Goal: Task Accomplishment & Management: Manage account settings

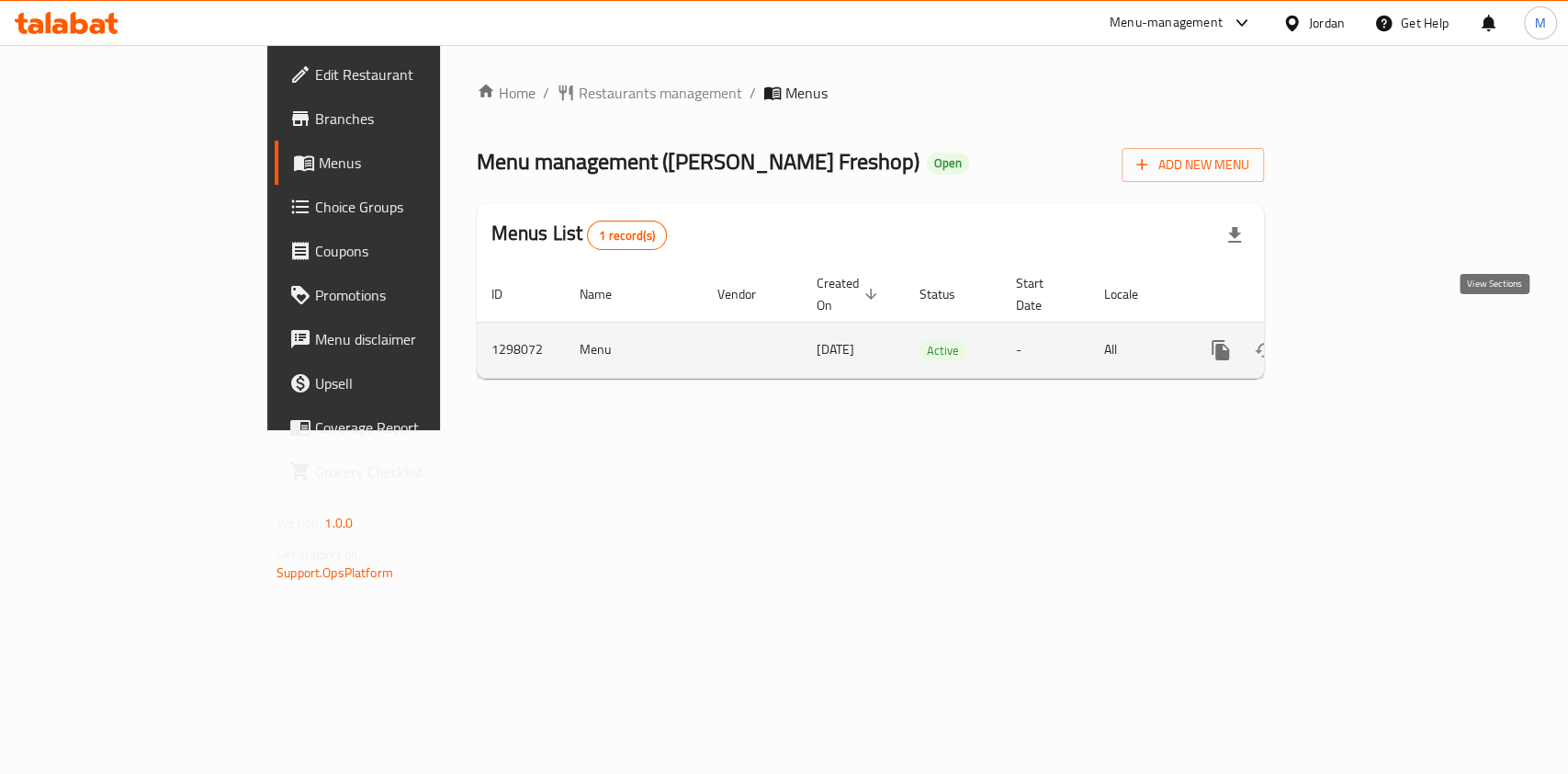
click at [1364, 339] on icon "enhanced table" at bounding box center [1354, 350] width 22 height 22
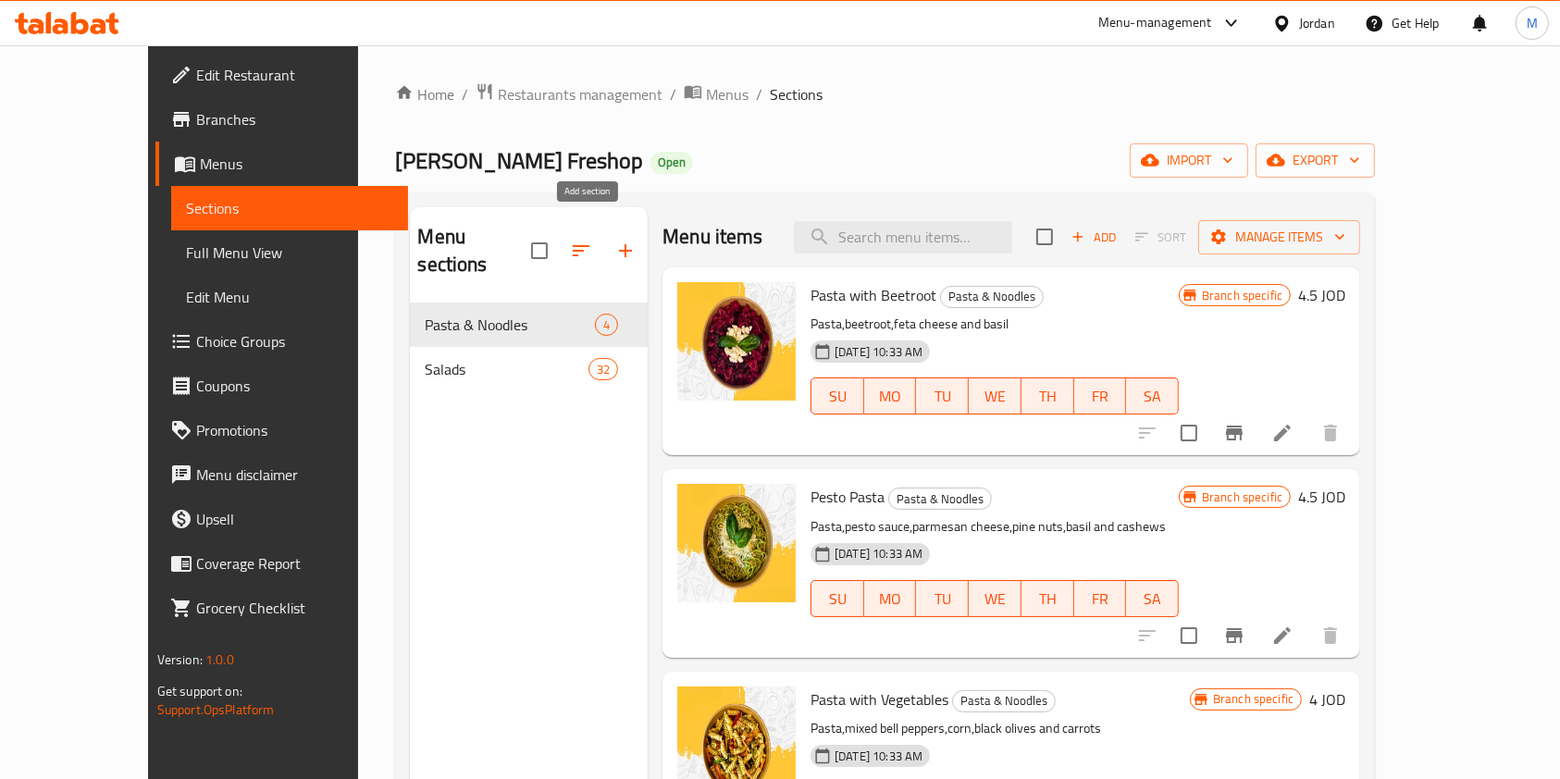
click at [614, 240] on icon "button" at bounding box center [625, 251] width 22 height 22
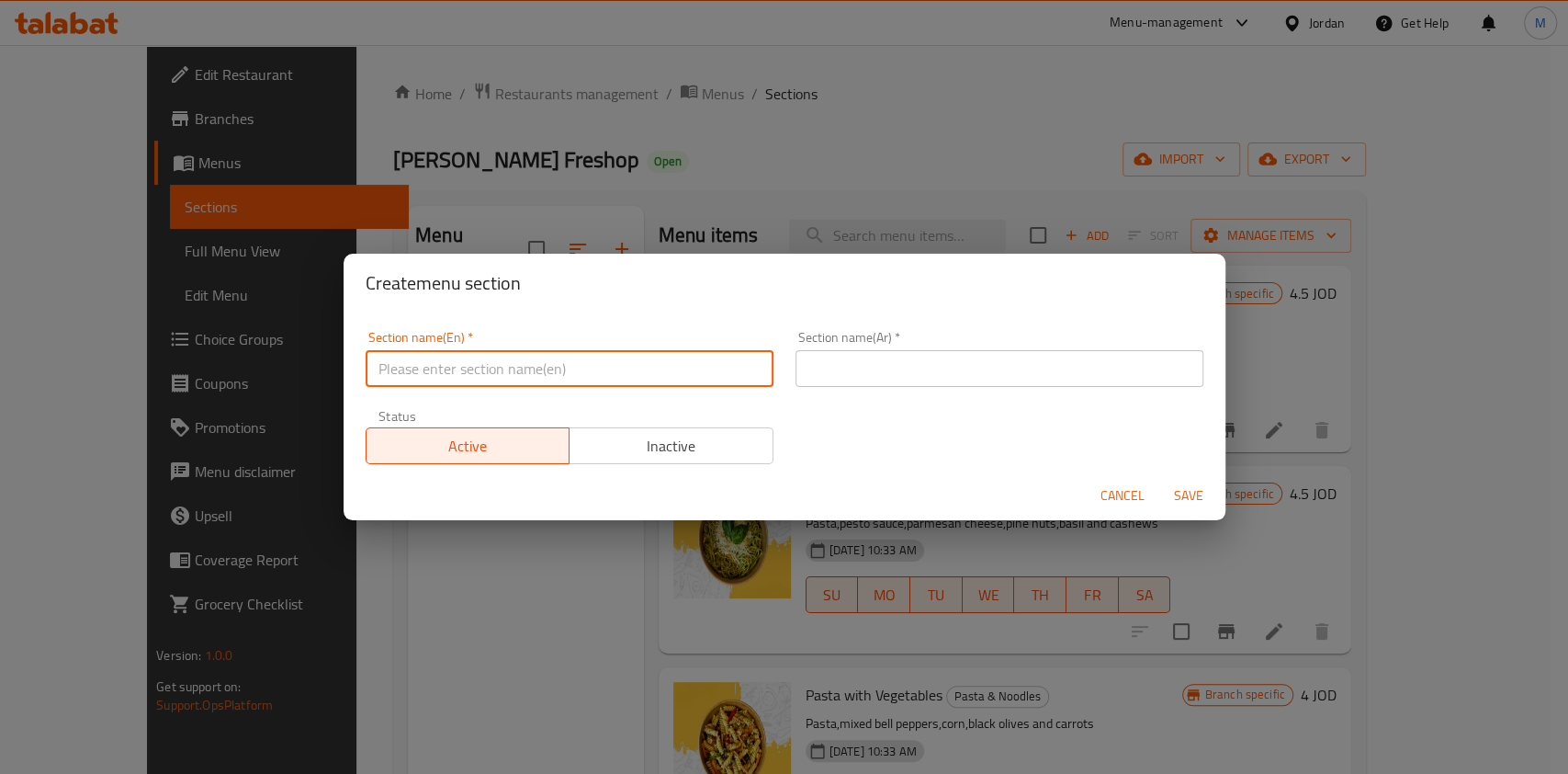
click at [588, 363] on input "text" at bounding box center [569, 369] width 408 height 37
type input "Wraps"
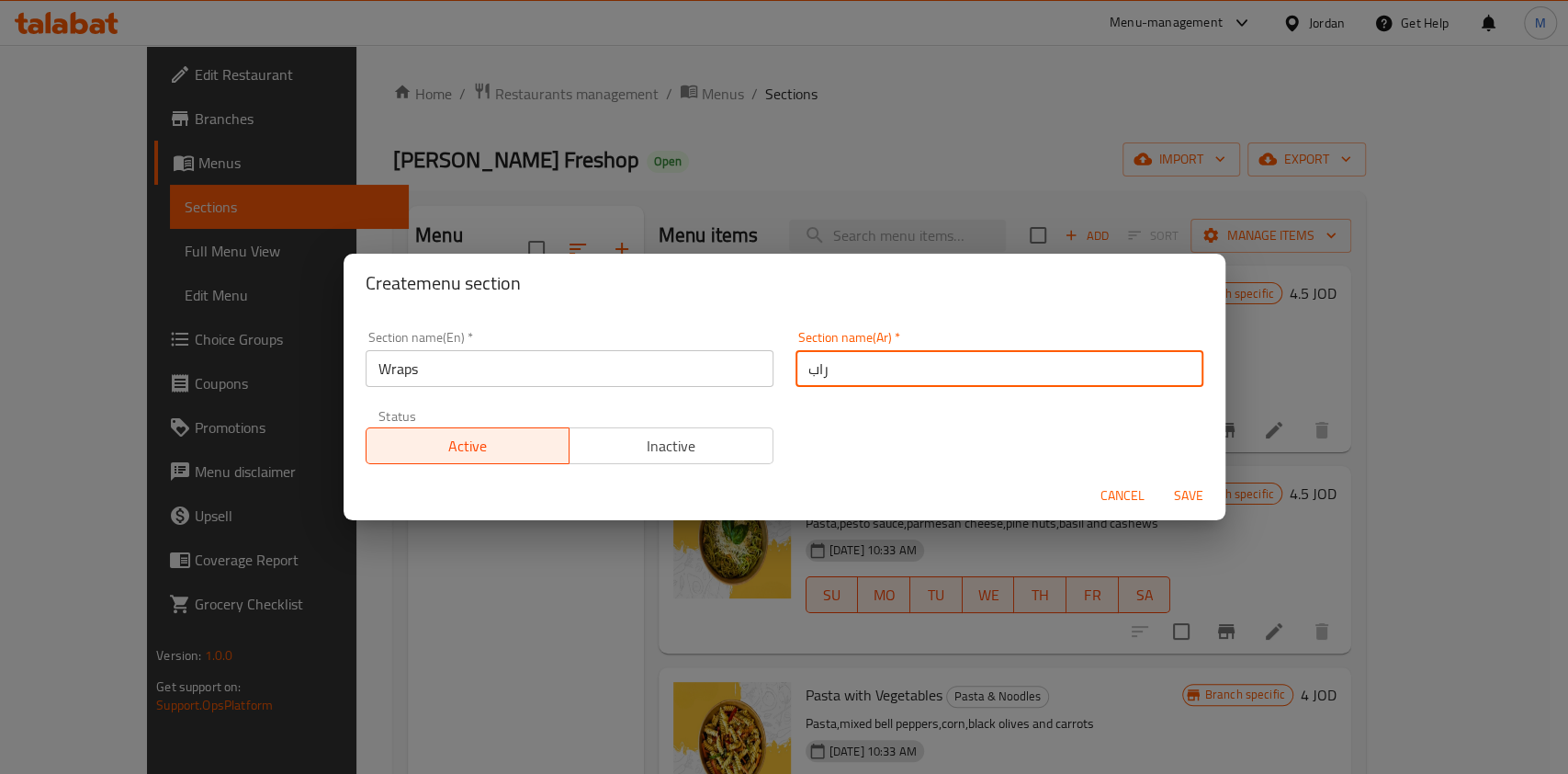
type input "راب"
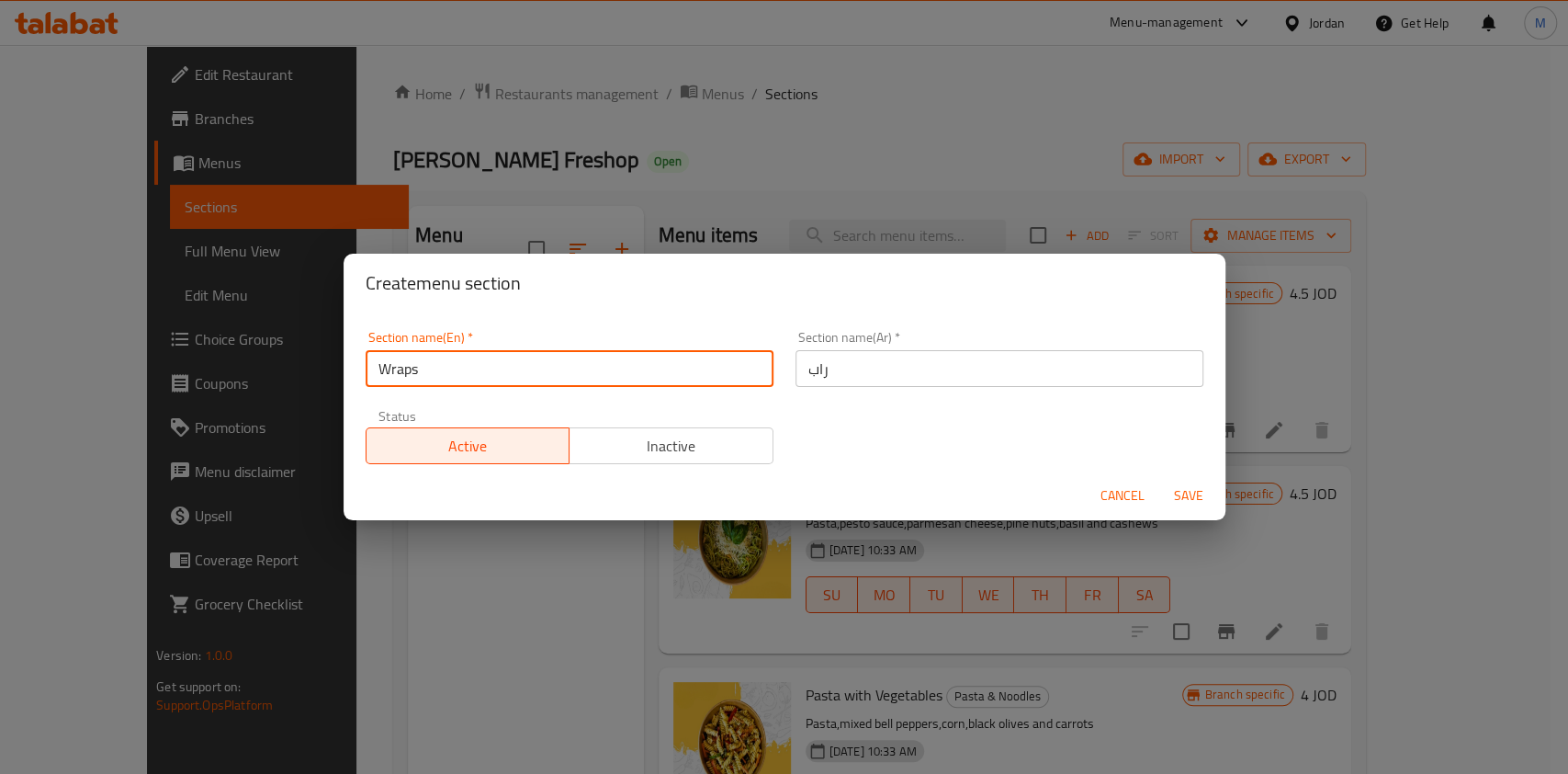
click at [588, 363] on input "Wraps" at bounding box center [569, 369] width 408 height 37
type input "Wrap"
click at [1194, 501] on span "Save" at bounding box center [1189, 496] width 44 height 23
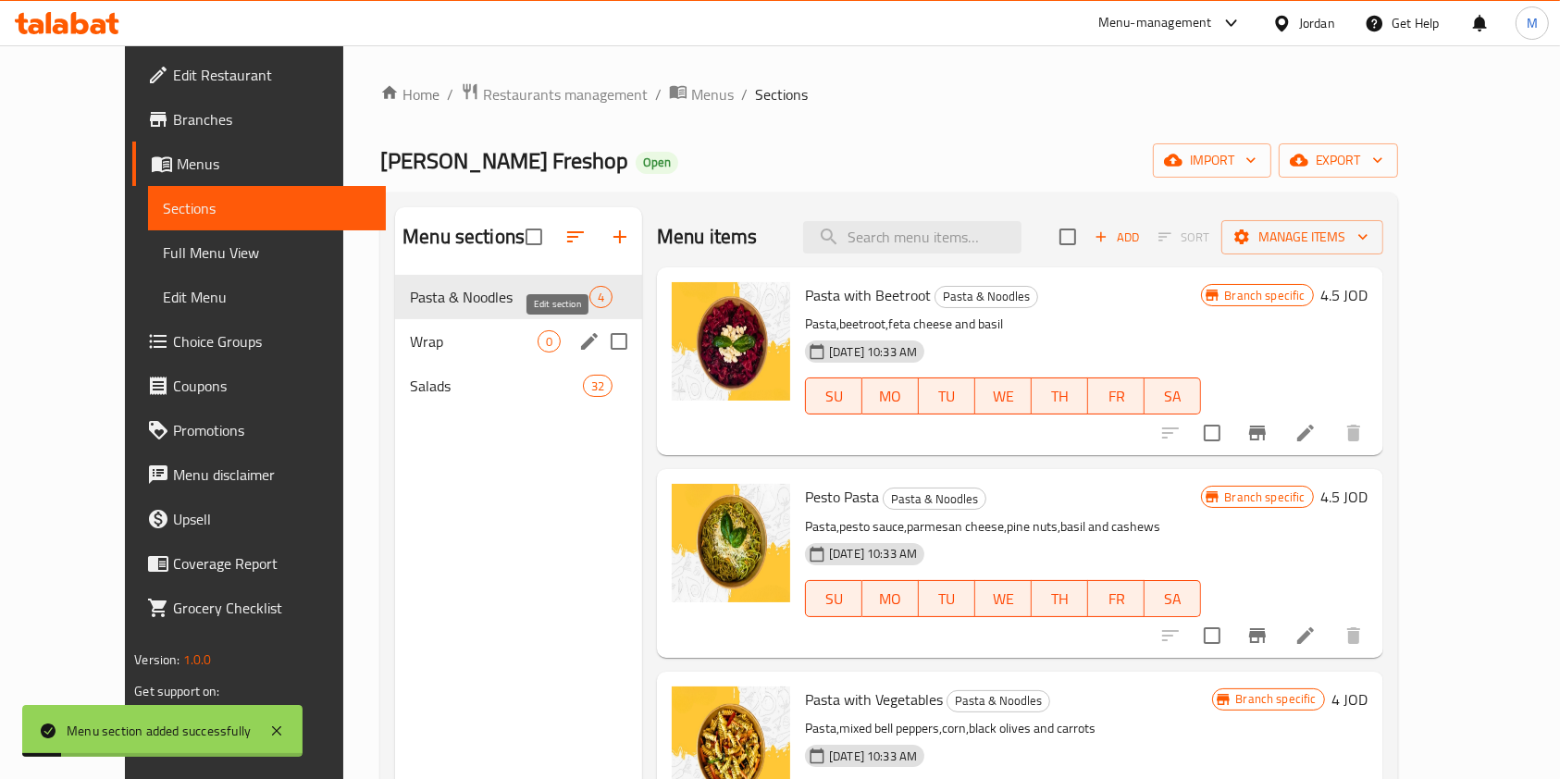
click at [578, 341] on icon "edit" at bounding box center [589, 341] width 22 height 22
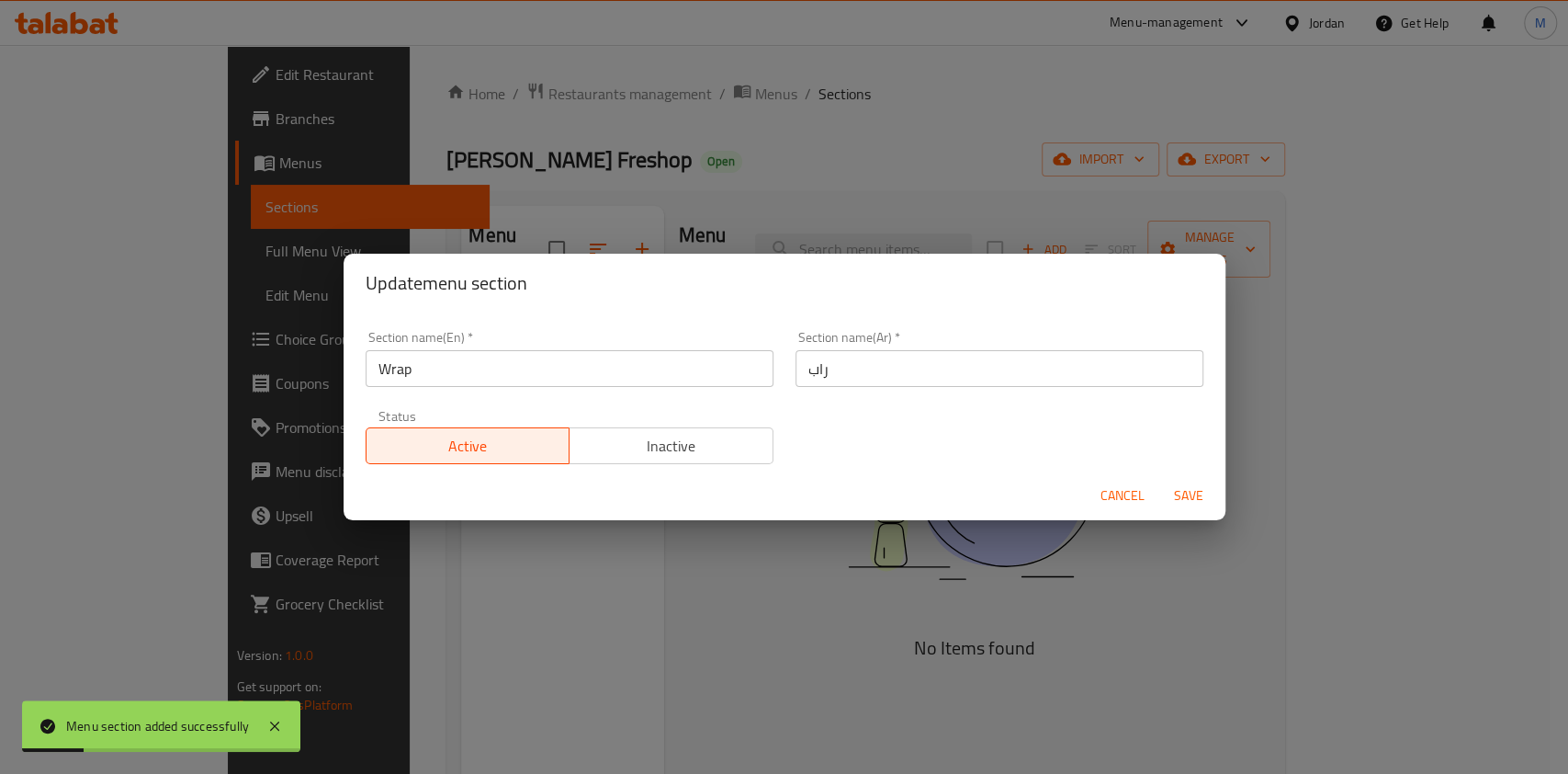
click at [729, 443] on span "Inactive" at bounding box center [671, 446] width 190 height 27
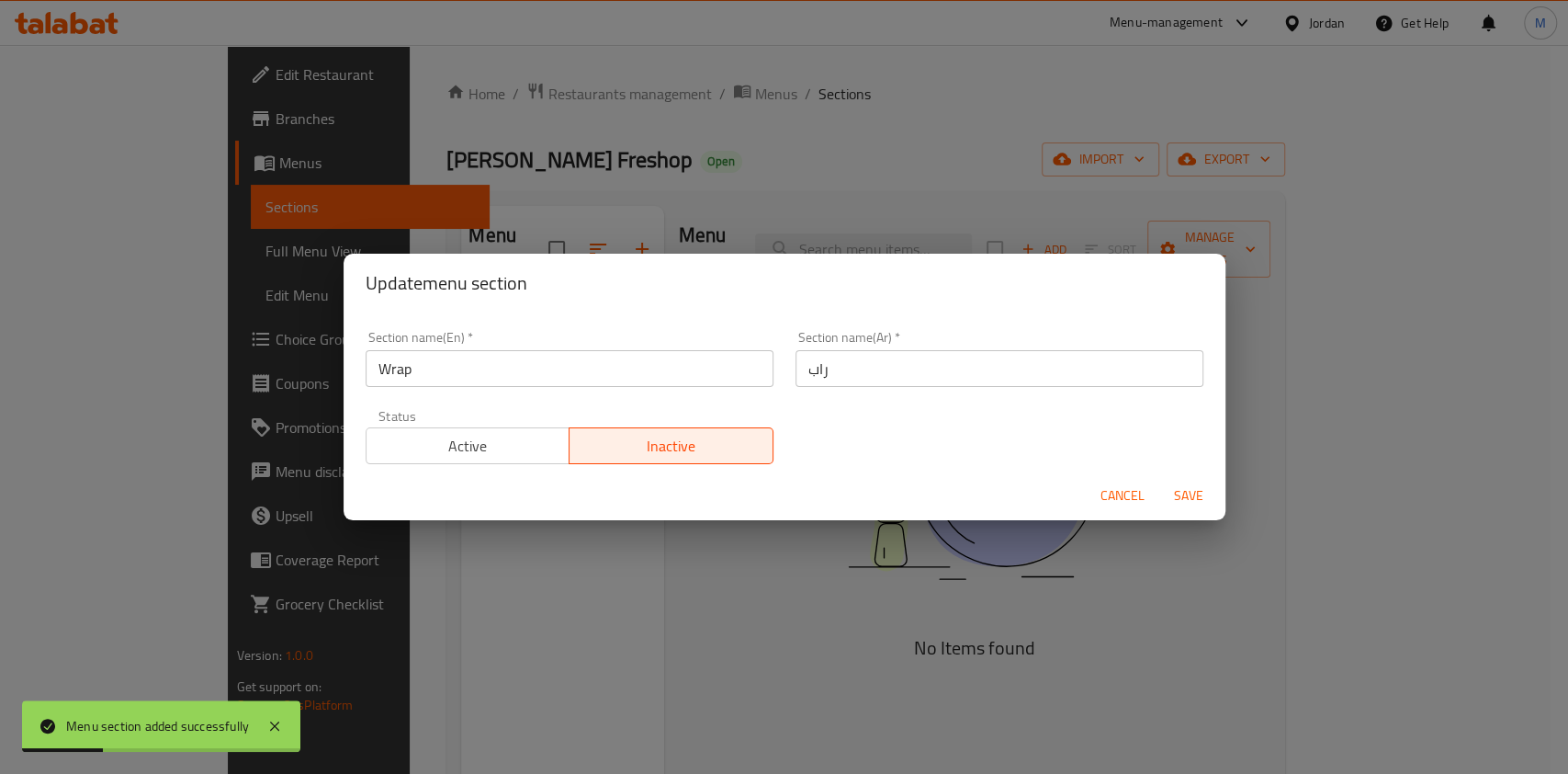
click at [1182, 495] on span "Save" at bounding box center [1189, 496] width 44 height 23
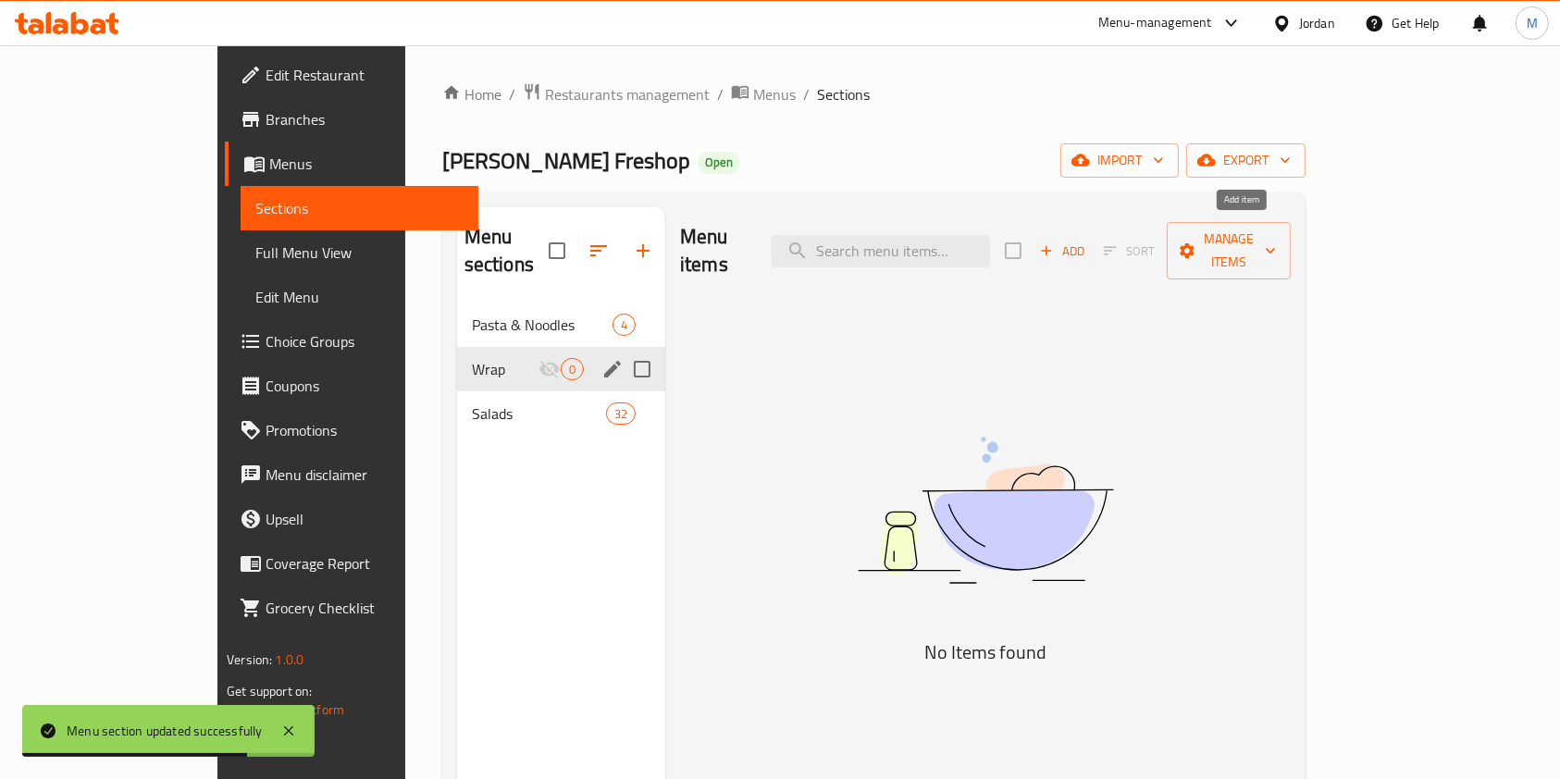
click at [1087, 241] on span "Add" at bounding box center [1062, 251] width 50 height 21
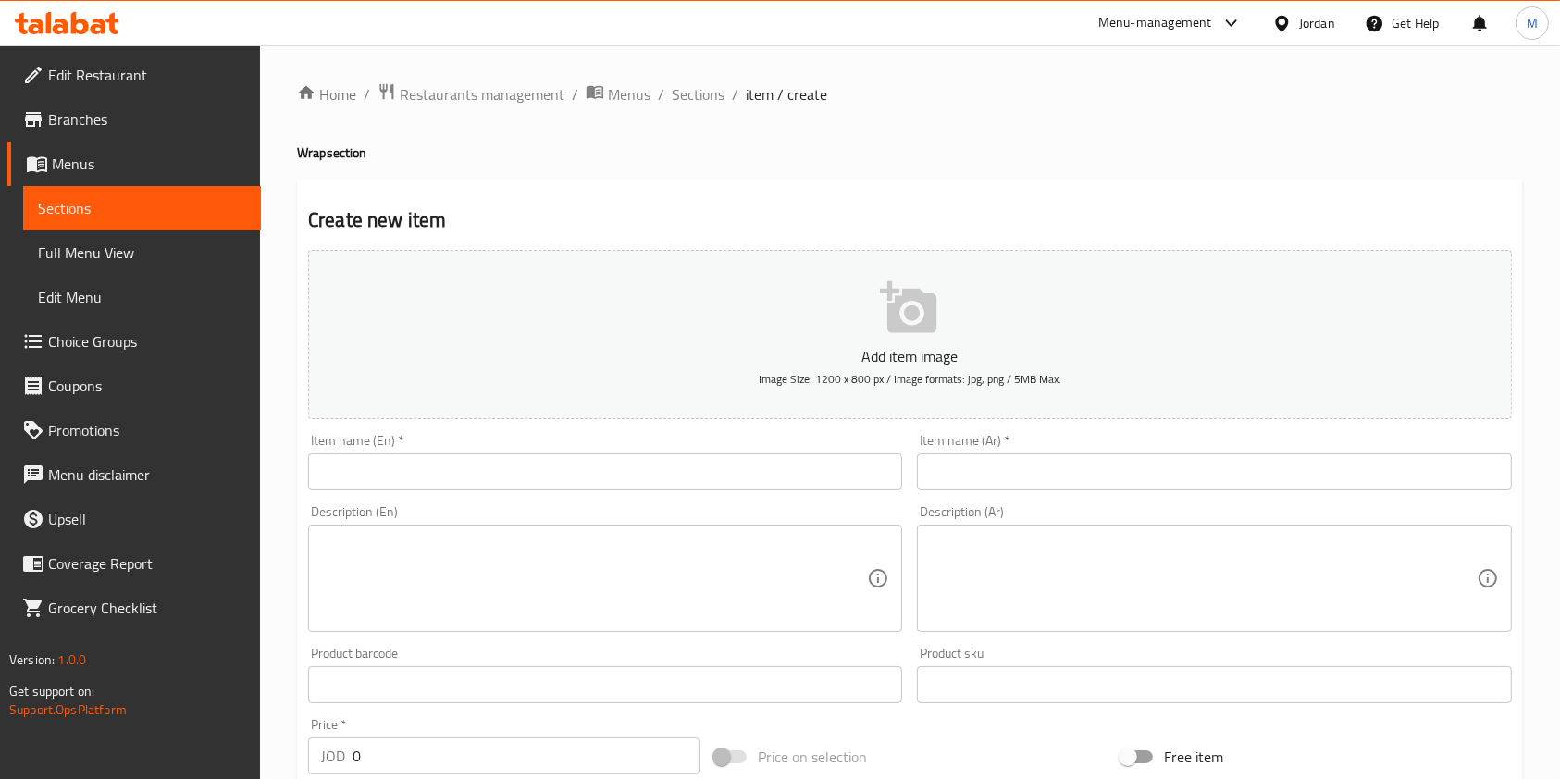
click at [594, 468] on input "text" at bounding box center [605, 471] width 594 height 37
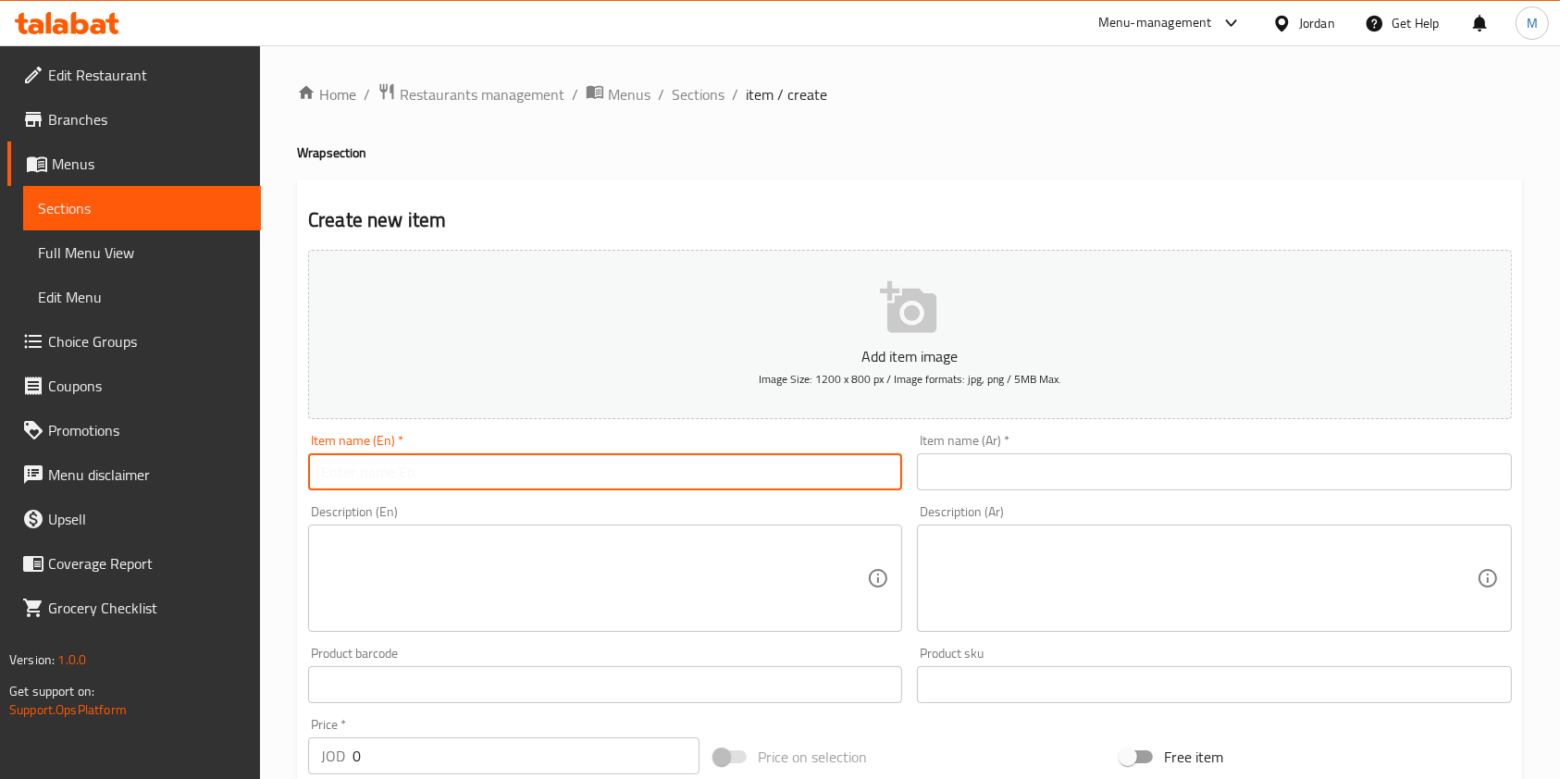
paste input "راب الخس بالحلوم والافوكادو"
type input "راب الخس بالحلوم والافوكادو"
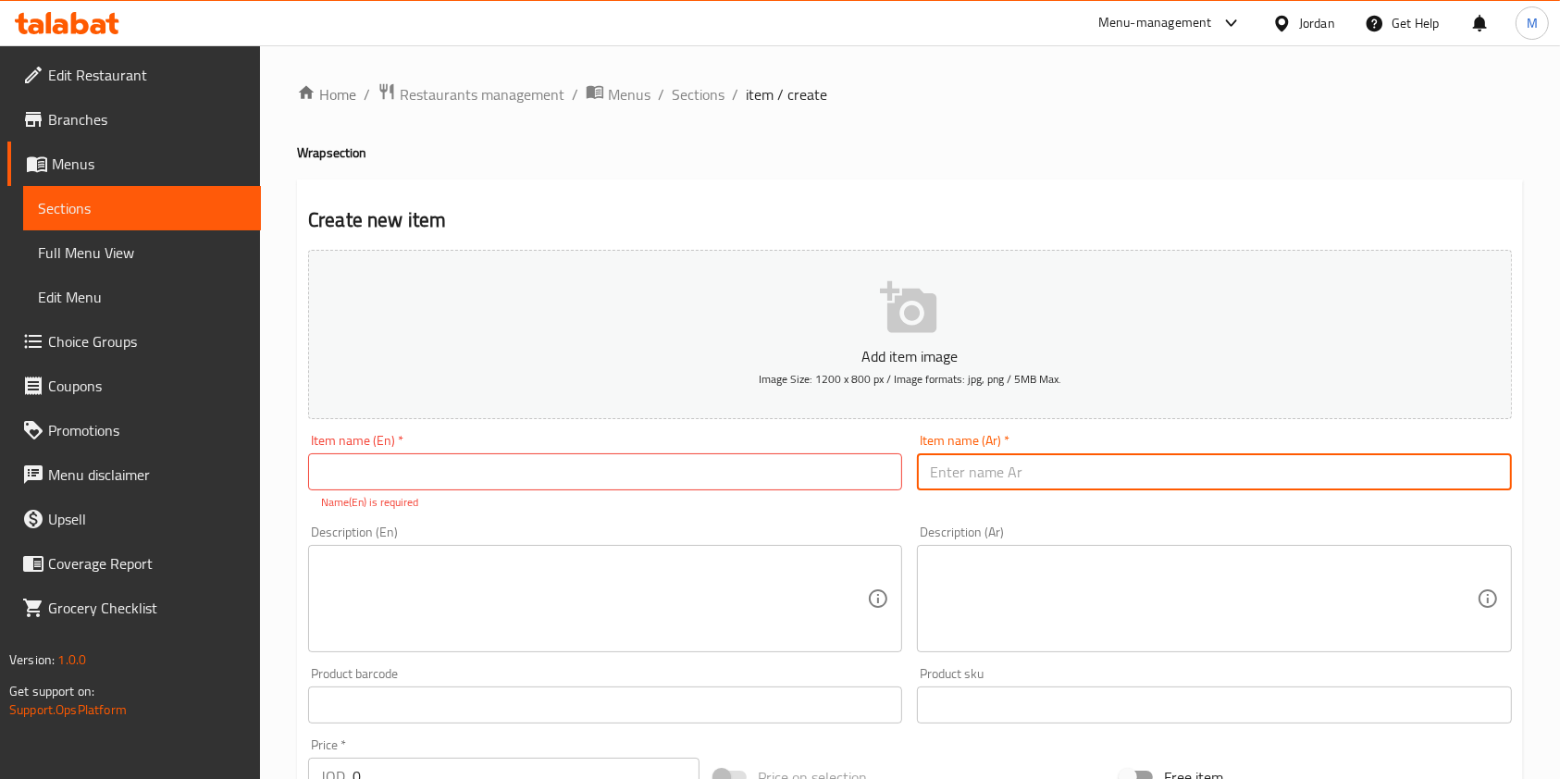
click at [1072, 472] on input "text" at bounding box center [1214, 471] width 594 height 37
paste input "راب الخس بالحلوم والافوكادو"
type input "راب الخس بالحلوم والافوكادو"
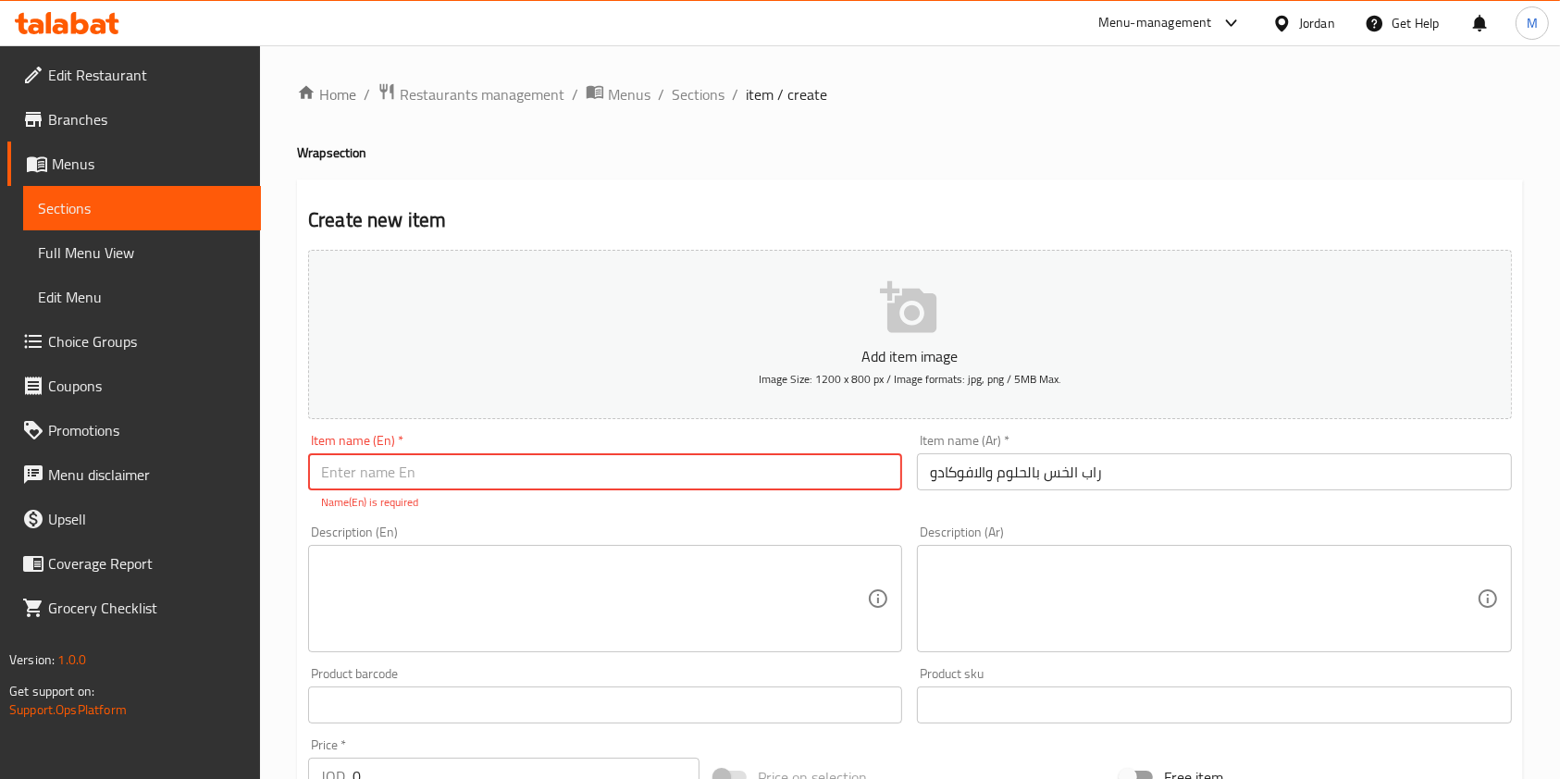
click at [629, 487] on input "text" at bounding box center [605, 471] width 594 height 37
paste input "Lettuce wrap with halloumi and avocado"
type input "Lettuce wrap with halloumi and avocado"
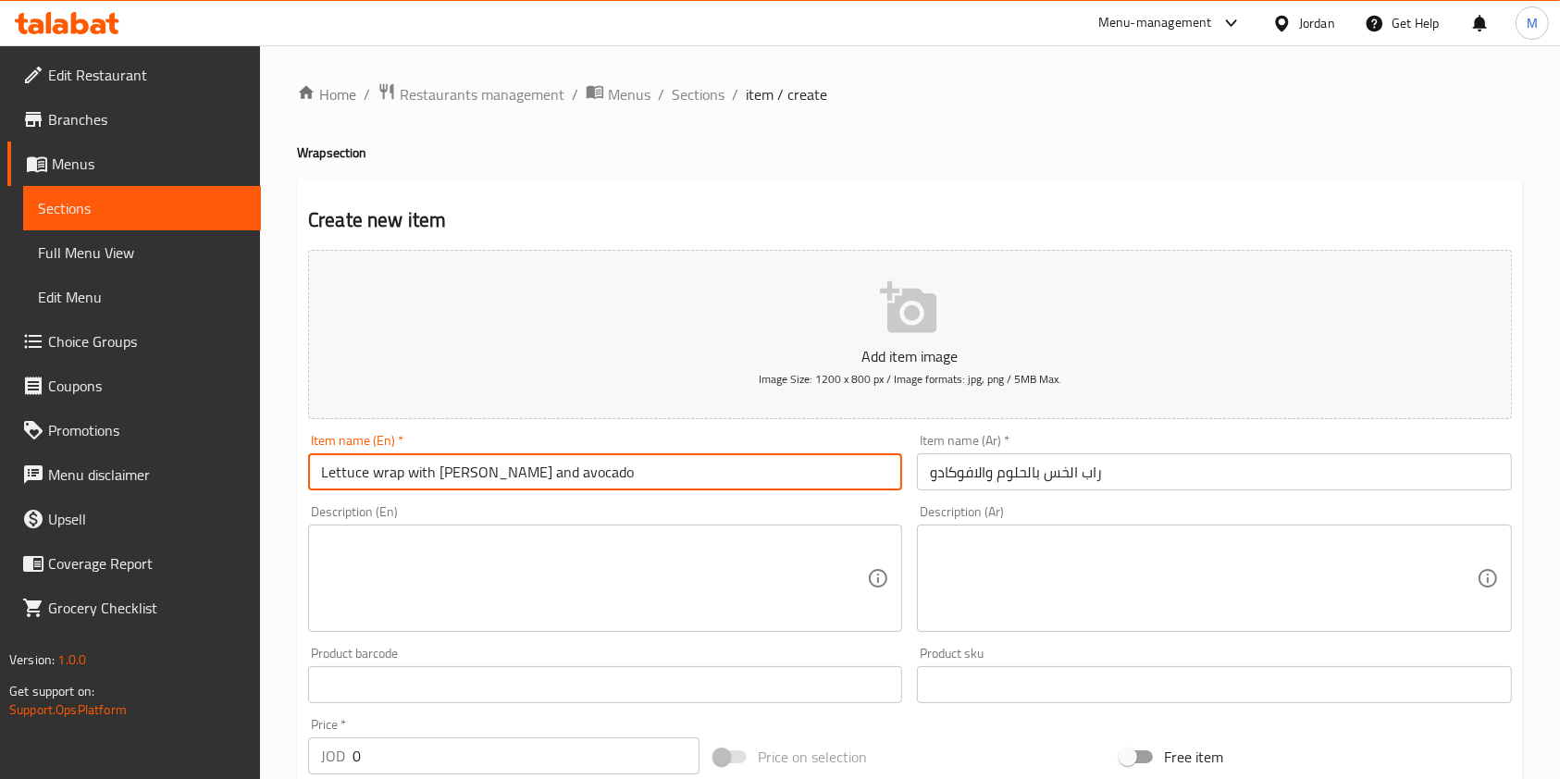
click at [621, 575] on textarea at bounding box center [594, 579] width 546 height 88
paste textarea "A fresh and light wrap featuring grilled halloumi, creamy avocado, and crisp le…"
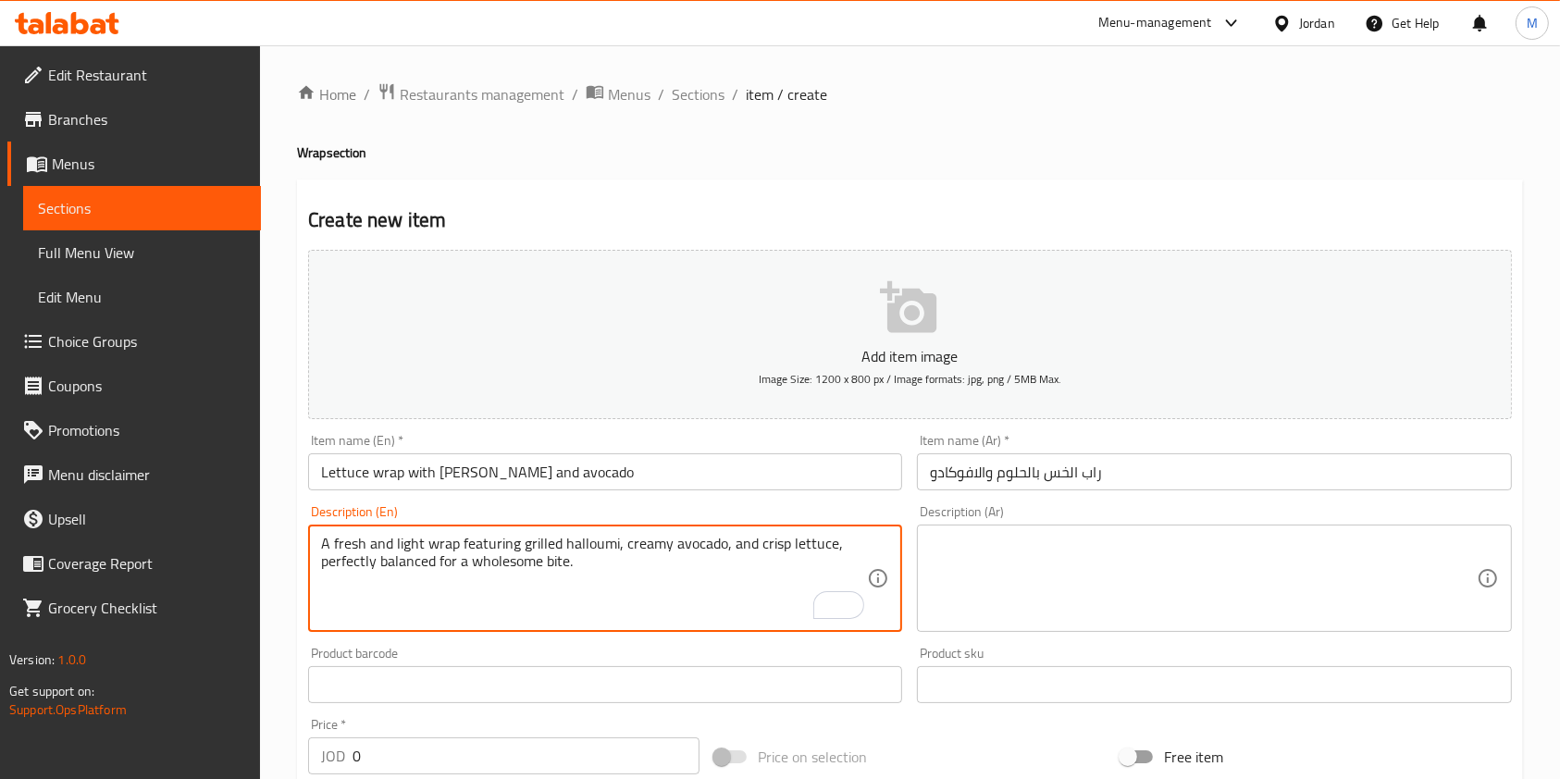
type textarea "A fresh and light wrap featuring grilled halloumi, creamy avocado, and crisp le…"
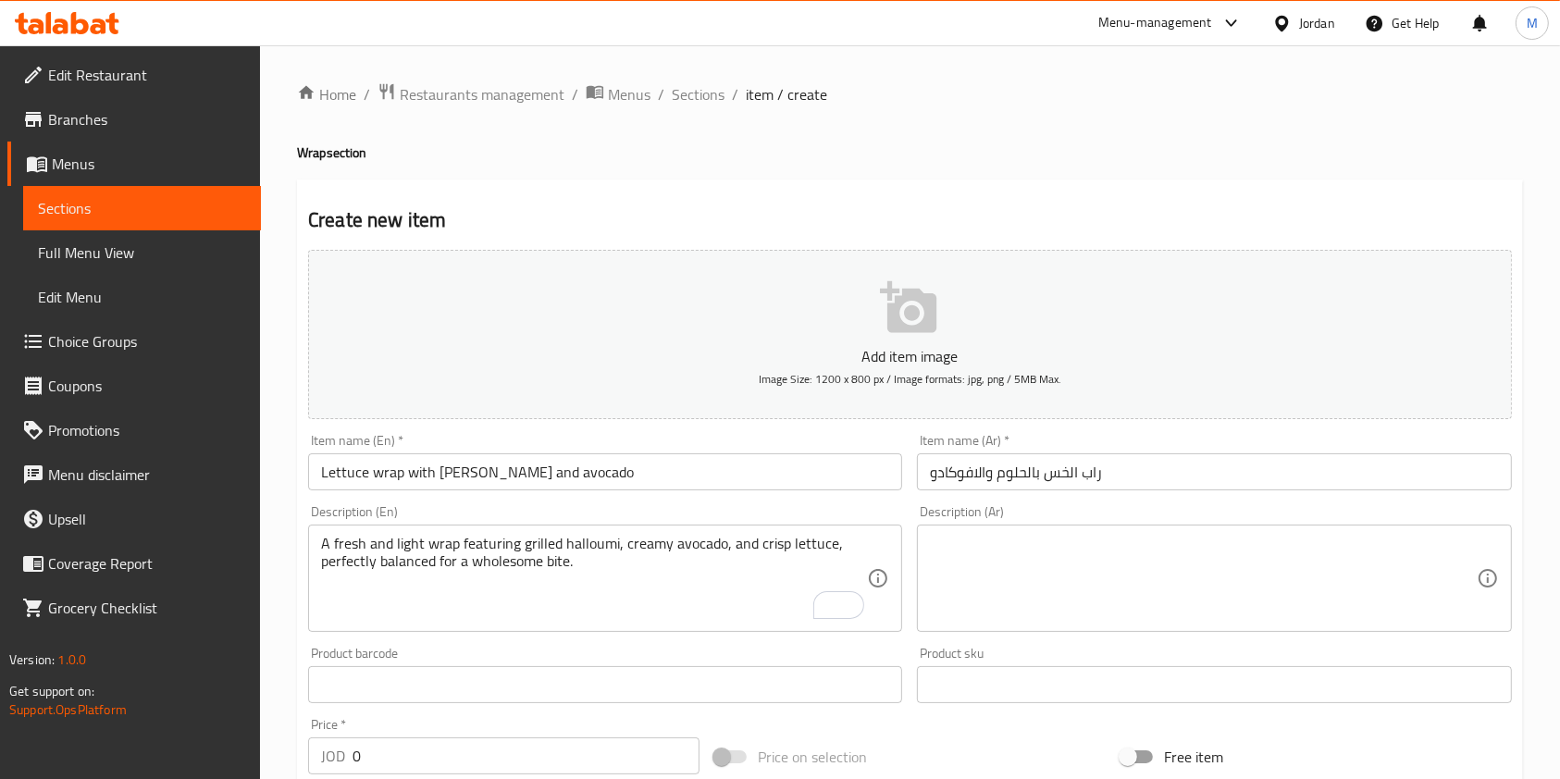
click at [1128, 595] on textarea at bounding box center [1203, 579] width 546 height 88
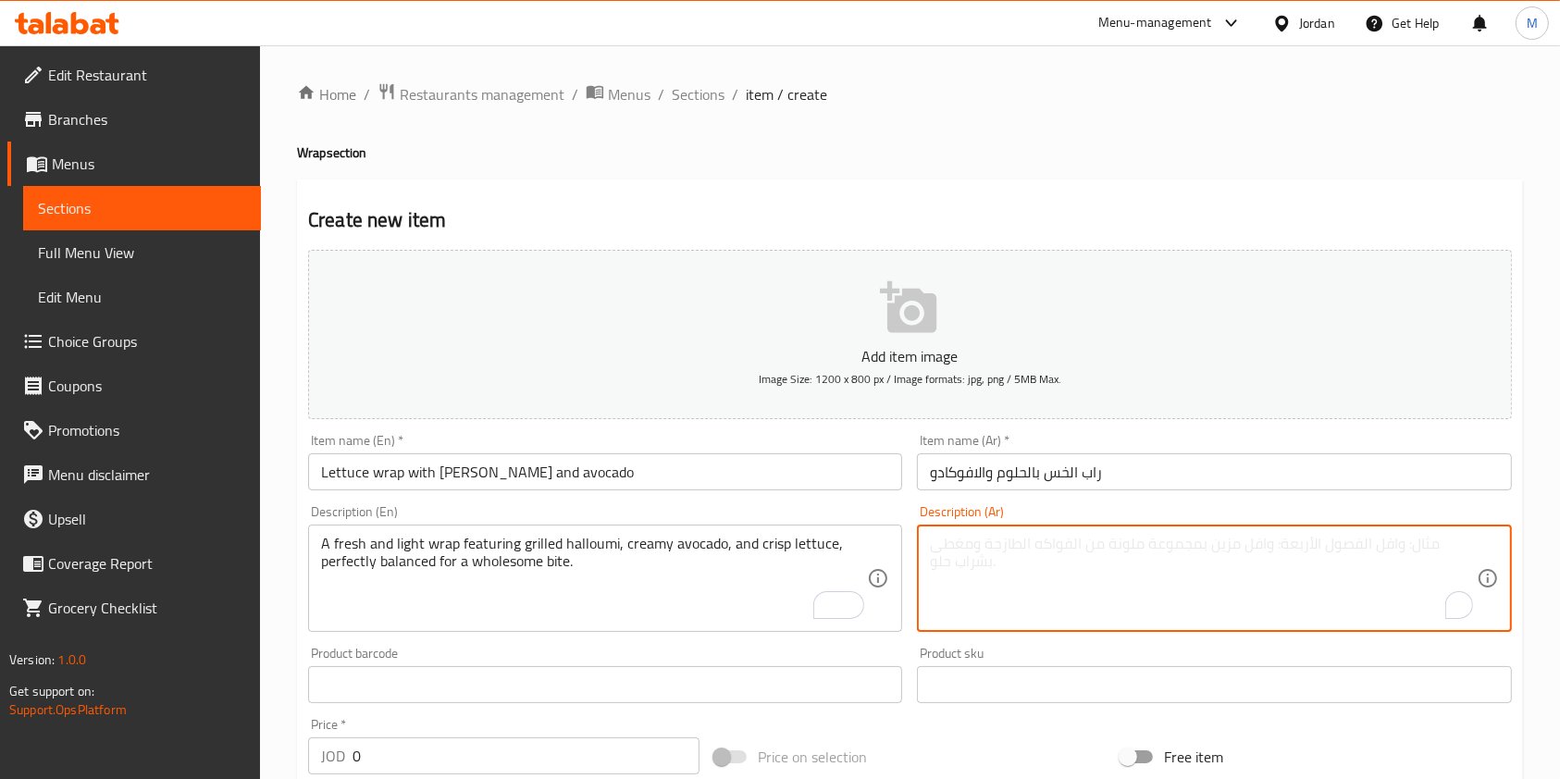
paste textarea "لفائف خفيفة وطازجة تحتوي على جبنة حلومي مشوية، وأفوكادو كريمي، وخس مقرمش، متواز…"
type textarea "لفائف خفيفة وطازجة تحتوي على جبنة حلومي مشوية، وأفوكادو كريمي، وخس مقرمش، متواز…"
click at [1177, 151] on h4 "Wrap section" at bounding box center [910, 152] width 1226 height 19
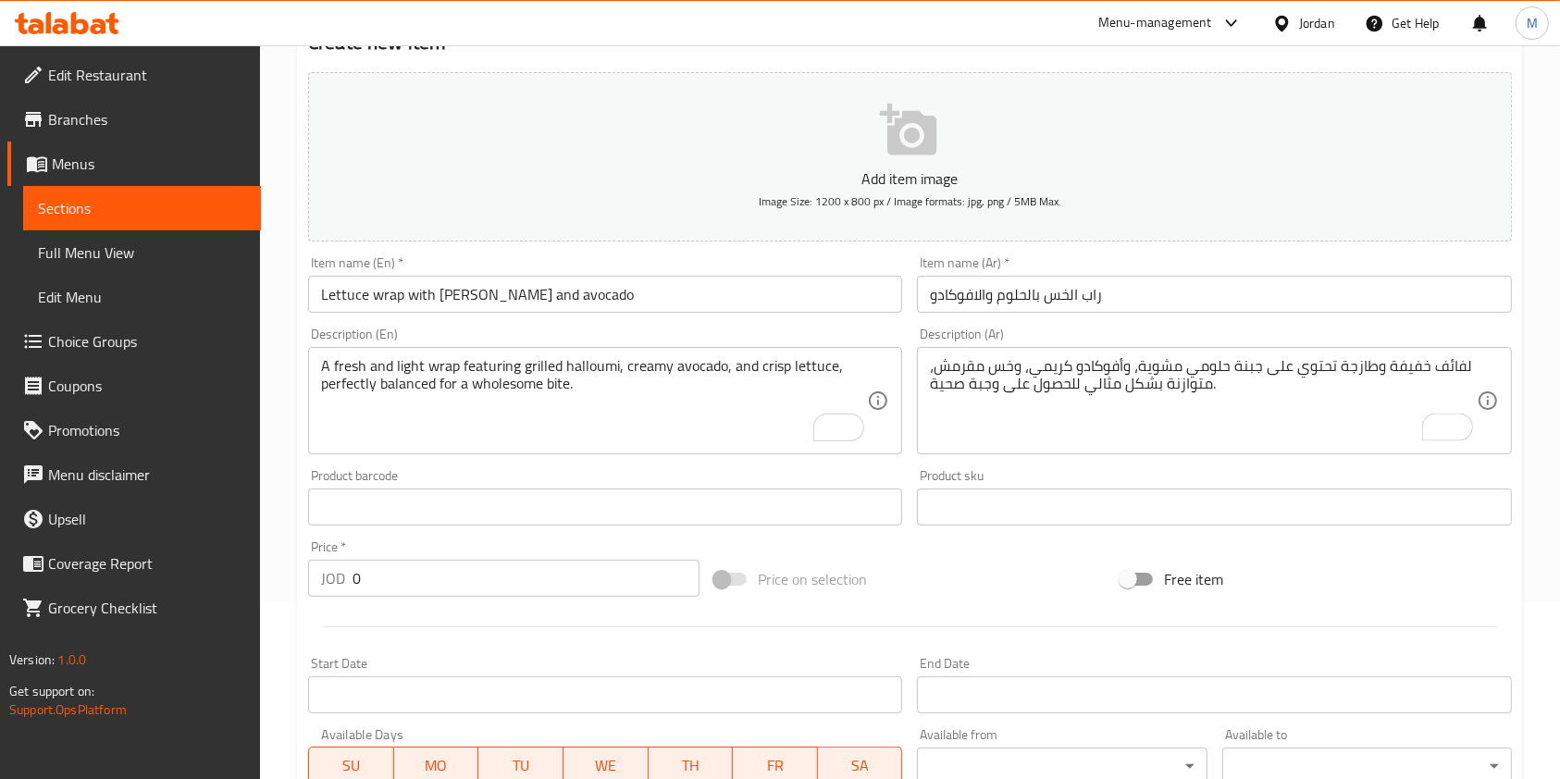
scroll to position [246, 0]
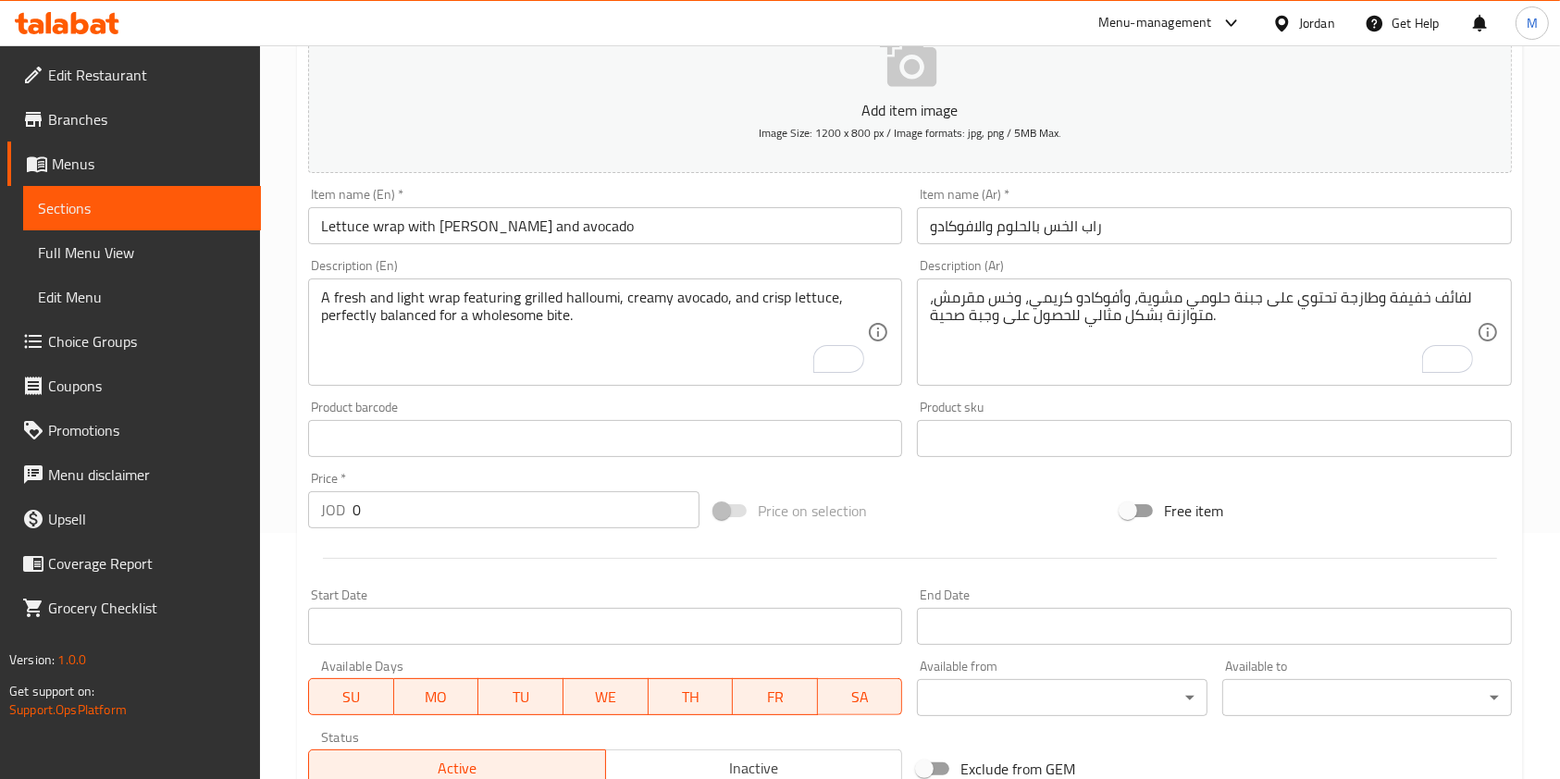
drag, startPoint x: 321, startPoint y: 524, endPoint x: 277, endPoint y: 530, distance: 44.9
click at [284, 528] on div "Home / Restaurants management / Menus / Sections / item / create Wrap section C…" at bounding box center [910, 430] width 1300 height 1262
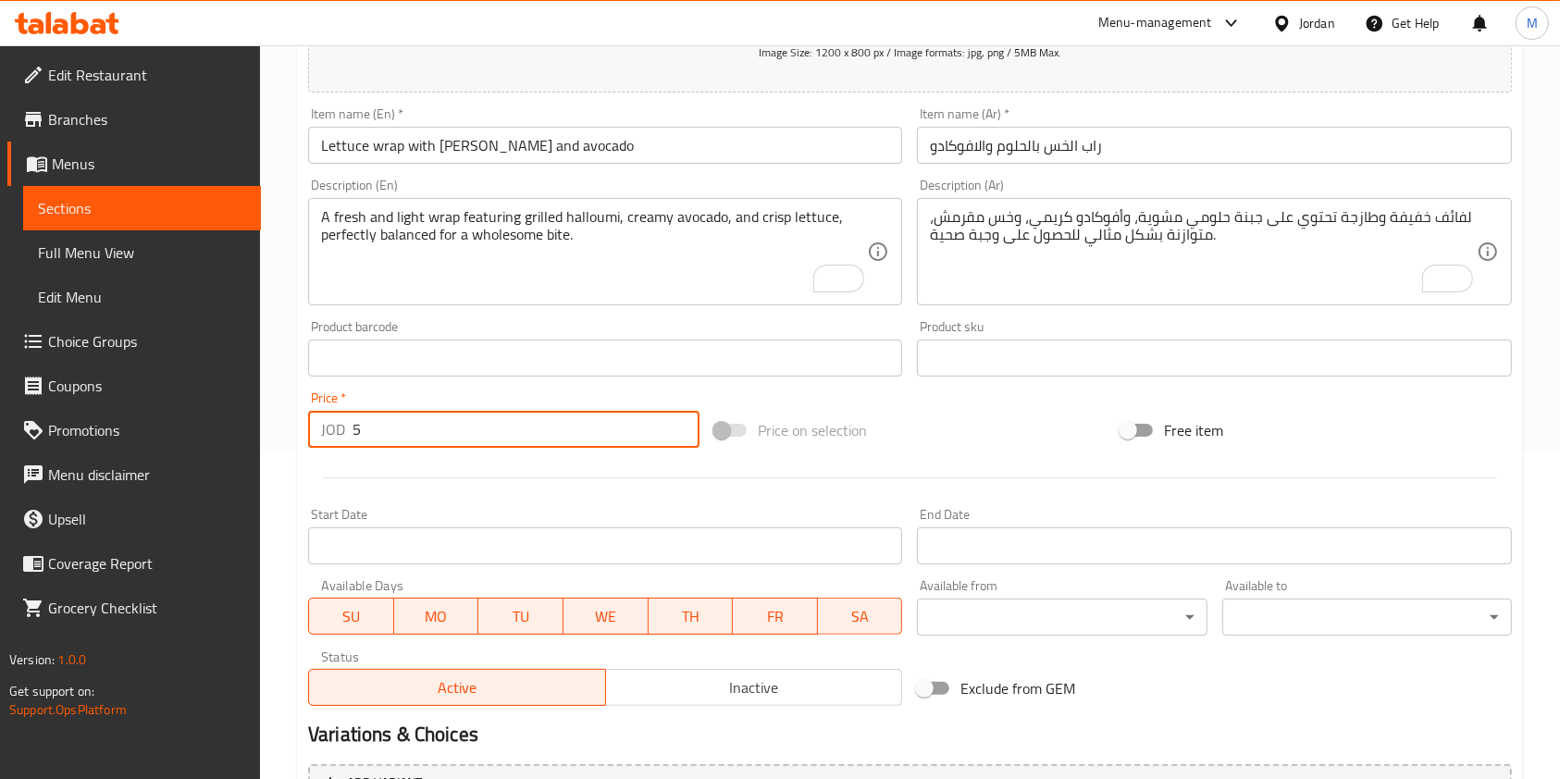
scroll to position [528, 0]
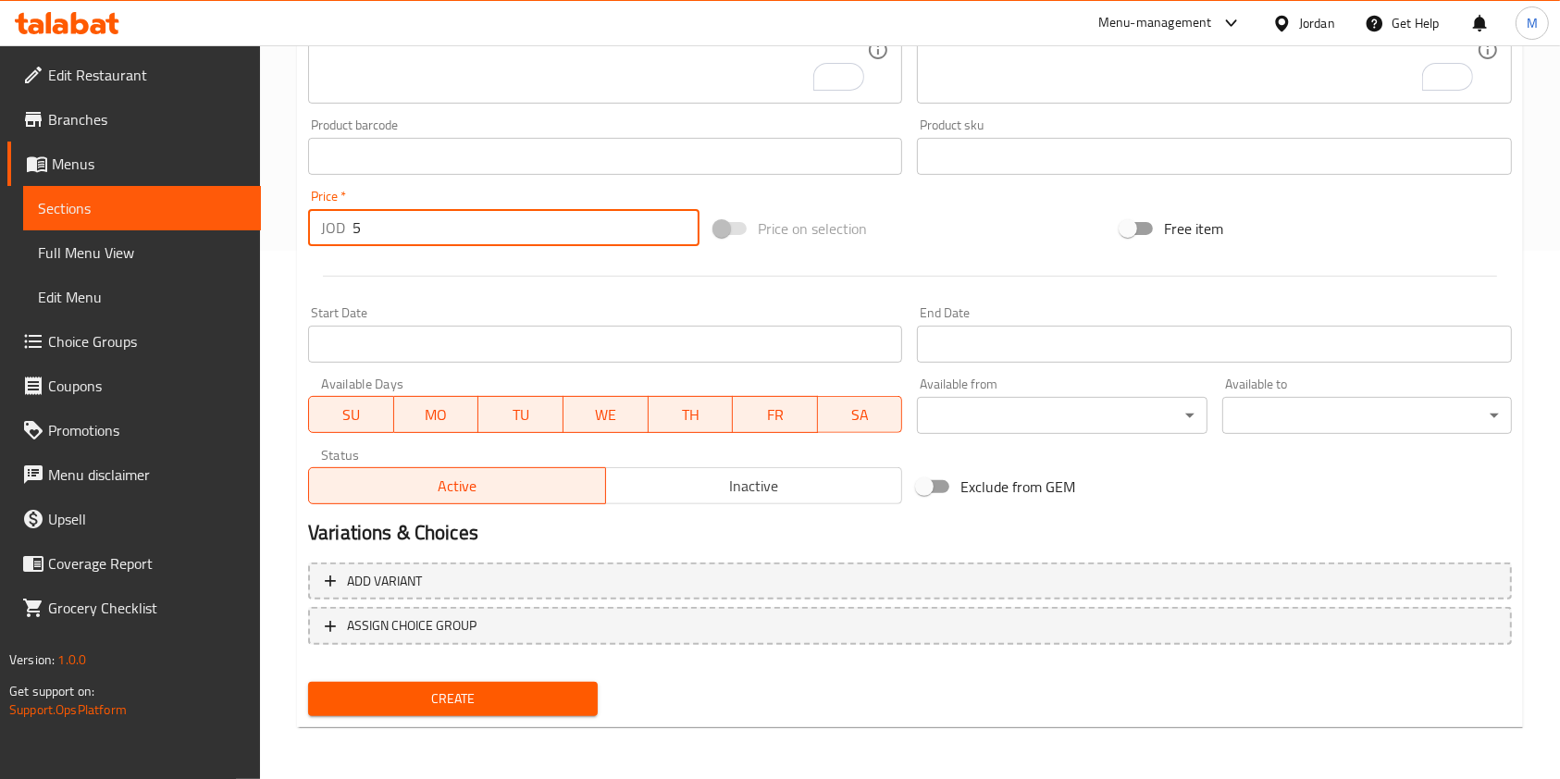
type input "5"
click at [457, 699] on span "Create" at bounding box center [453, 698] width 260 height 23
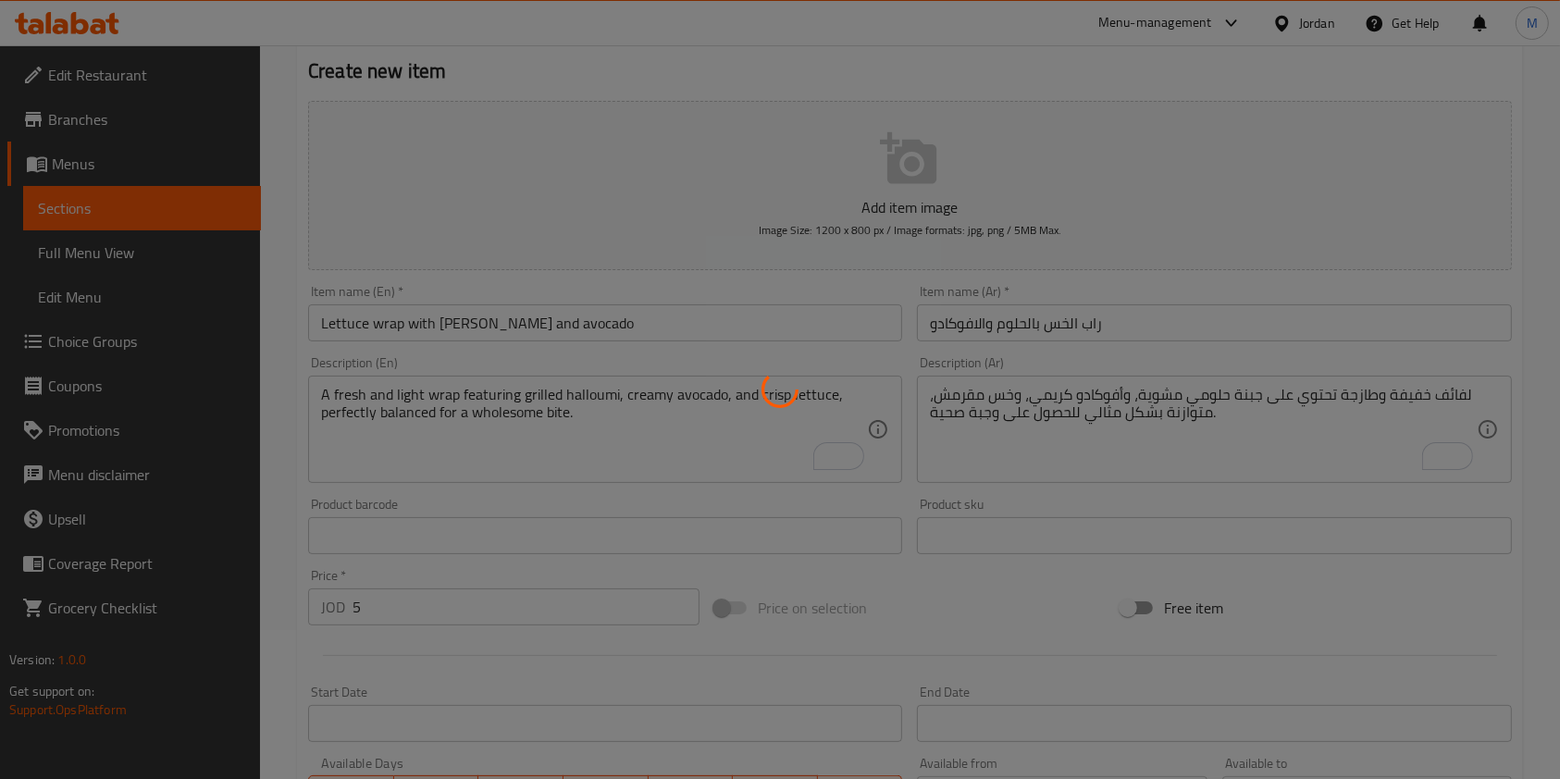
scroll to position [0, 0]
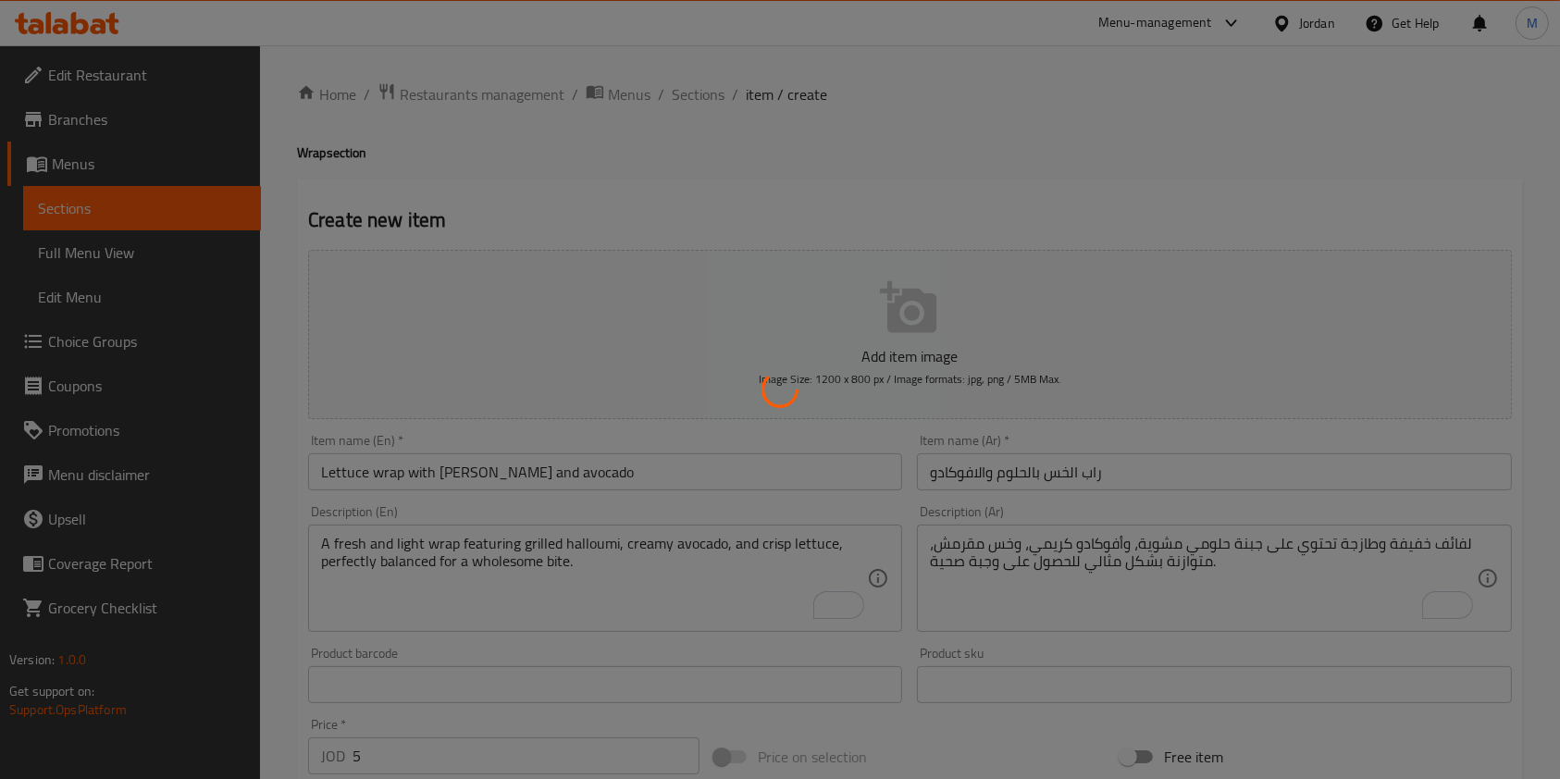
type input "0"
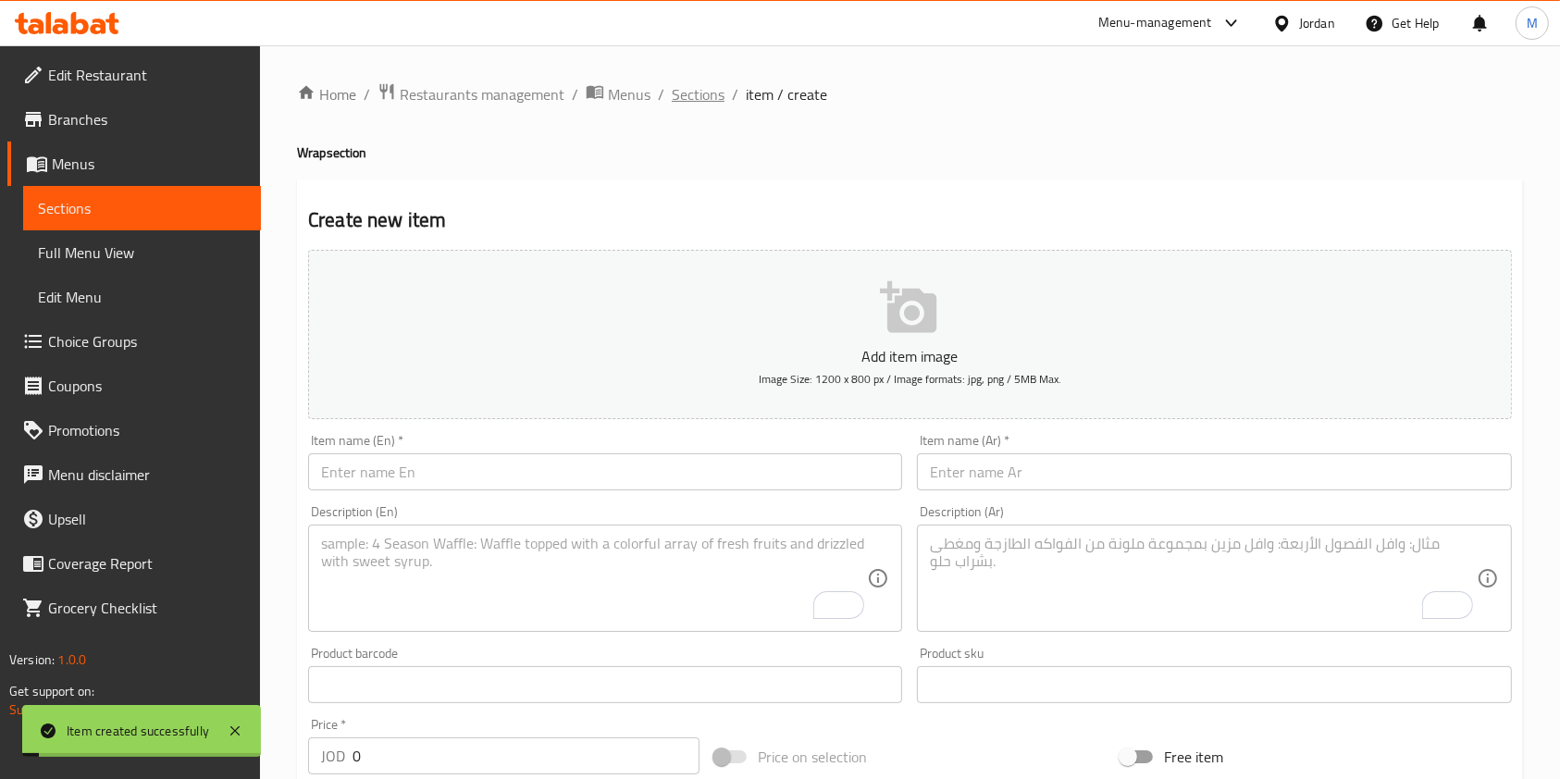
click at [679, 85] on span "Sections" at bounding box center [698, 94] width 53 height 22
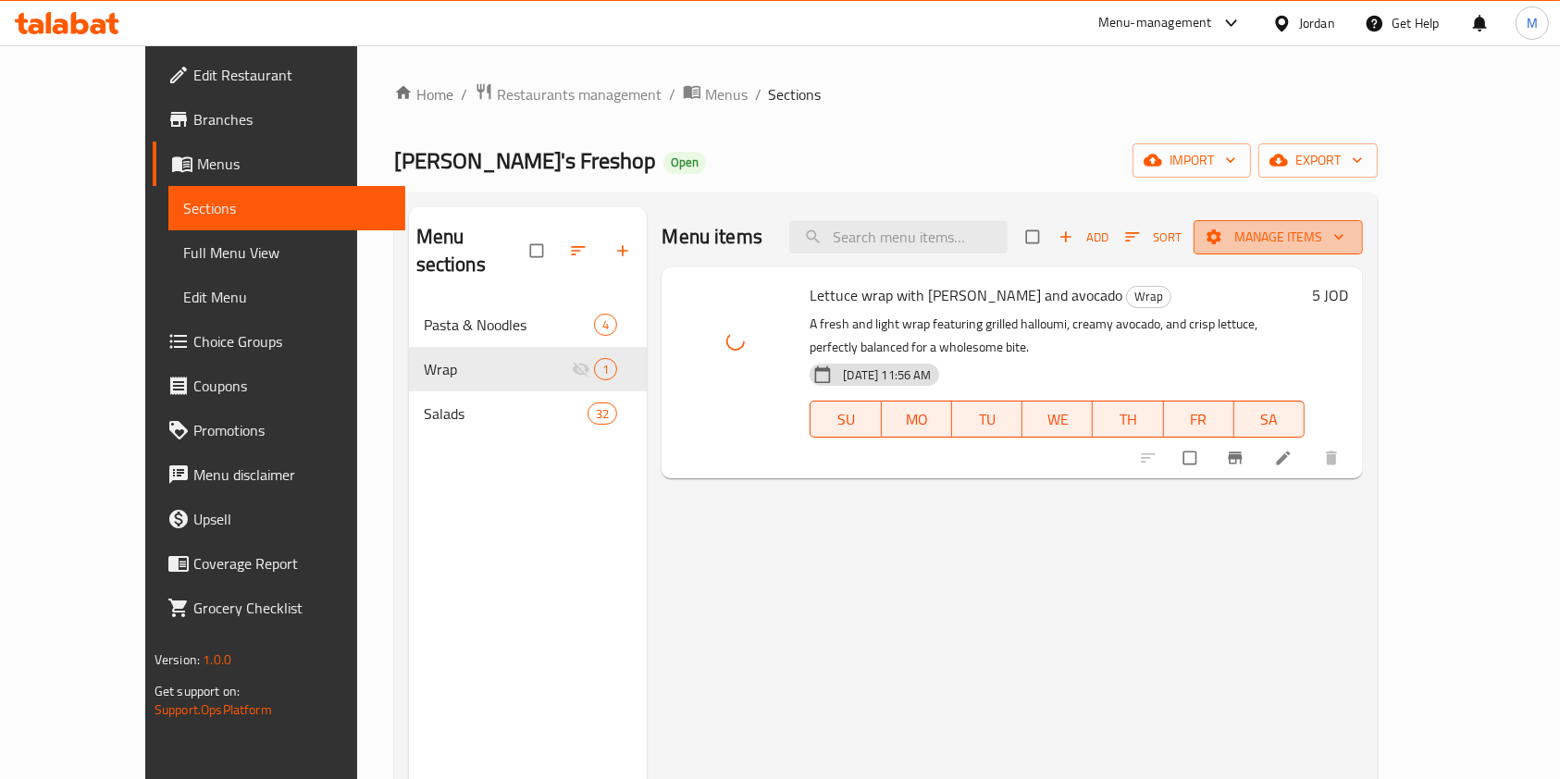
click at [1348, 244] on span "Manage items" at bounding box center [1278, 237] width 140 height 23
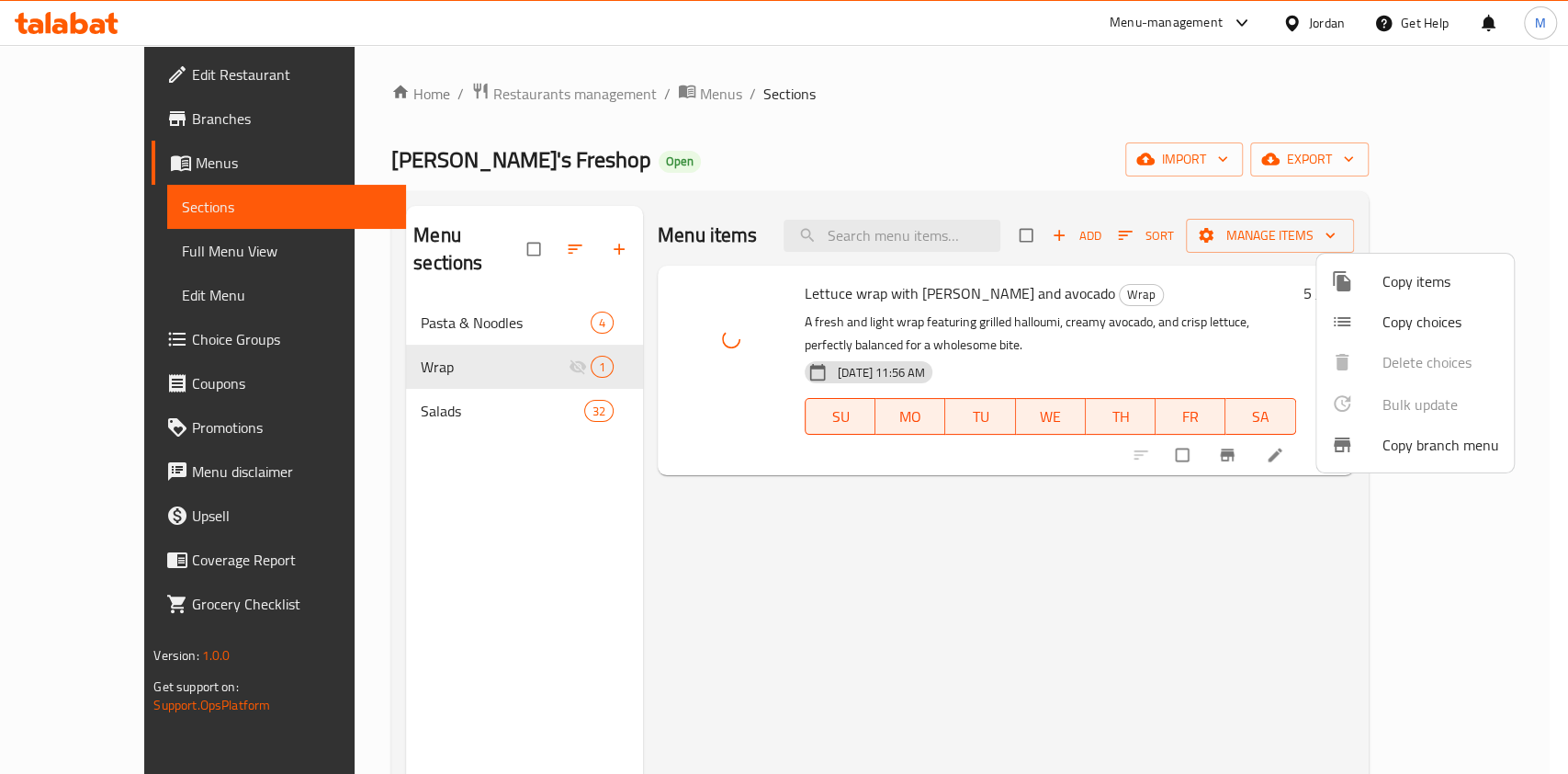
click at [1418, 282] on span "Copy items" at bounding box center [1442, 281] width 117 height 22
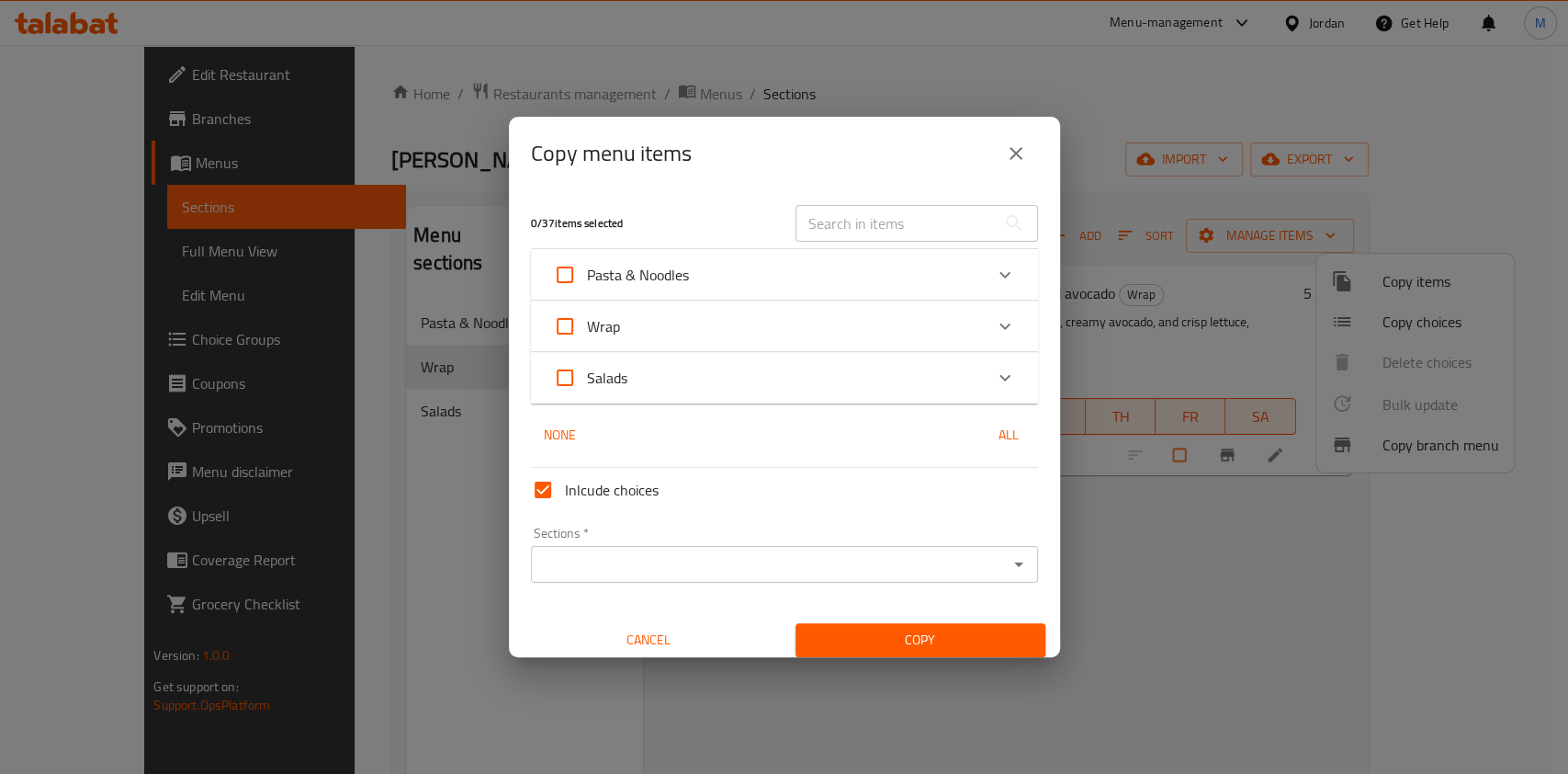
click at [756, 344] on div "Wrap" at bounding box center [768, 326] width 430 height 44
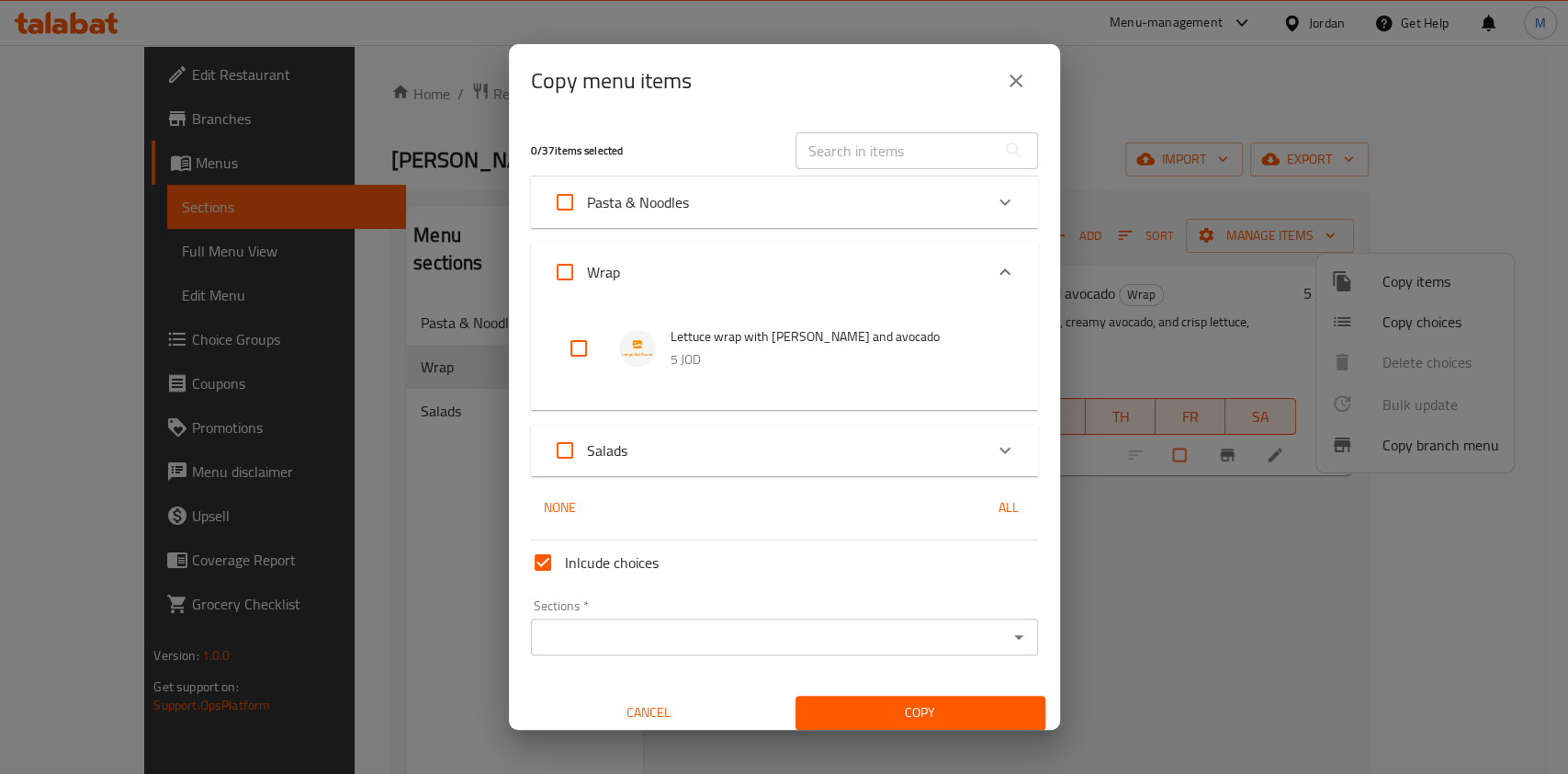
click at [572, 342] on input "checkbox" at bounding box center [579, 348] width 44 height 44
checkbox input "true"
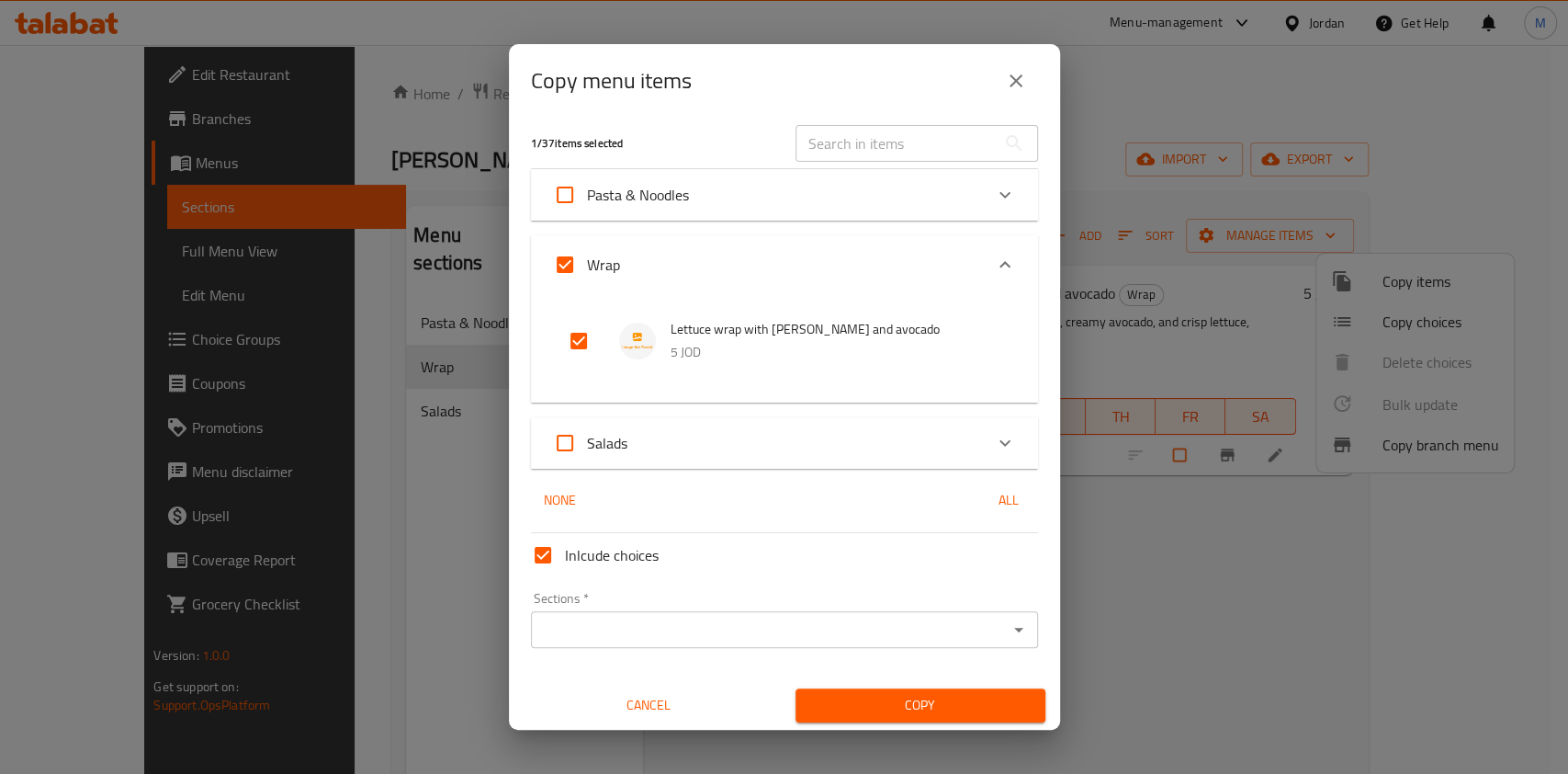
scroll to position [10, 0]
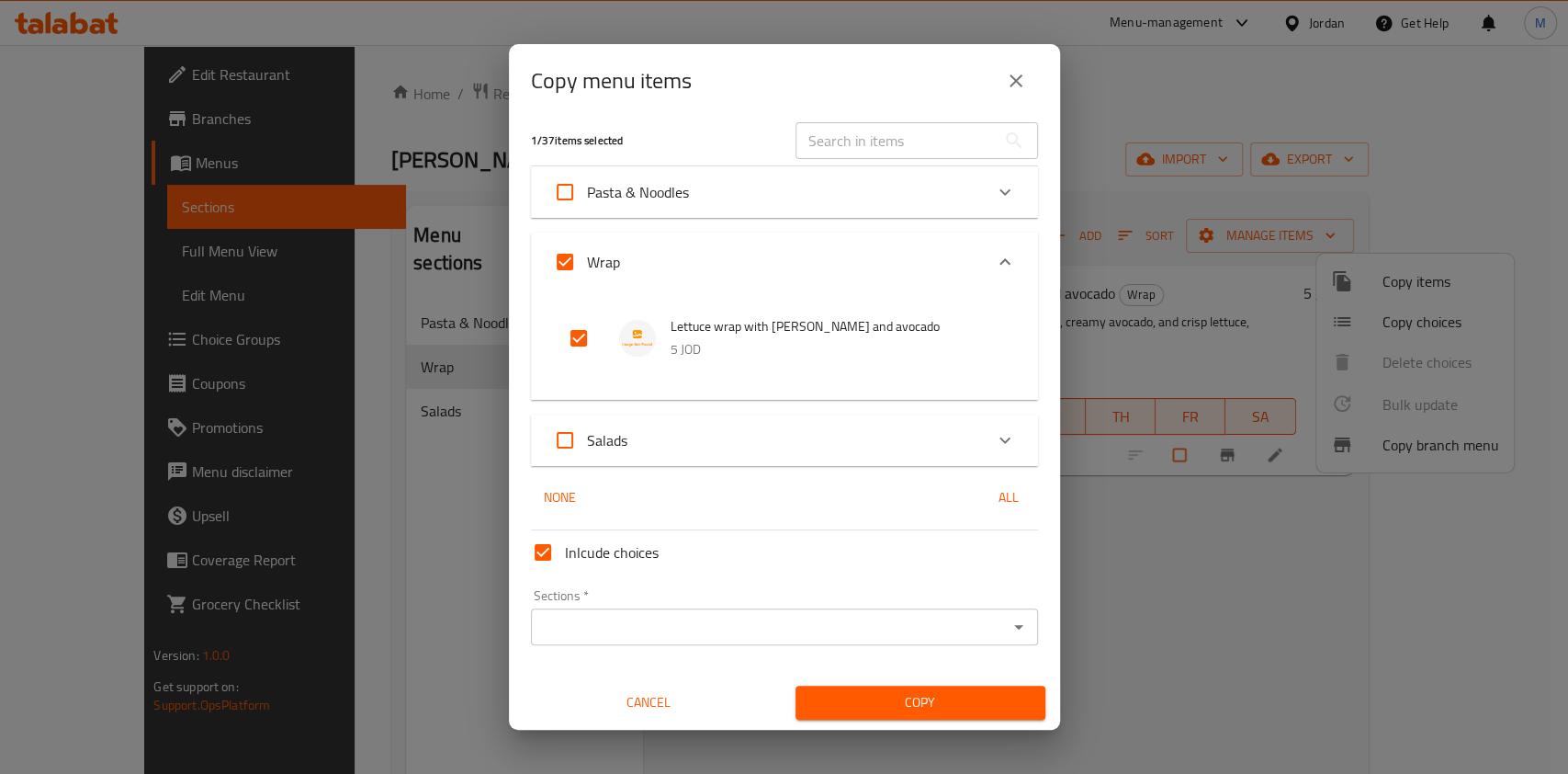
click at [634, 646] on div "Sections   * Sections *" at bounding box center [784, 617] width 522 height 71
click at [638, 643] on div "Sections *" at bounding box center [784, 627] width 507 height 37
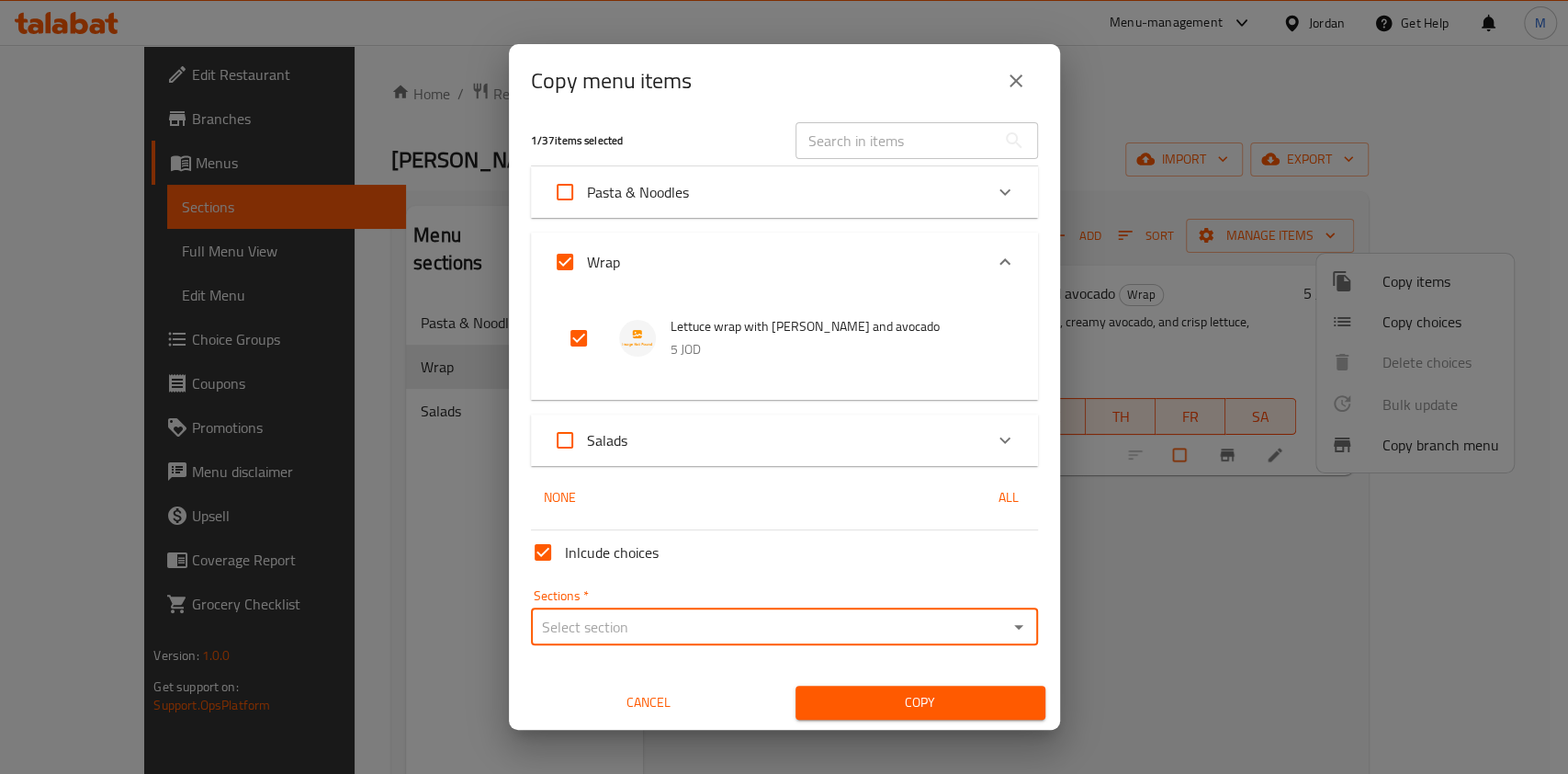
click at [1000, 639] on div "Sections *" at bounding box center [784, 627] width 507 height 37
click at [1008, 628] on icon "Open" at bounding box center [1019, 627] width 22 height 22
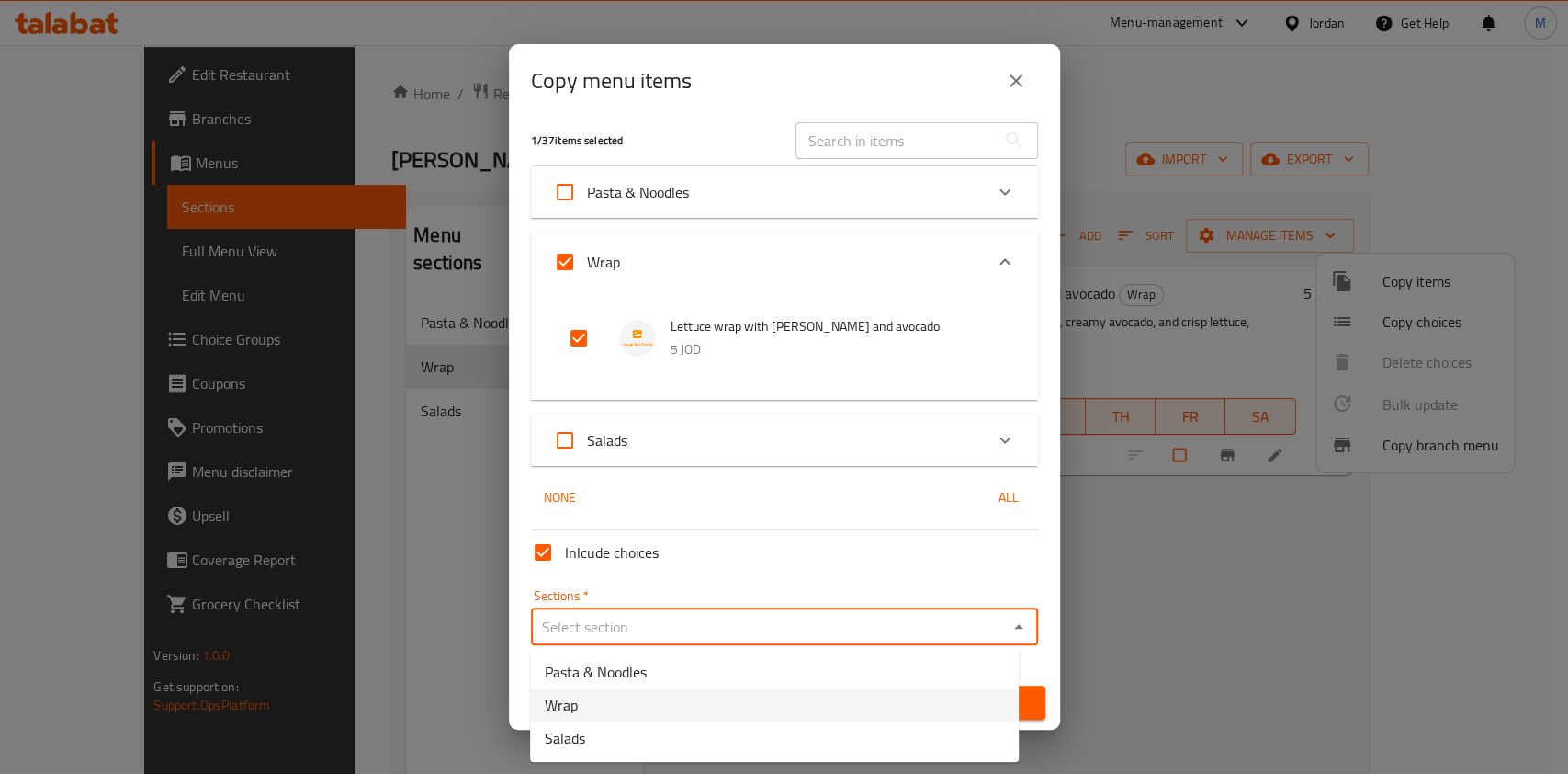
click at [691, 698] on li "Wrap" at bounding box center [775, 704] width 489 height 33
type input "Wrap"
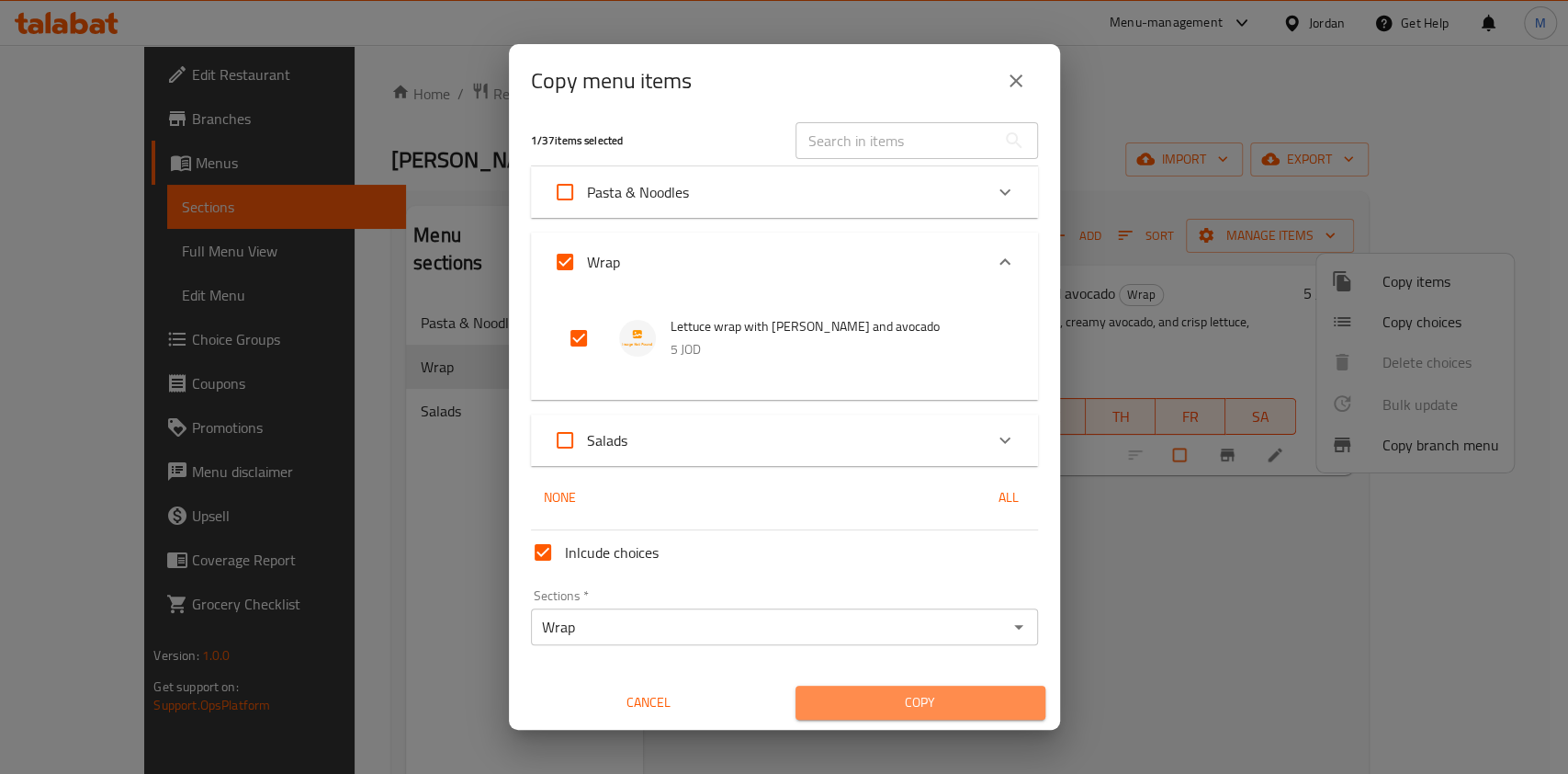
click at [925, 709] on span "Copy" at bounding box center [921, 702] width 220 height 23
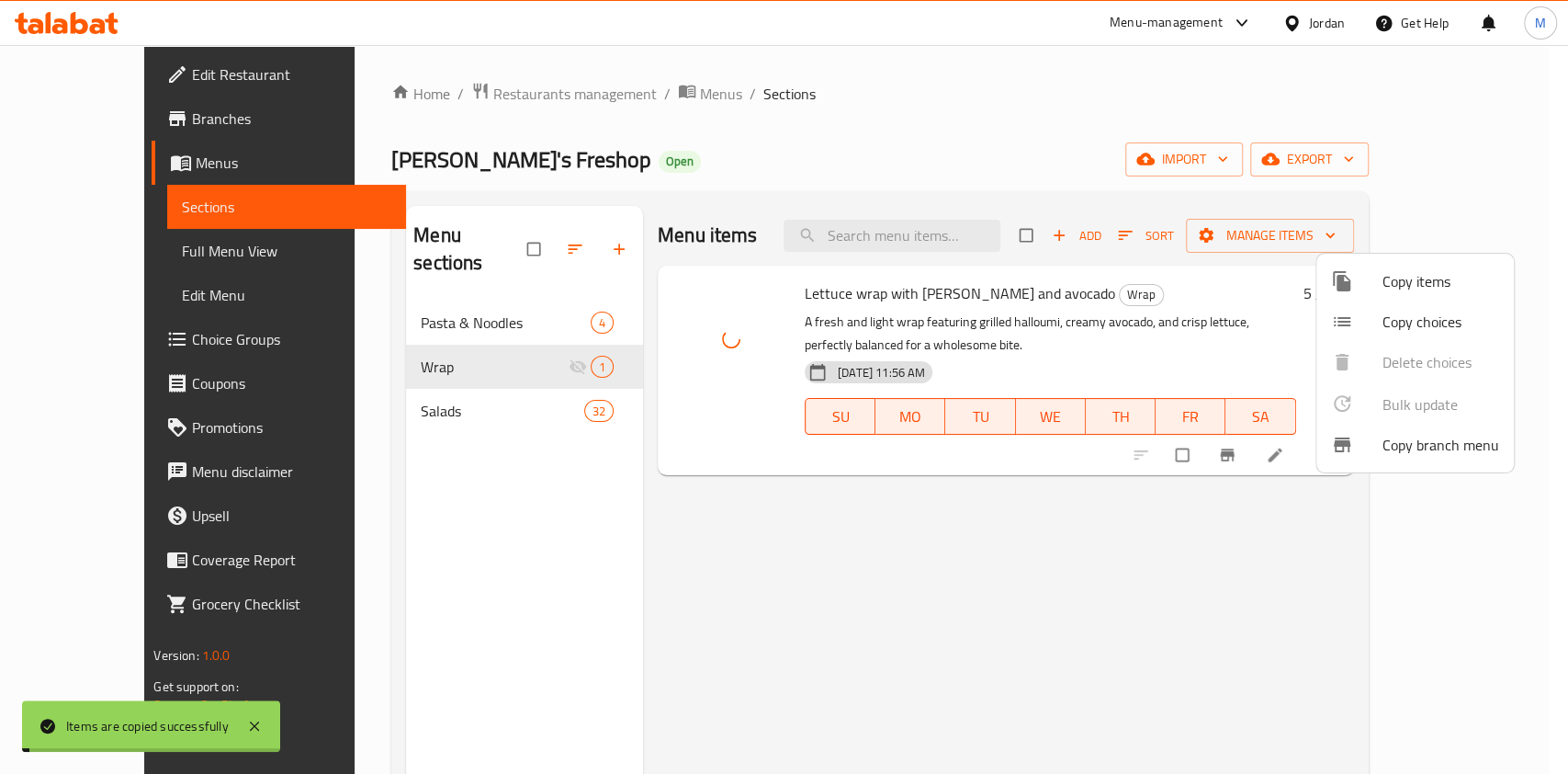
click at [1119, 596] on div at bounding box center [784, 387] width 1568 height 774
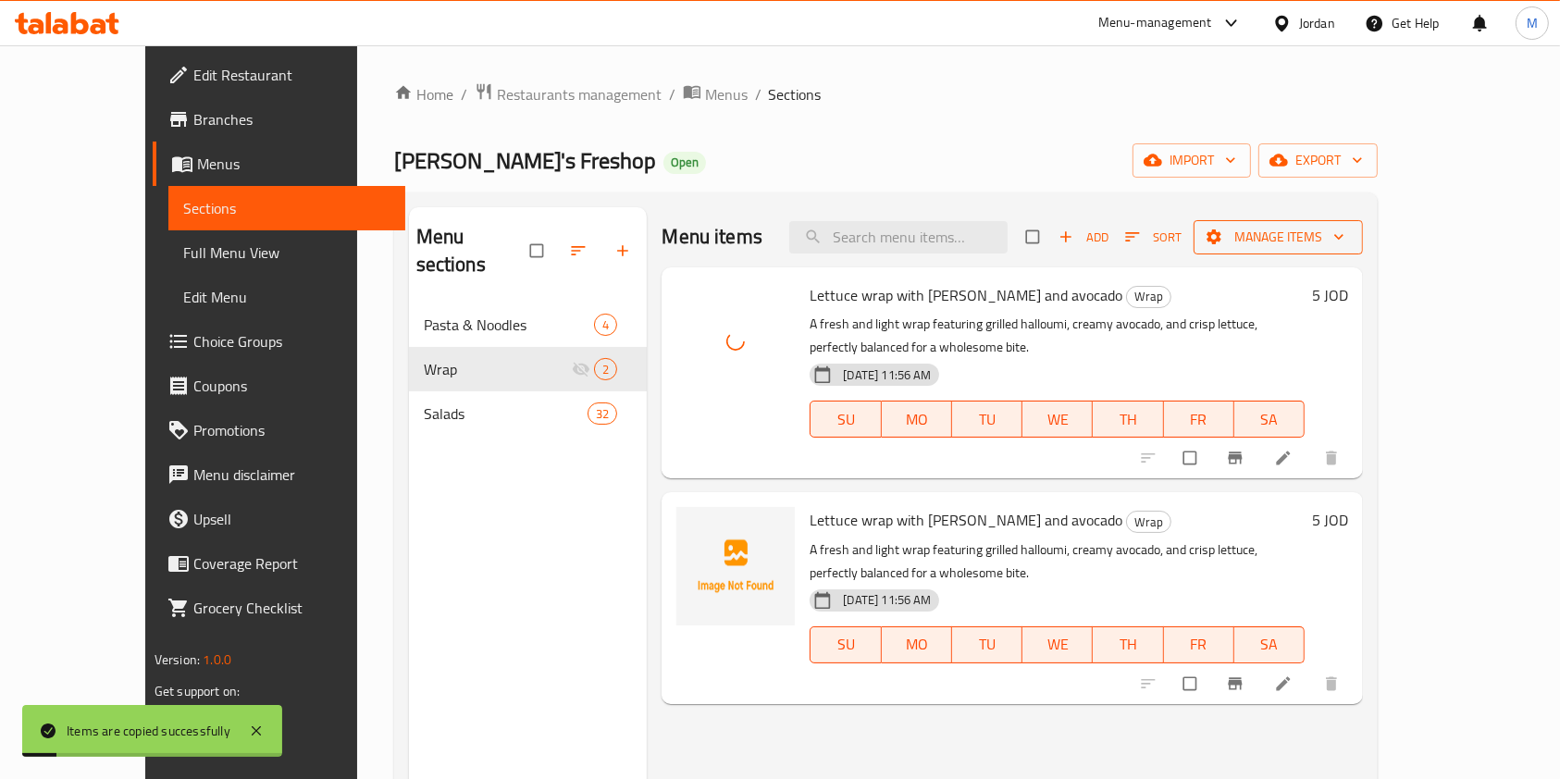
click at [1363, 254] on button "Manage items" at bounding box center [1278, 237] width 169 height 34
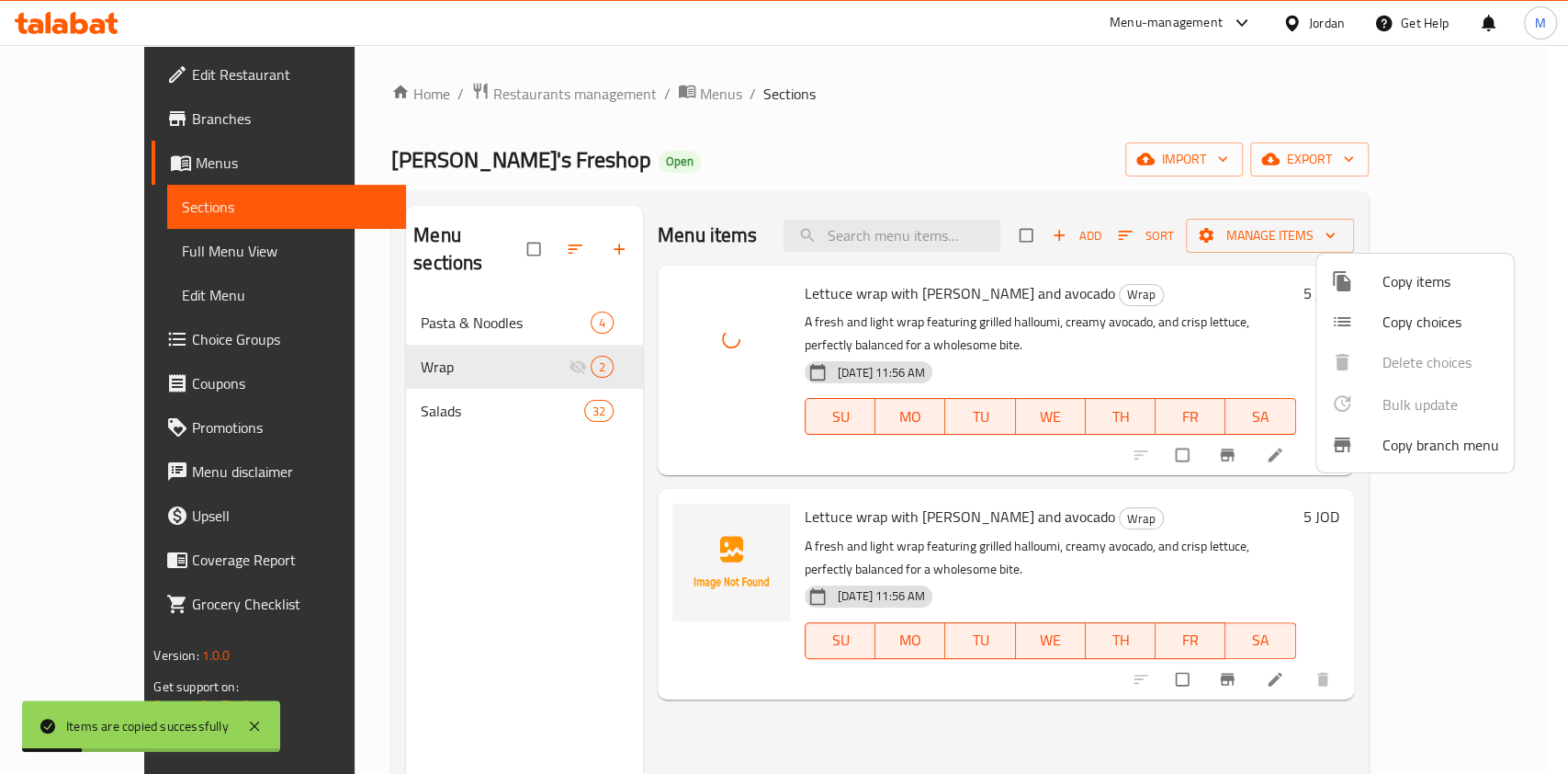
click at [1420, 279] on span "Copy items" at bounding box center [1442, 281] width 117 height 22
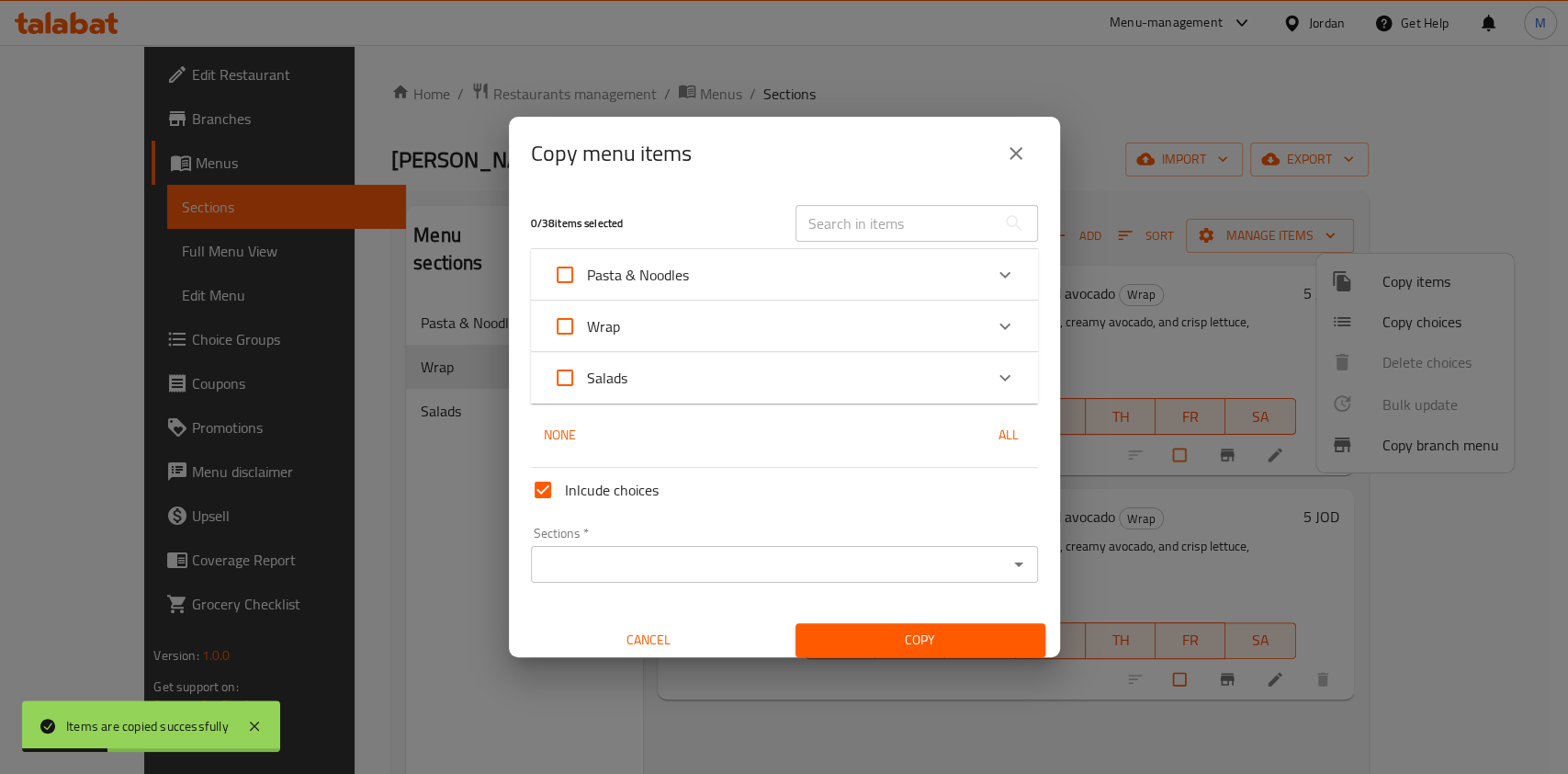
click at [742, 338] on div "Wrap" at bounding box center [768, 326] width 430 height 44
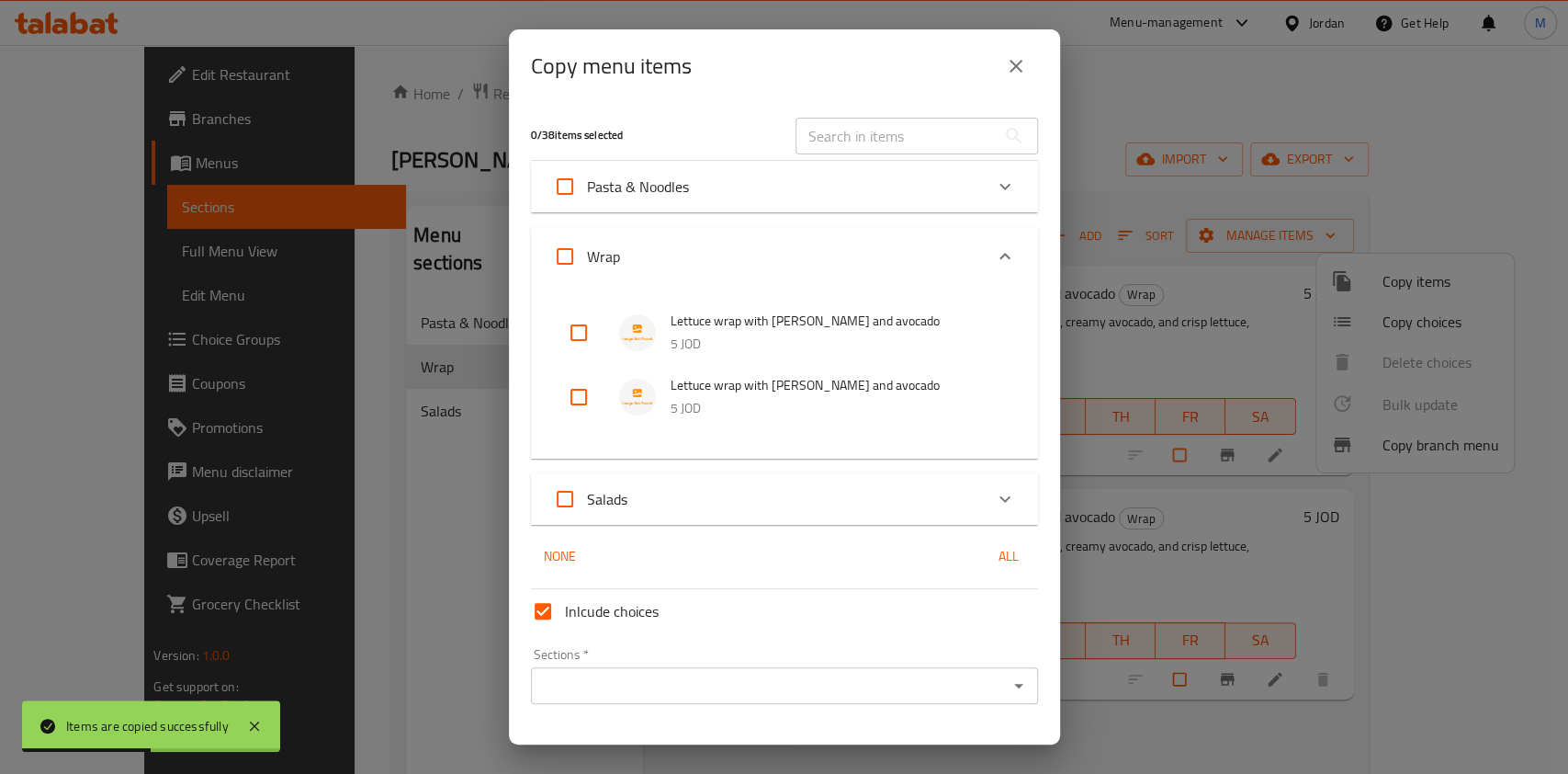
click at [572, 342] on input "checkbox" at bounding box center [579, 333] width 44 height 44
checkbox input "true"
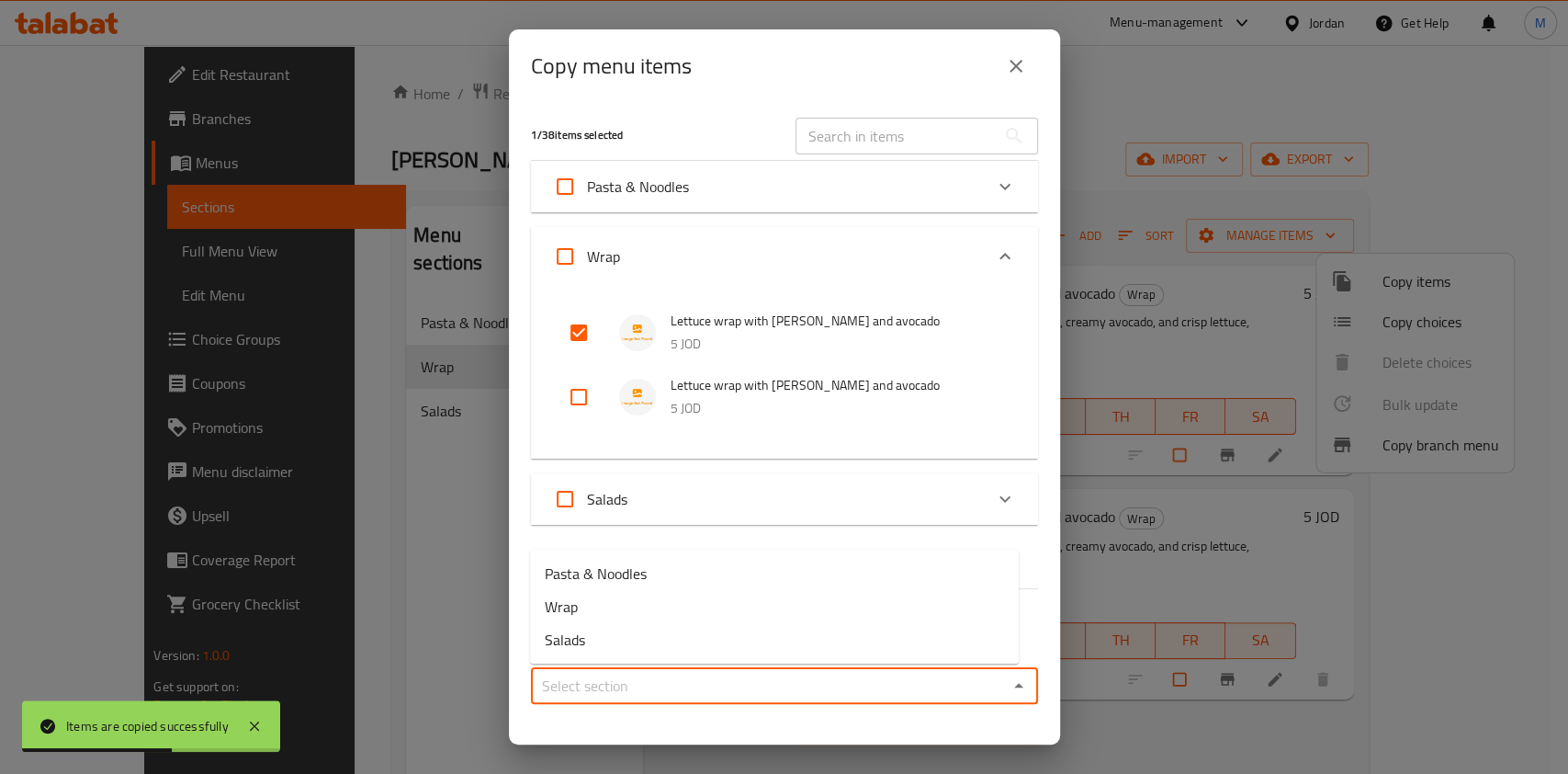
click at [607, 686] on input "Sections   *" at bounding box center [769, 686] width 466 height 26
click at [596, 614] on li "Wrap" at bounding box center [775, 606] width 489 height 33
type input "Wrap"
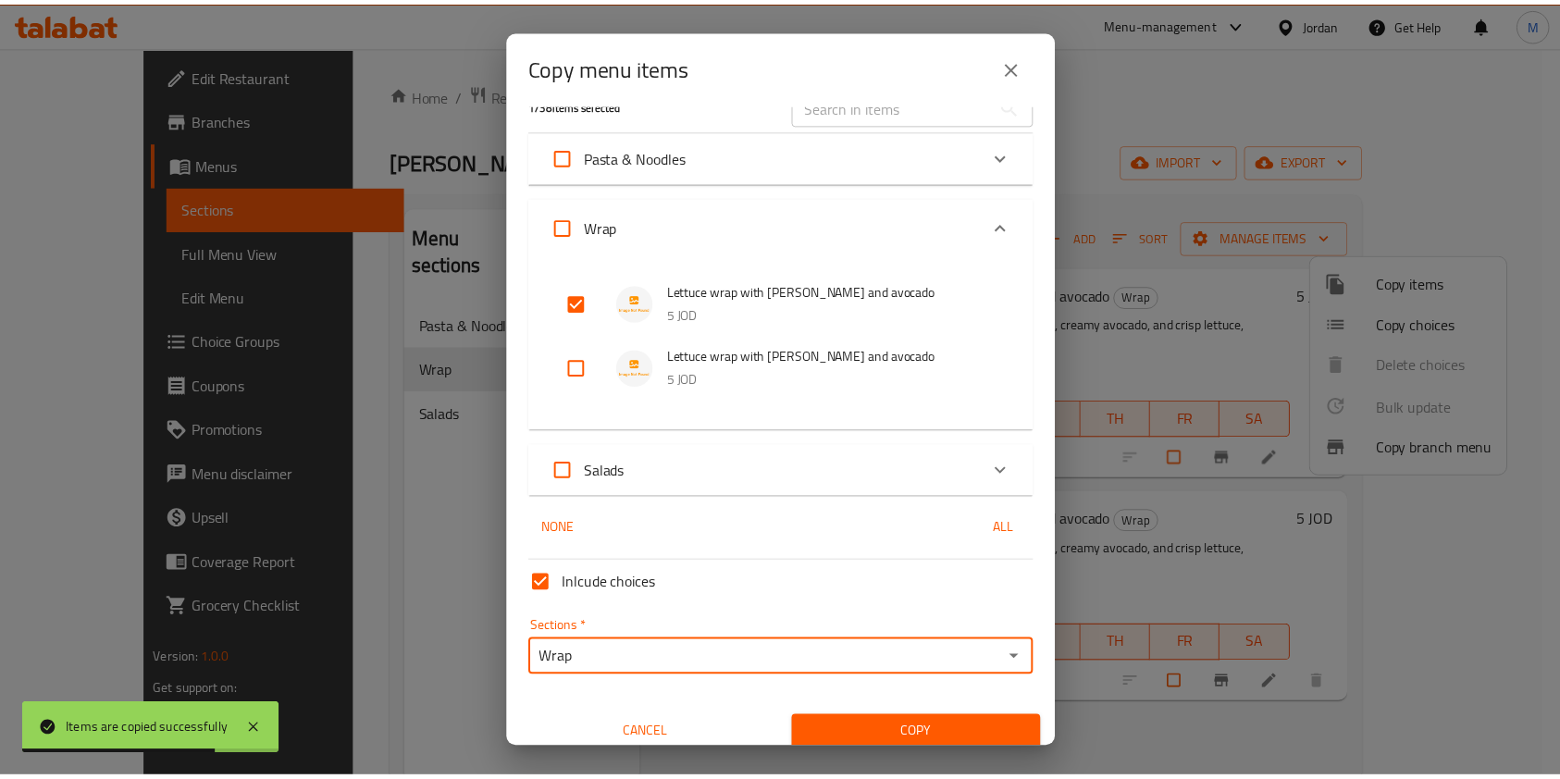
scroll to position [45, 0]
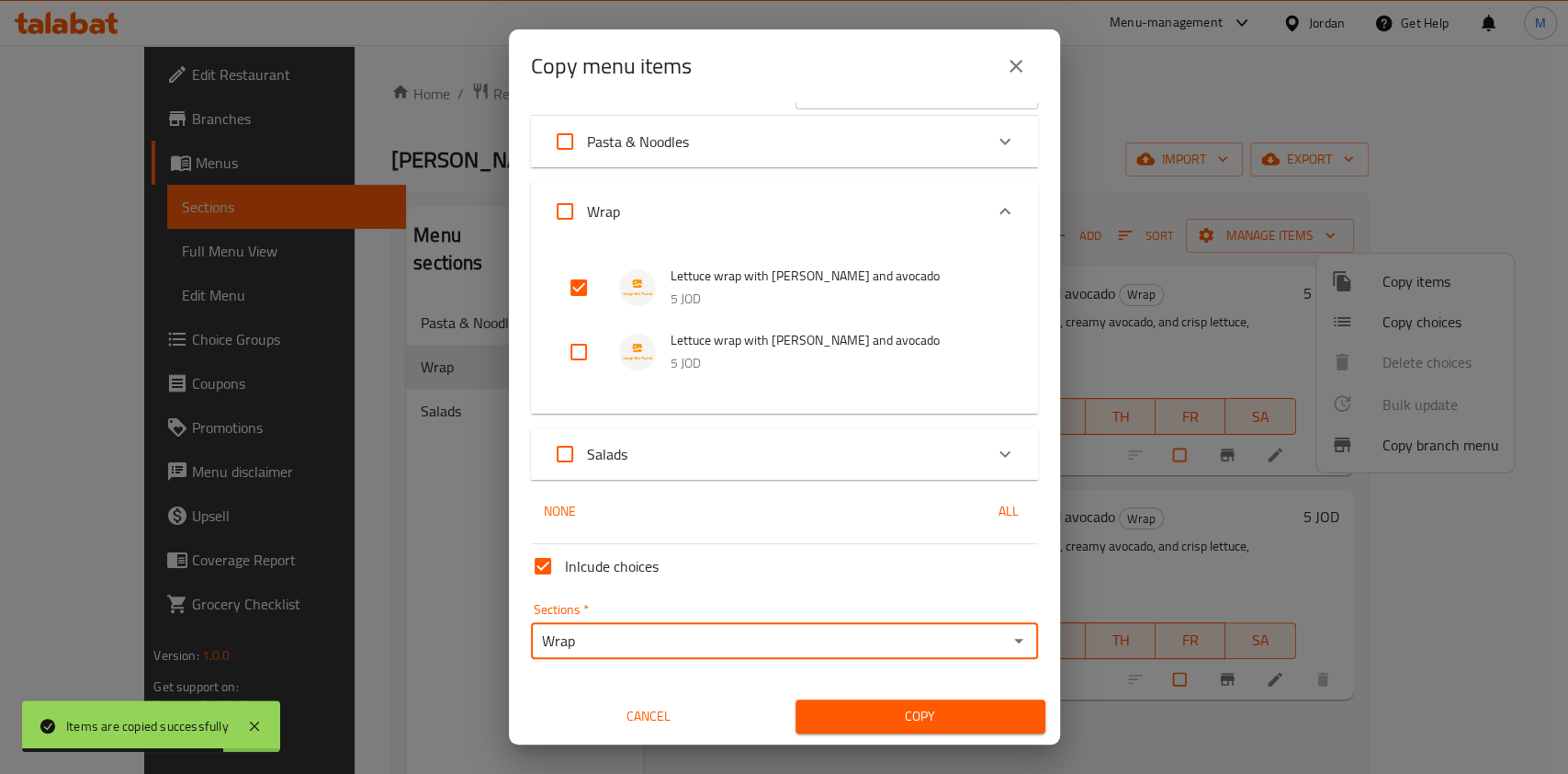
click at [969, 716] on span "Copy" at bounding box center [921, 716] width 220 height 23
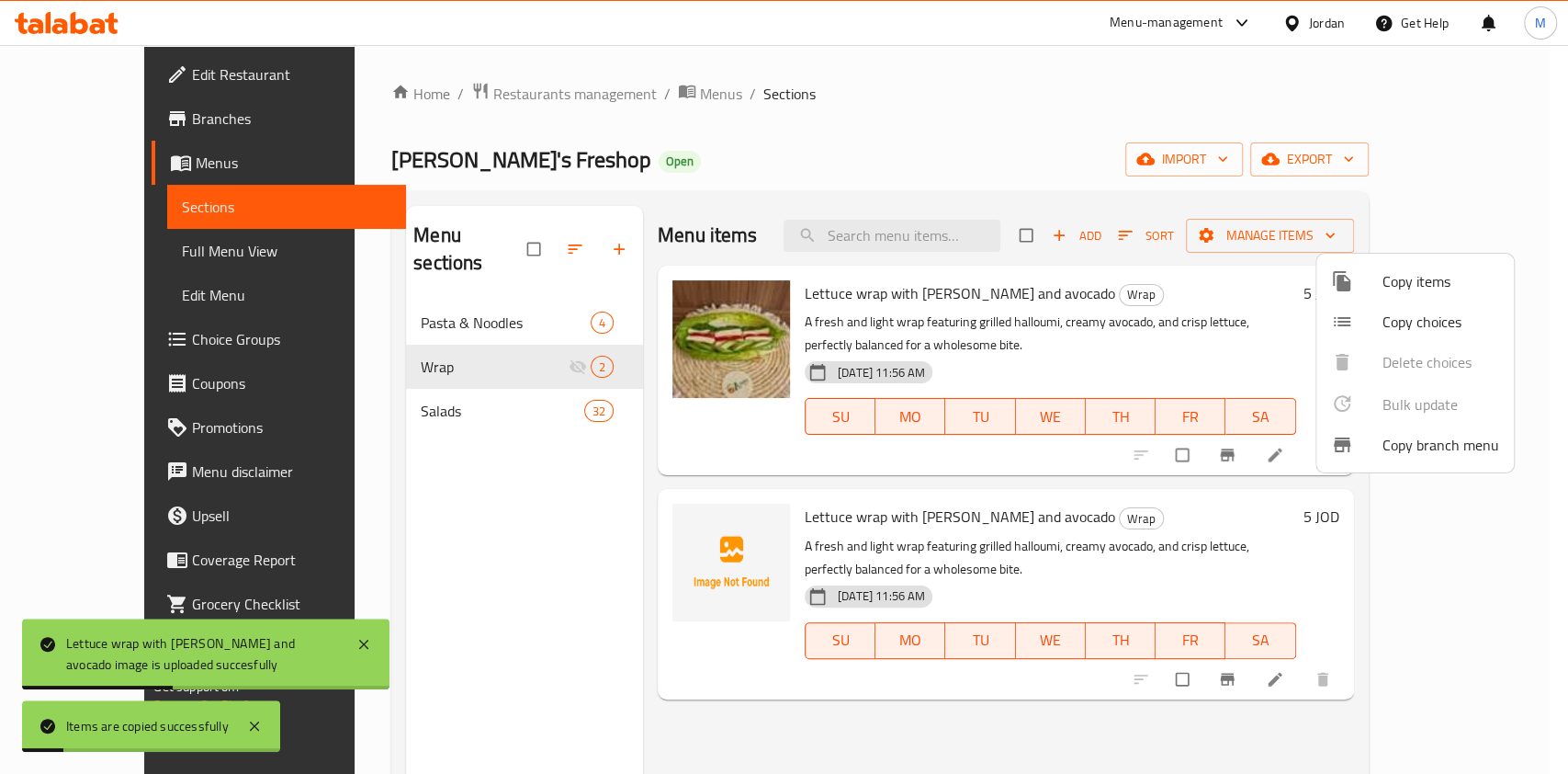
click at [1262, 715] on div at bounding box center [784, 387] width 1568 height 774
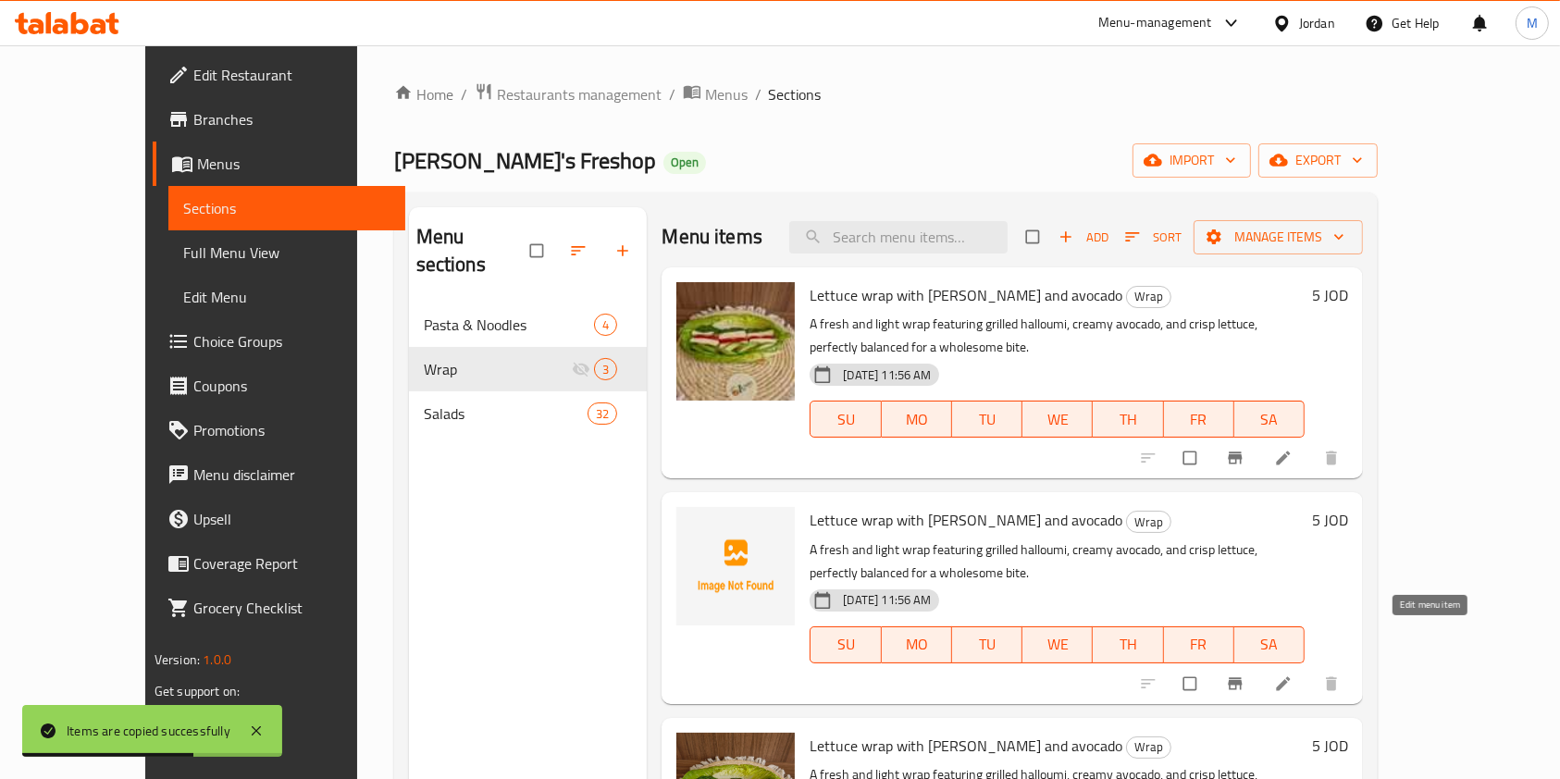
click at [1293, 675] on icon at bounding box center [1283, 684] width 19 height 19
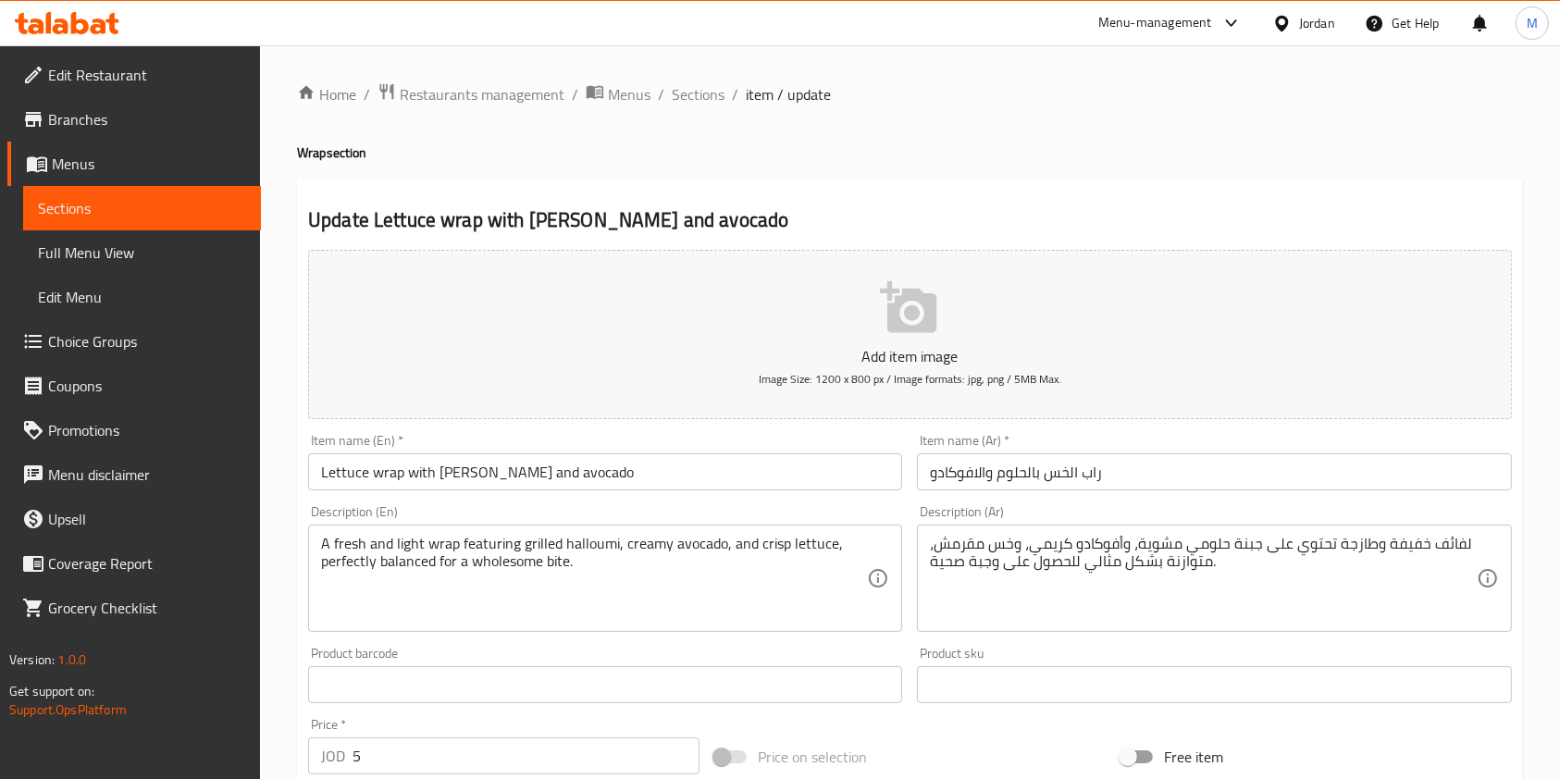
click at [591, 507] on div "Description (En) A fresh and light wrap featuring grilled halloumi, creamy avoc…" at bounding box center [605, 568] width 594 height 127
click at [600, 477] on input "Lettuce wrap with halloumi and avocado" at bounding box center [605, 471] width 594 height 37
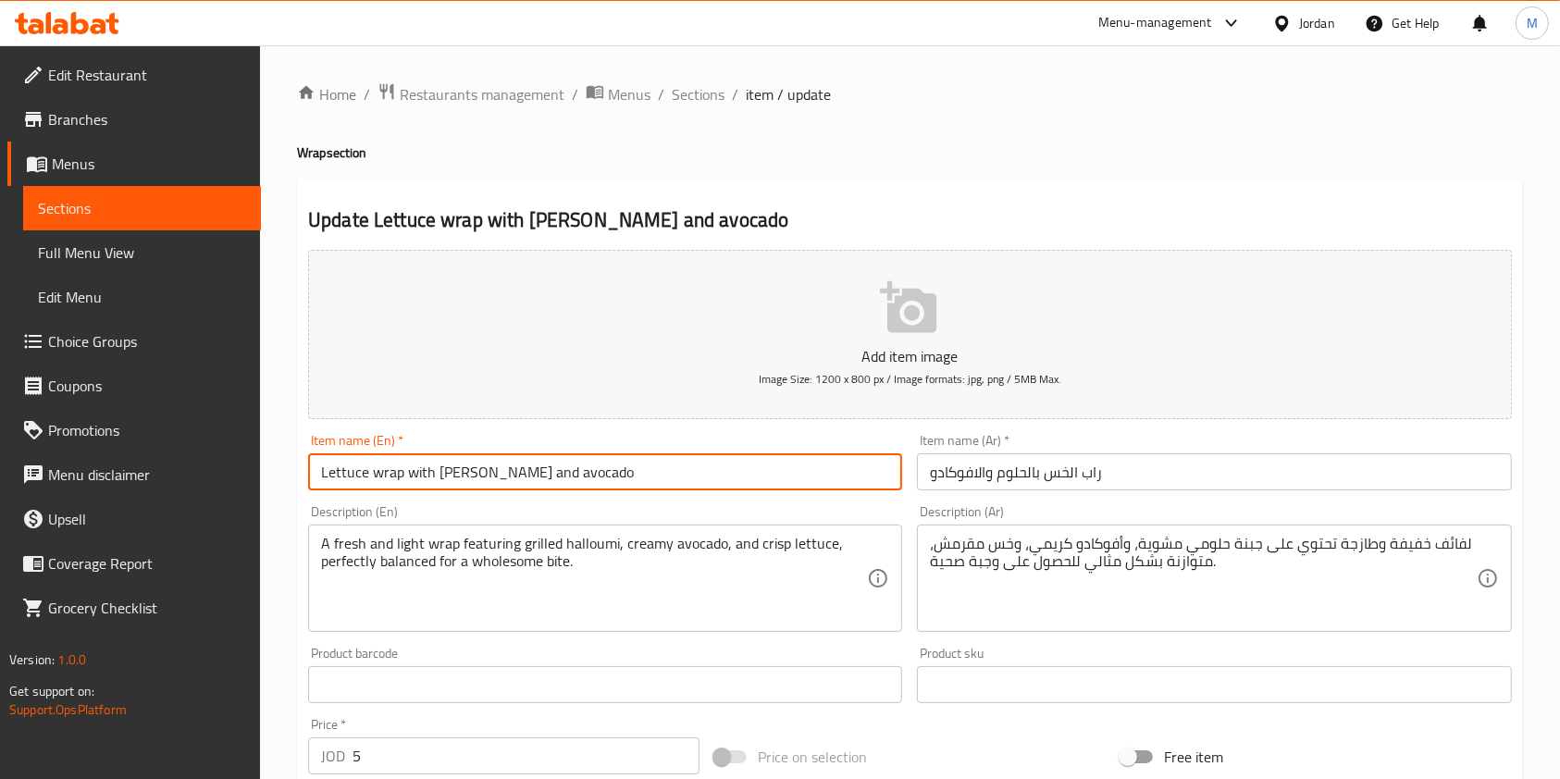
paste input "Tuna and Corn Lettuce Wrap"
type input "Tuna and Corn Lettuce Wrap"
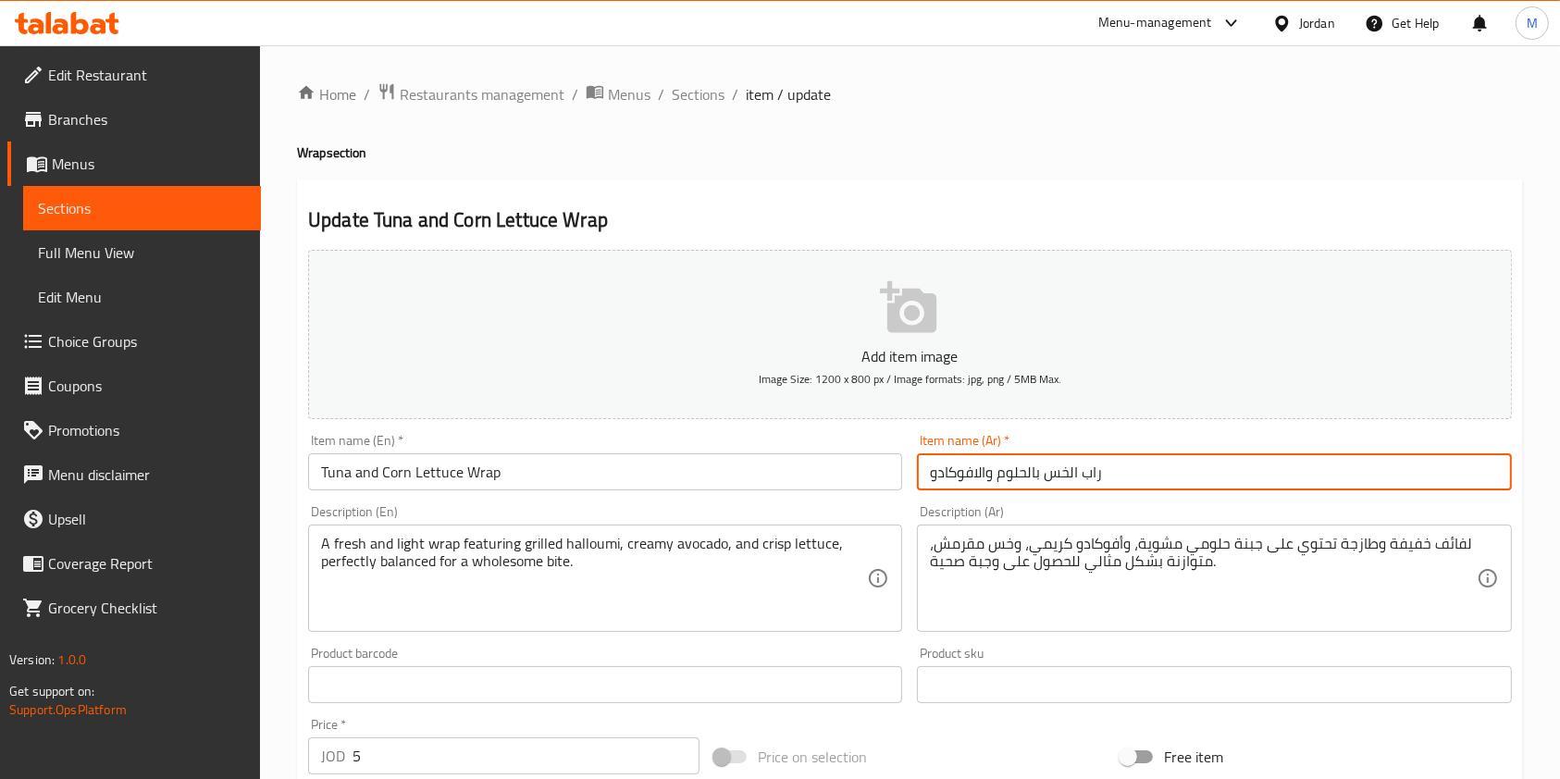
click at [1078, 470] on input "راب الخس بالحلوم والافوكادو" at bounding box center [1214, 471] width 594 height 37
paste input "ونة والذرة"
type input "راب الخس بالتونة والذرة"
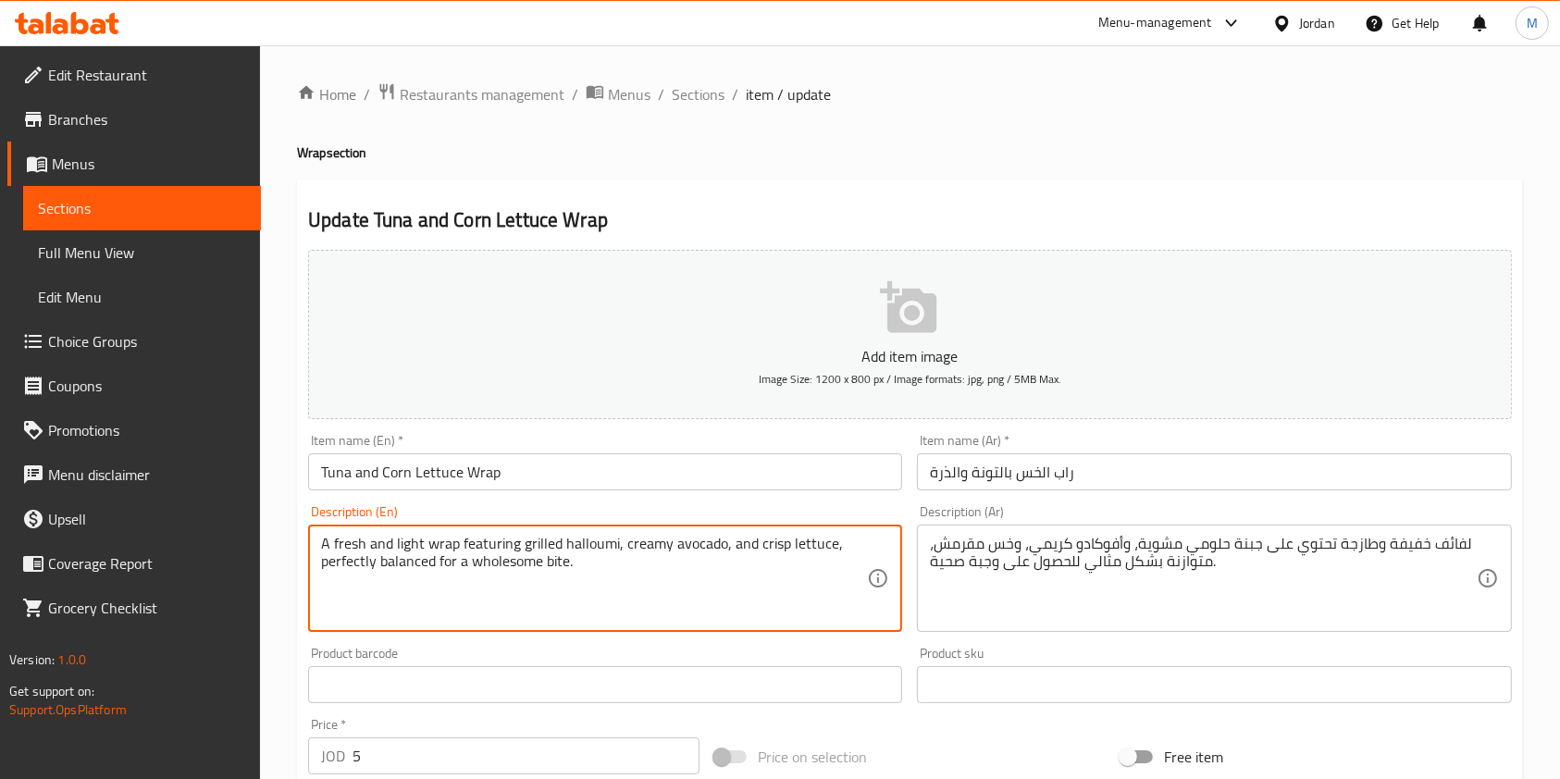
paste textarea "crisp lettuce wrap filled with tender tuna and sweet corn, offering a light and…"
type textarea "A crisp lettuce wrap filled with tender tuna and sweet corn, offering a light a…"
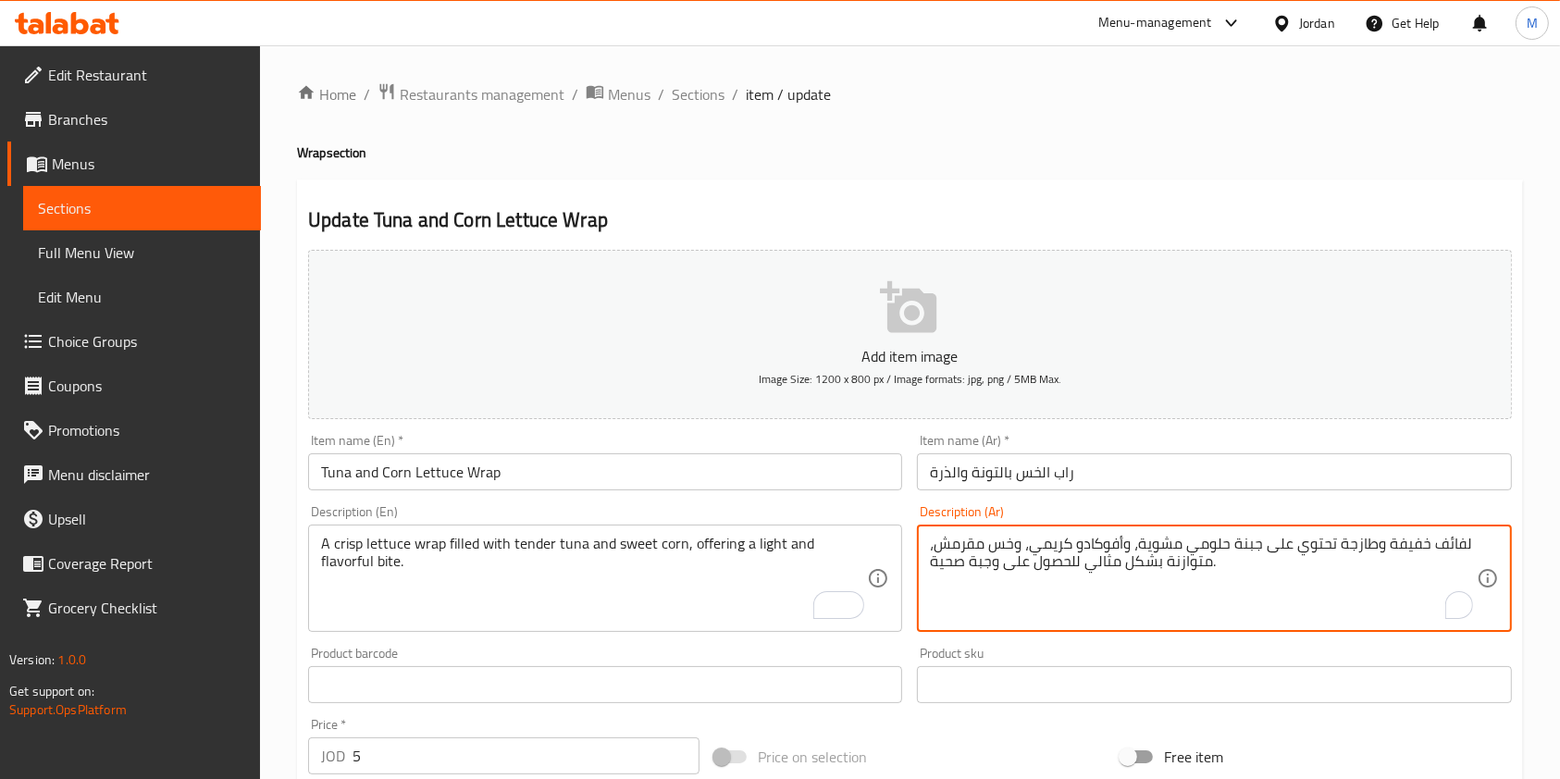
paste textarea "لخس المقرمشة المحشوة بالتونة الطرية والذرة الحلوة، تقدم قضمة خفيفة ولذيذ"
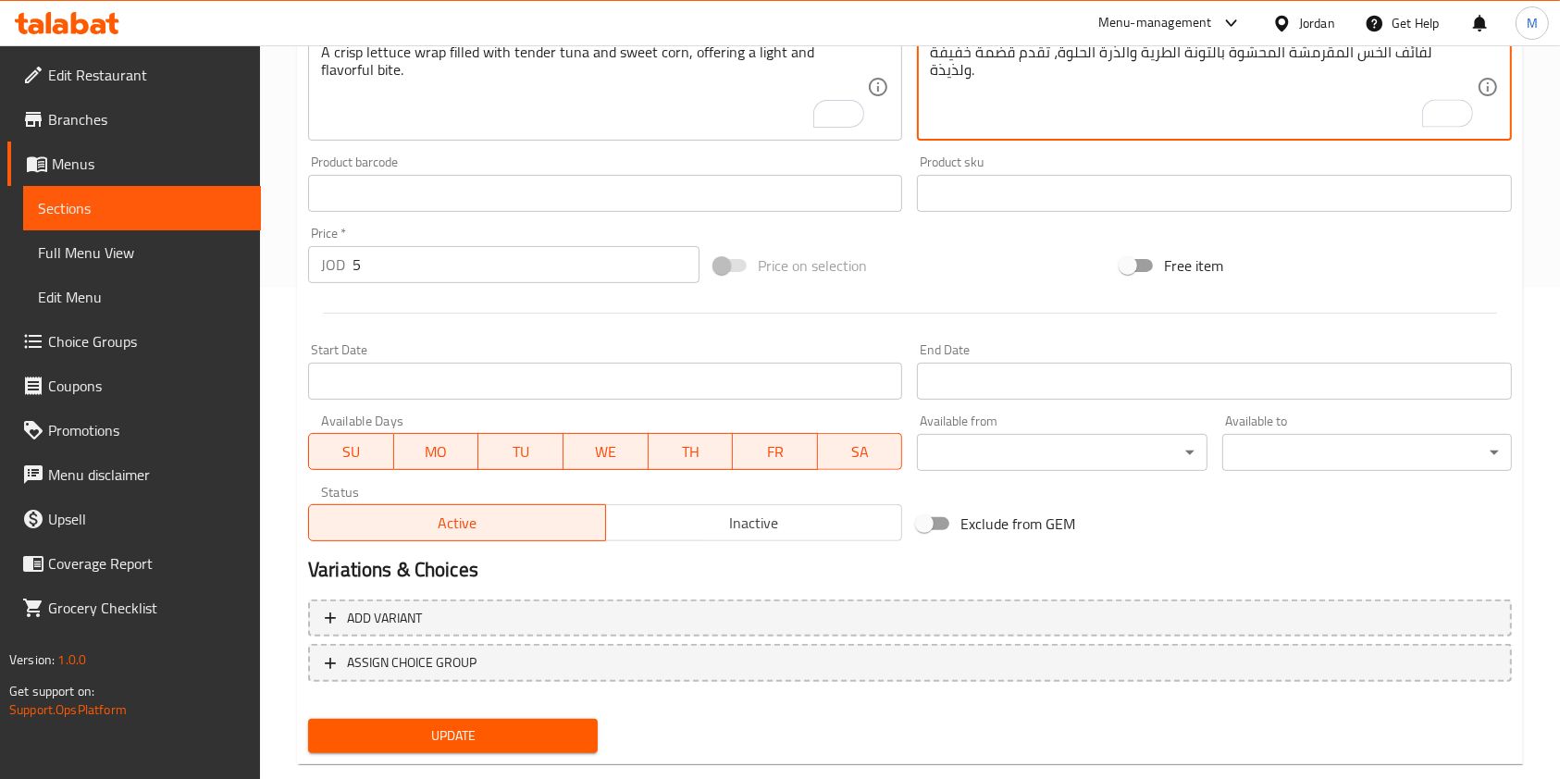
scroll to position [493, 0]
type textarea "لفائف الخس المقرمشة المحشوة بالتونة الطرية والذرة الحلوة، تقدم قضمة خفيفة ولذيذ…"
click at [486, 737] on span "Update" at bounding box center [453, 734] width 260 height 23
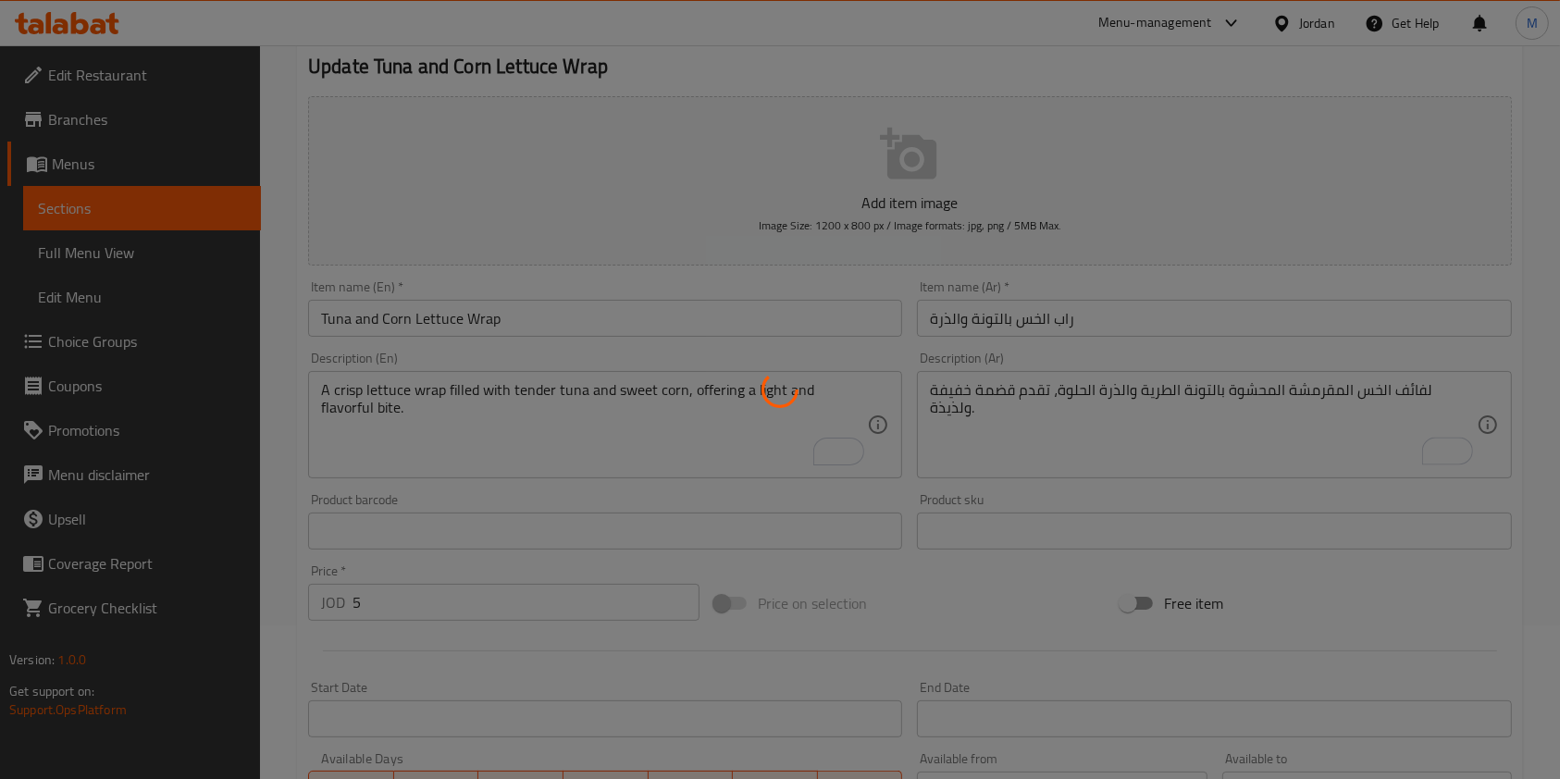
scroll to position [0, 0]
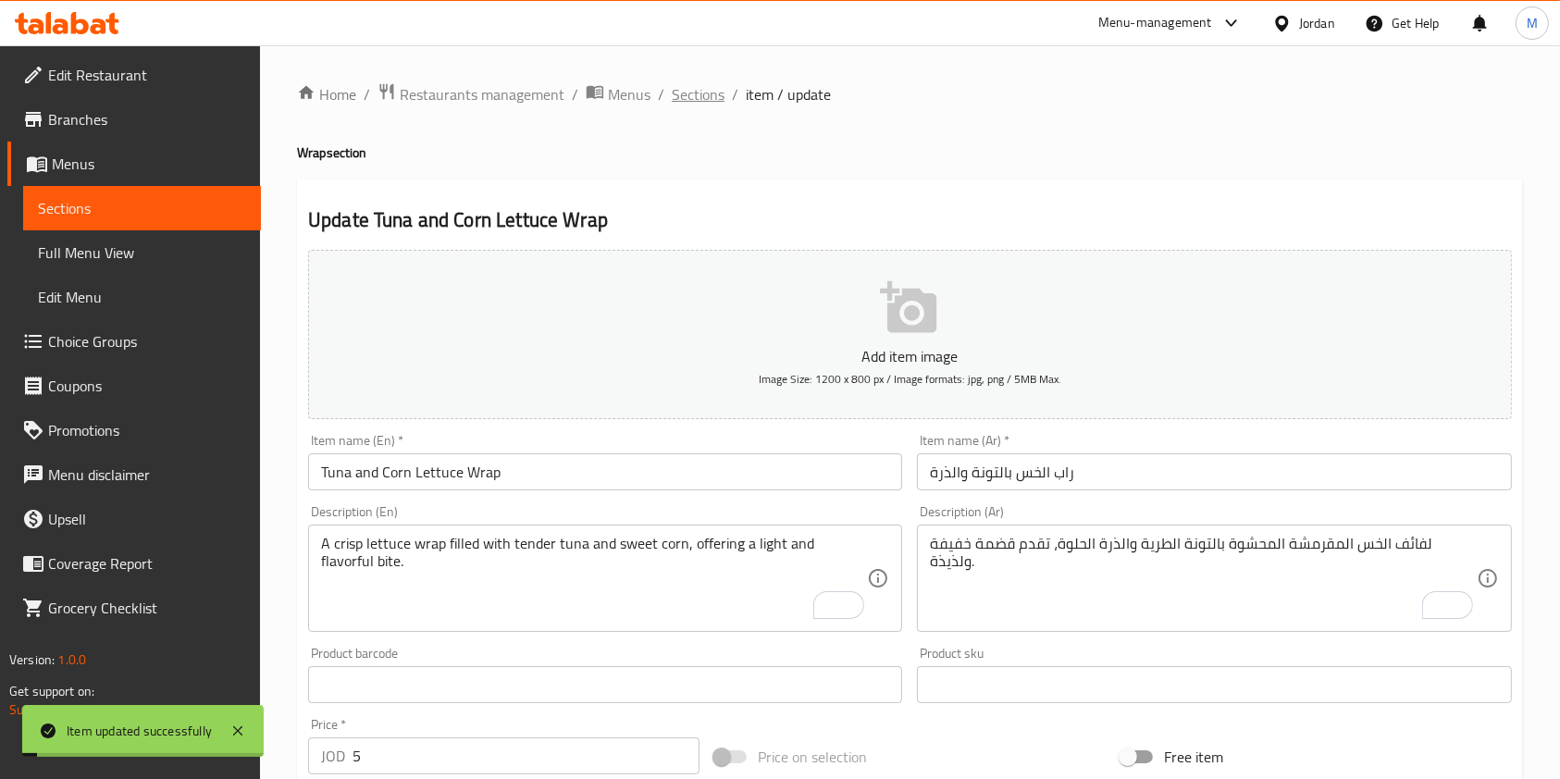
click at [706, 93] on span "Sections" at bounding box center [698, 94] width 53 height 22
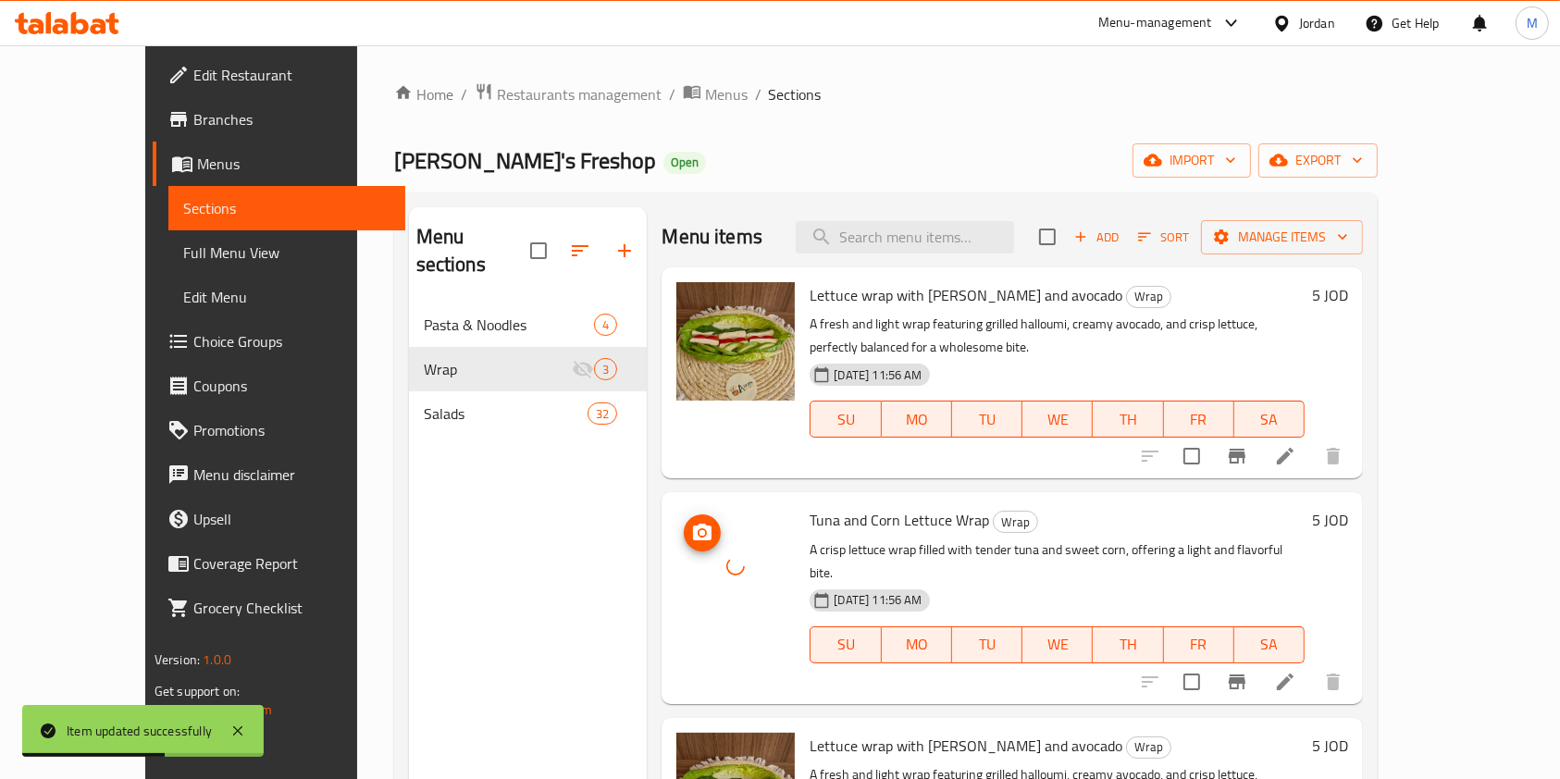
scroll to position [123, 0]
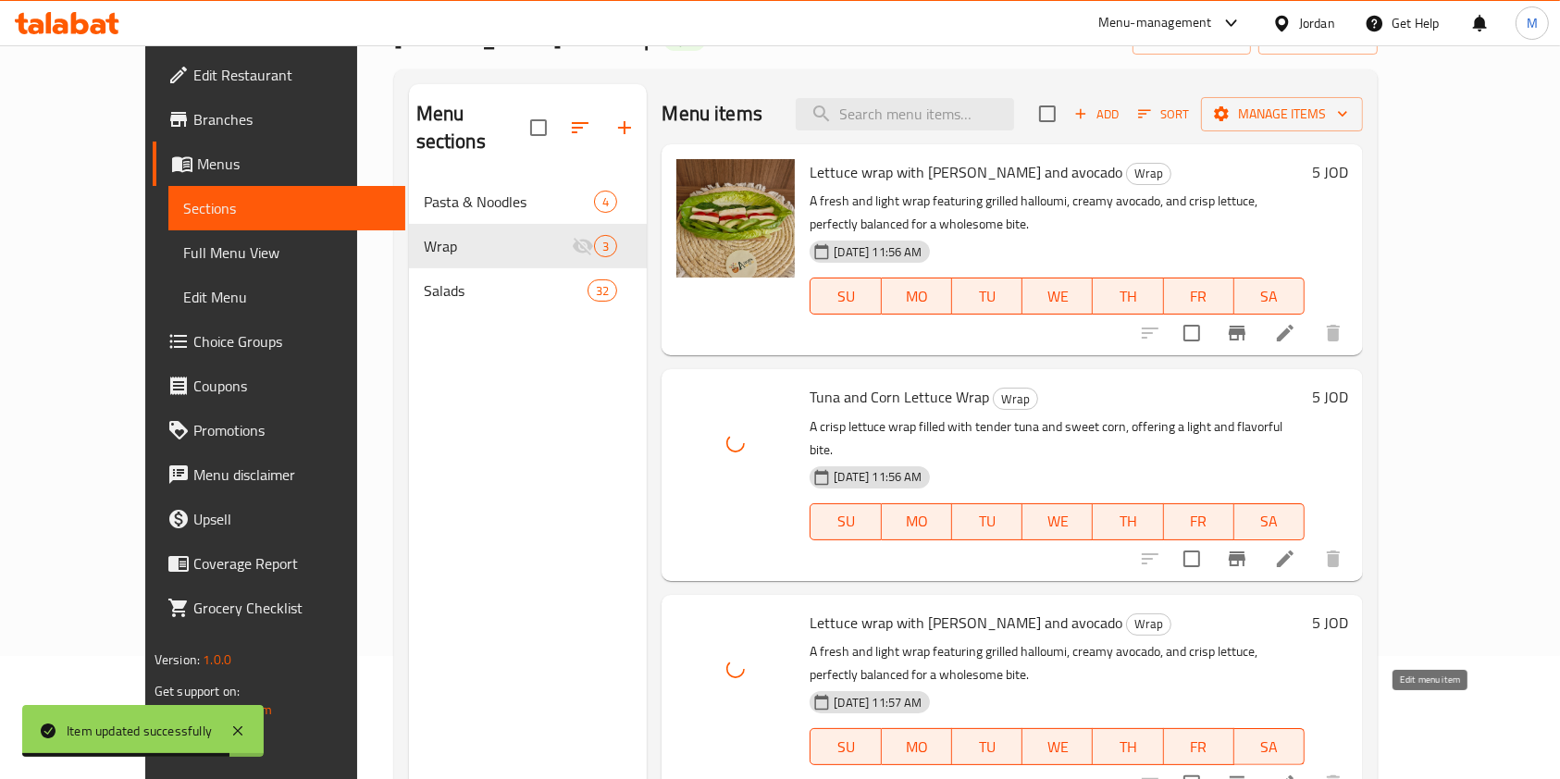
click at [1296, 773] on icon at bounding box center [1285, 784] width 22 height 22
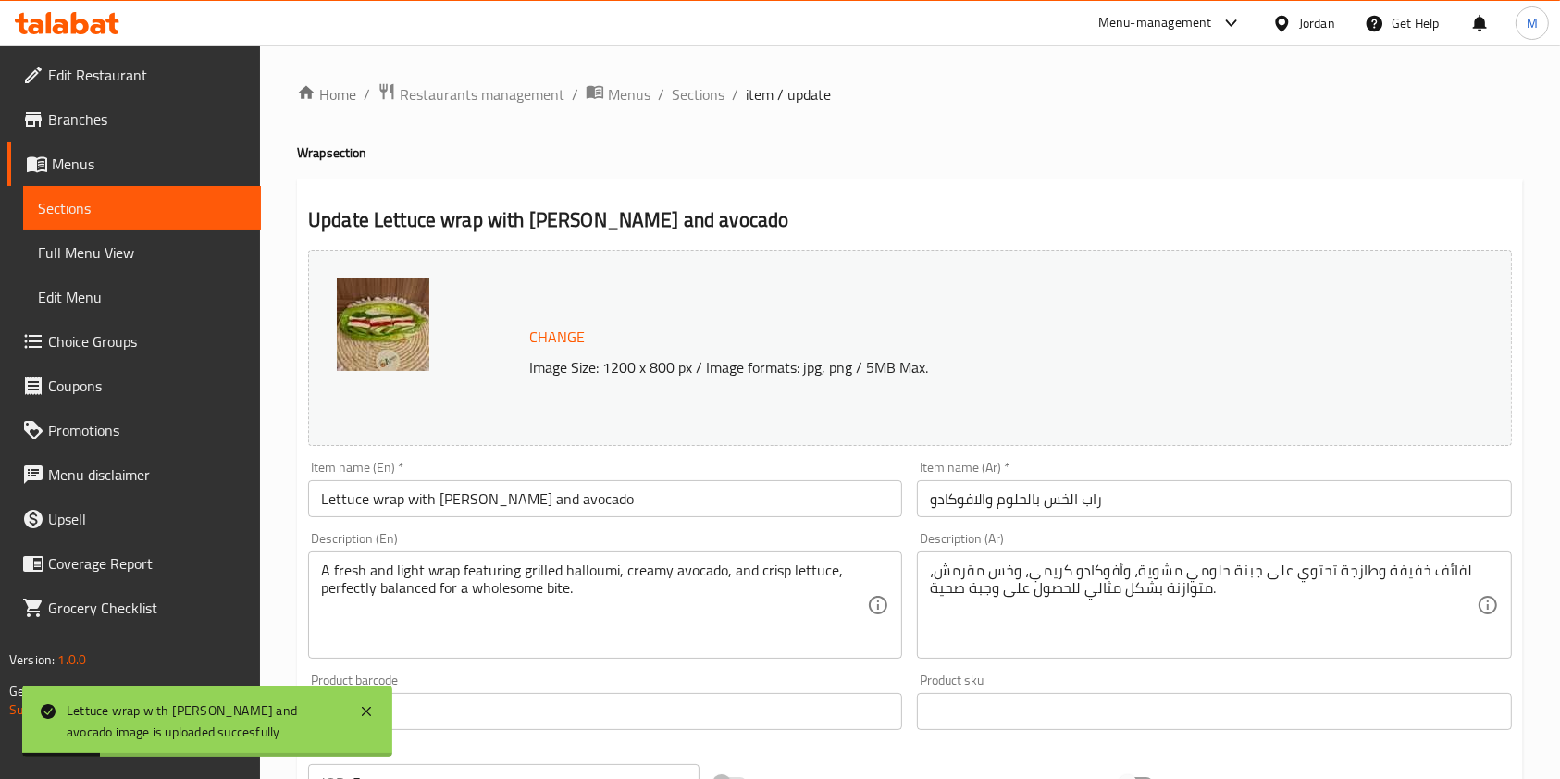
click at [844, 507] on input "Lettuce wrap with halloumi and avocado" at bounding box center [605, 498] width 594 height 37
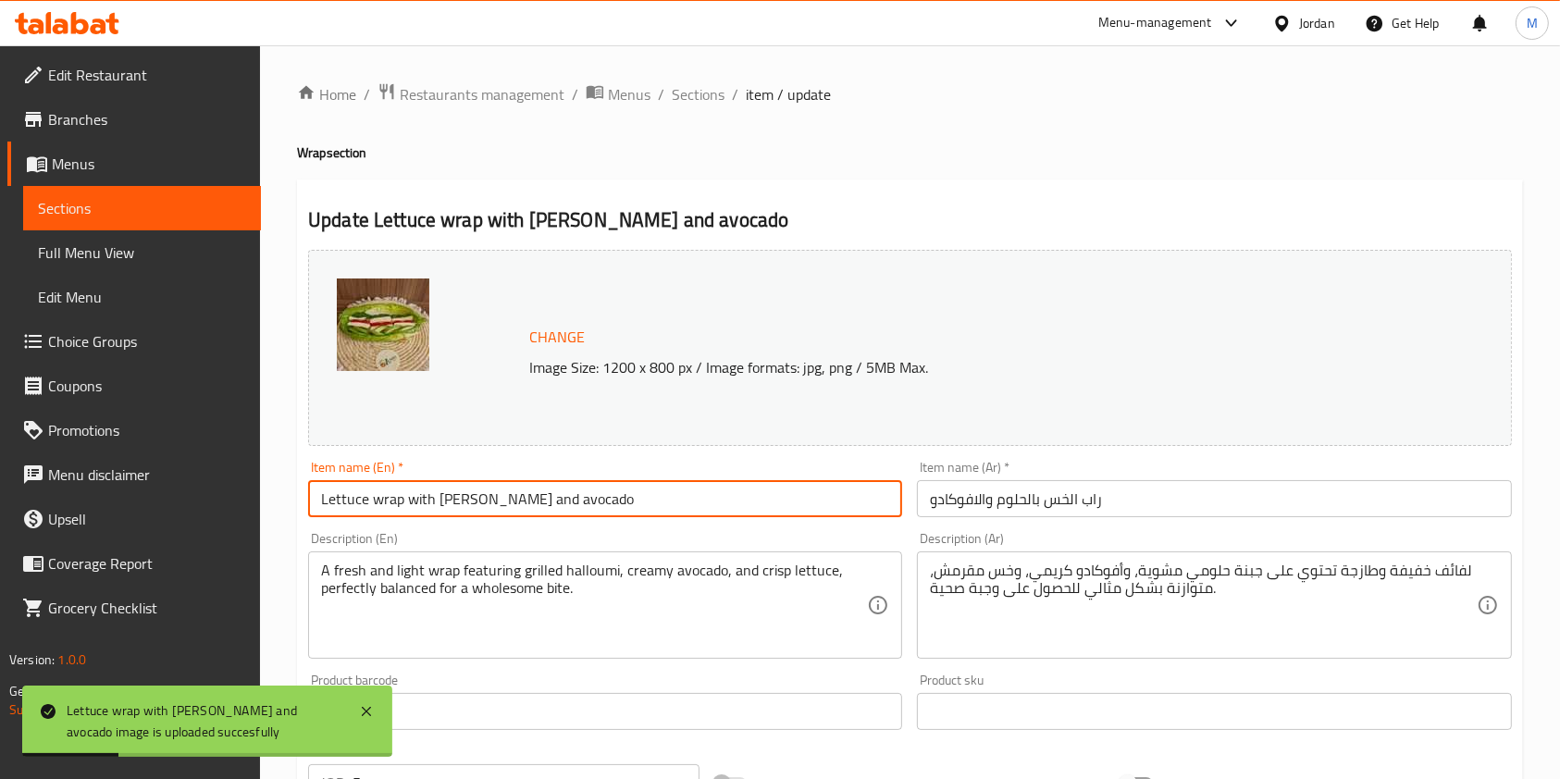
paste input "Chicken and Mushroom Lettuce Wrap"
type input "Chicken and Mushroom Lettuce Wrap"
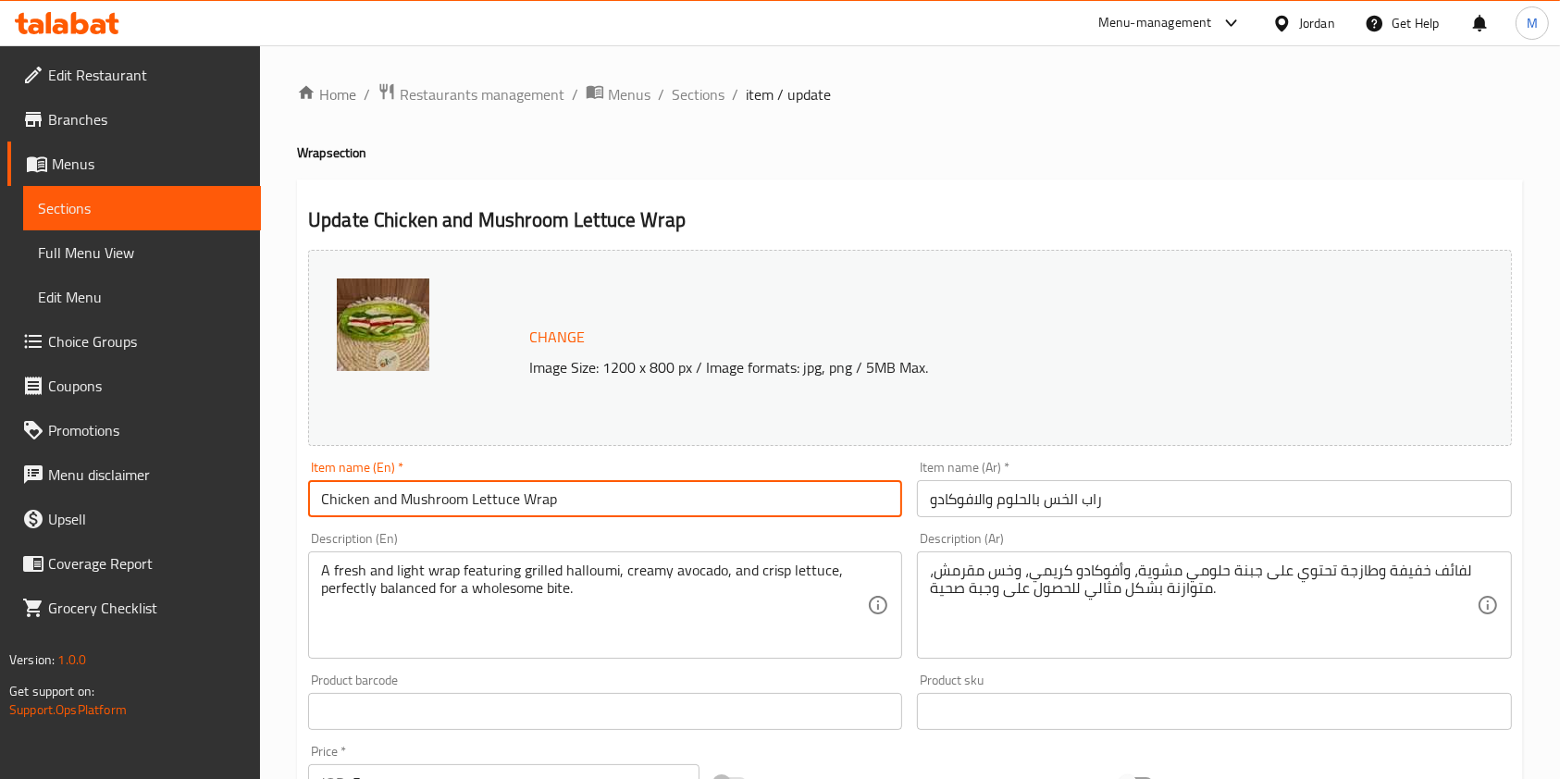
click at [990, 508] on input "راب الخس بالحلوم والافوكادو" at bounding box center [1214, 498] width 594 height 37
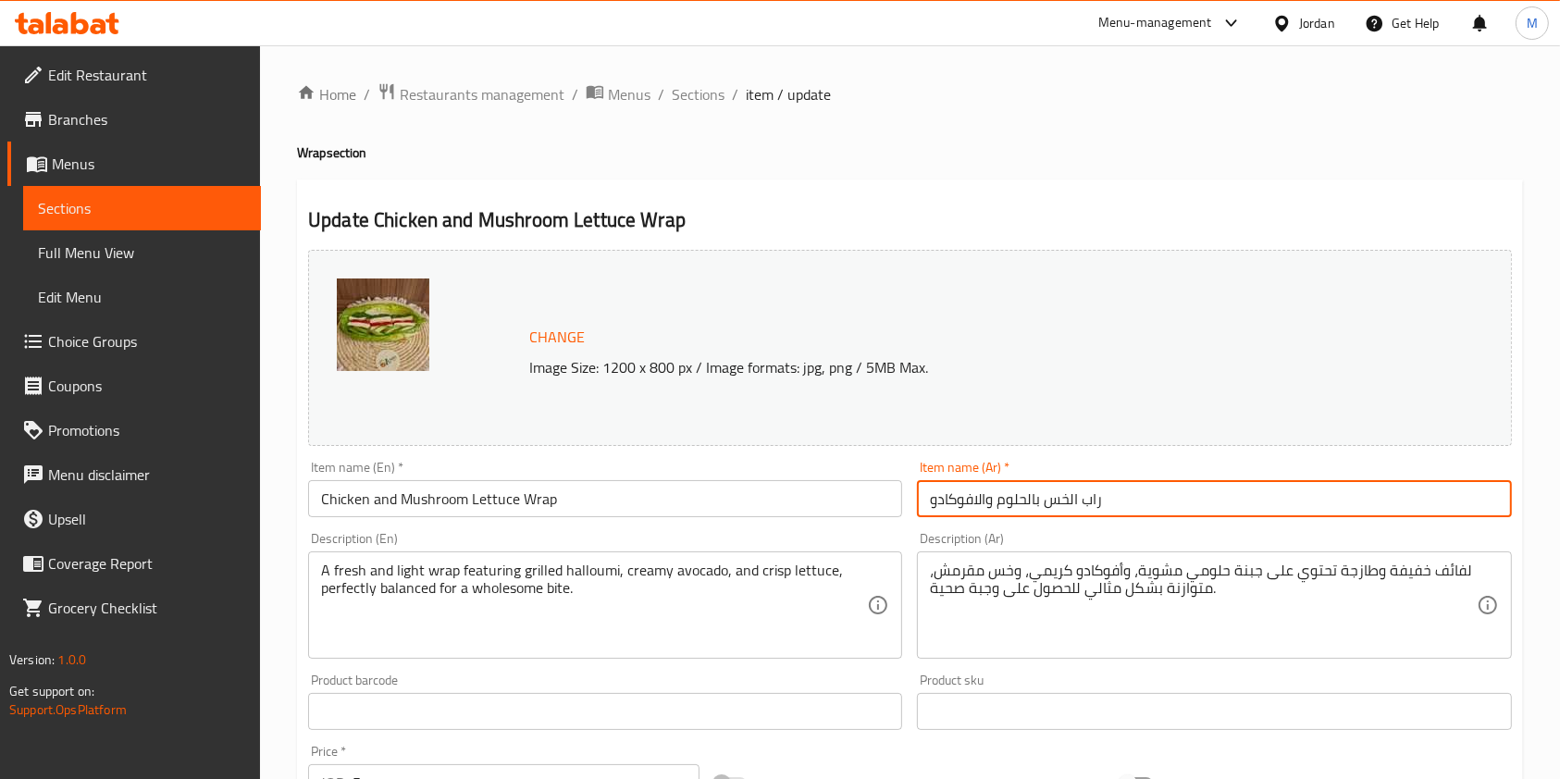
paste input "جاج والفطر"
type input "راب الخس بالدجاج والفطر"
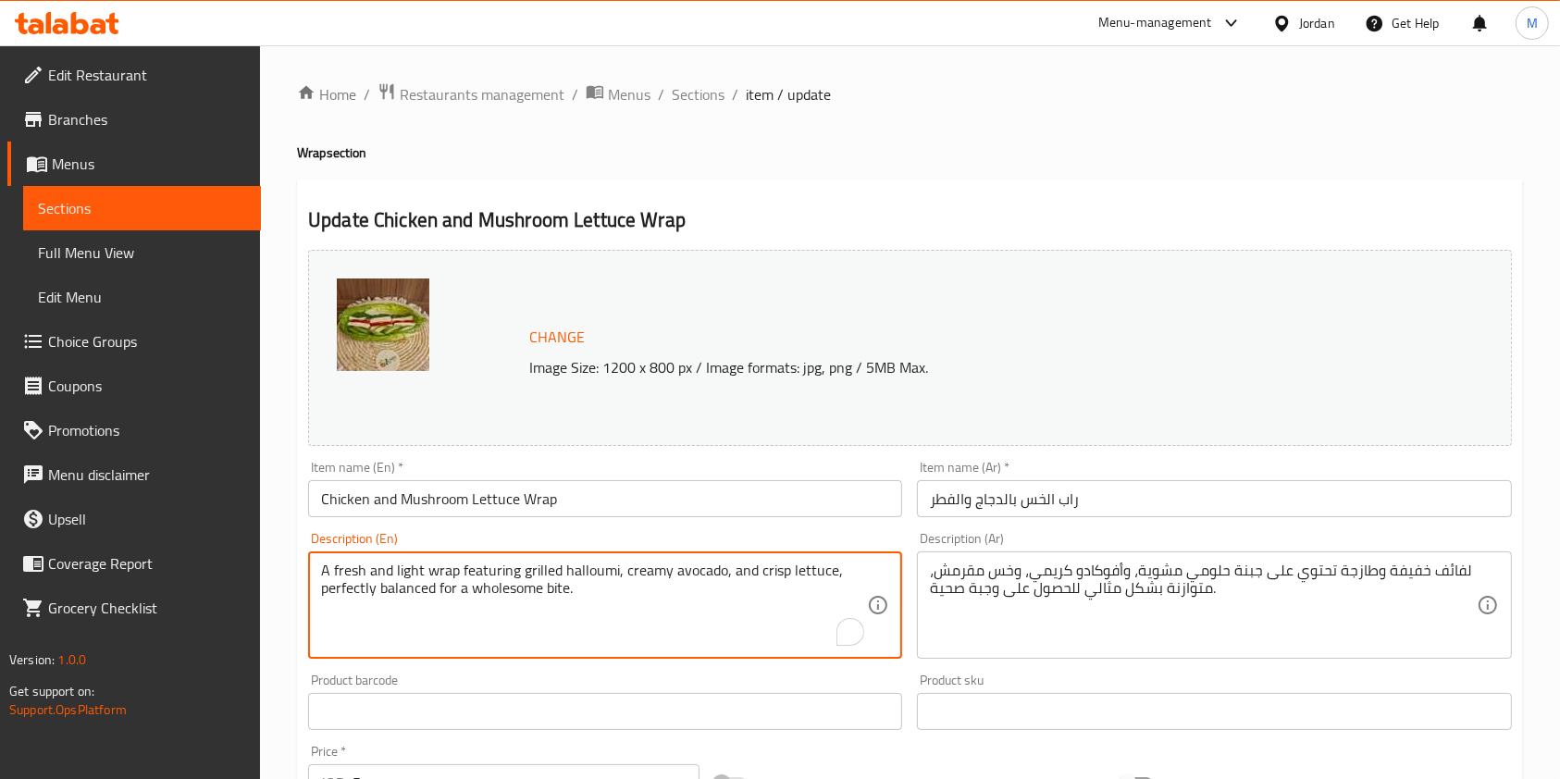
paste textarea "savory lettuce wrap packed with juicy chicken and sautéed mushrooms, delivering…"
type textarea "A savory lettuce wrap packed with juicy chicken and sautéed mushrooms, deliveri…"
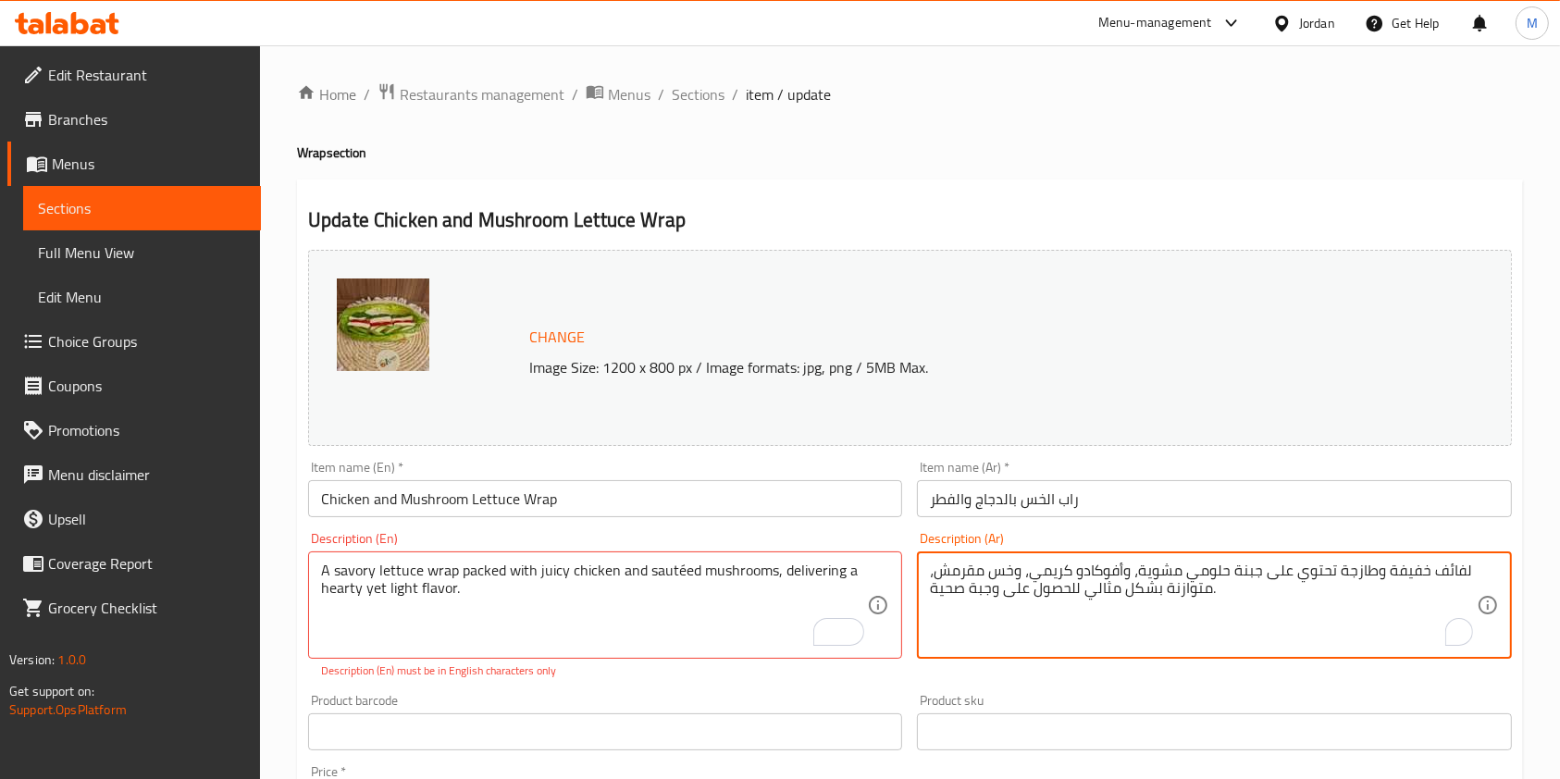
paste textarea "لخس اللذيذة المليئة بالدجاج العصير والفطر المقلي، تقدم نكهة قوية وخفيف"
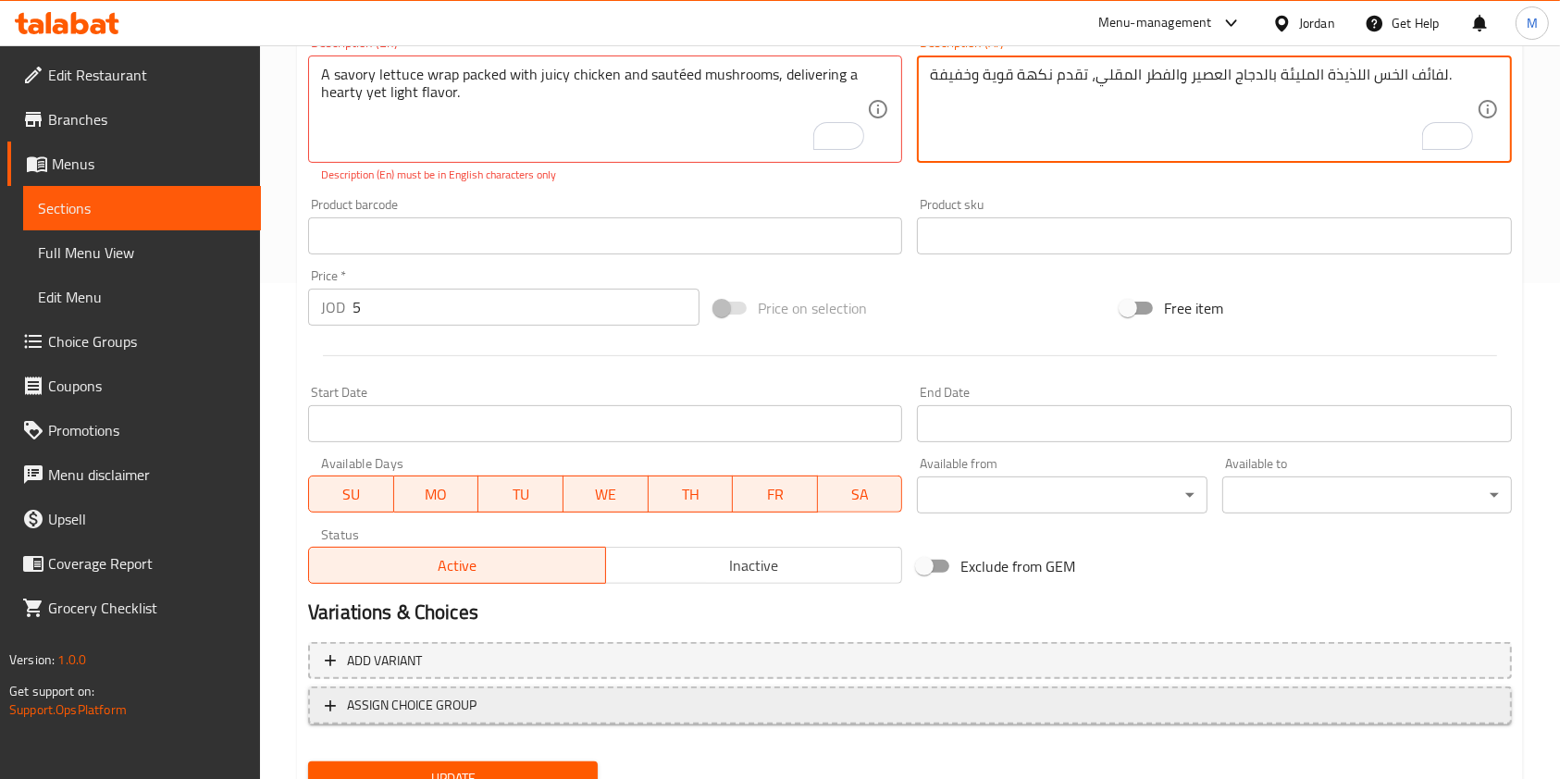
scroll to position [576, 0]
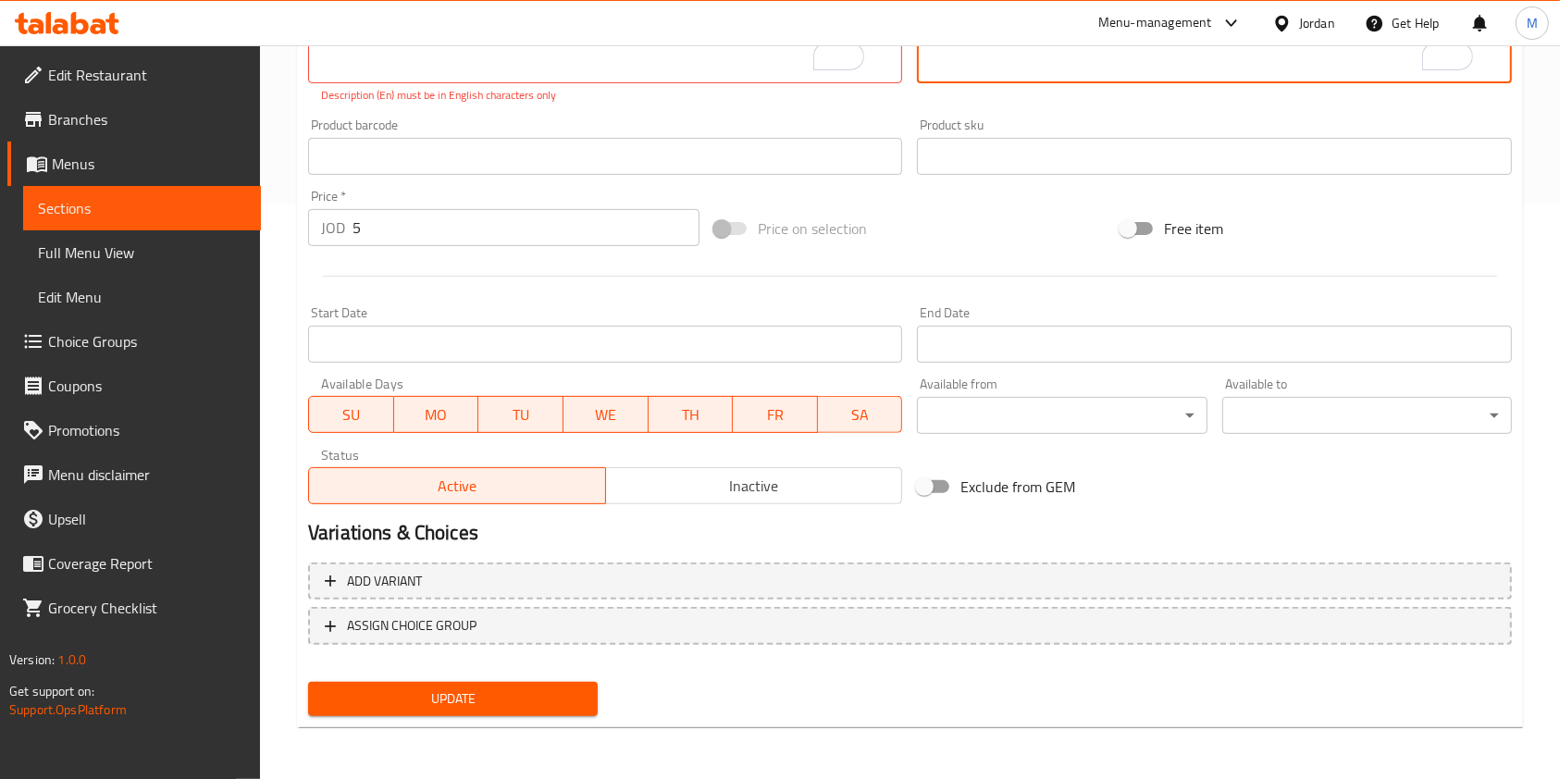
type textarea "لفائف الخس اللذيذة المليئة بالدجاج العصير والفطر المقلي، تقدم نكهة قوية وخفيفة."
click at [569, 679] on div "Update" at bounding box center [453, 699] width 304 height 49
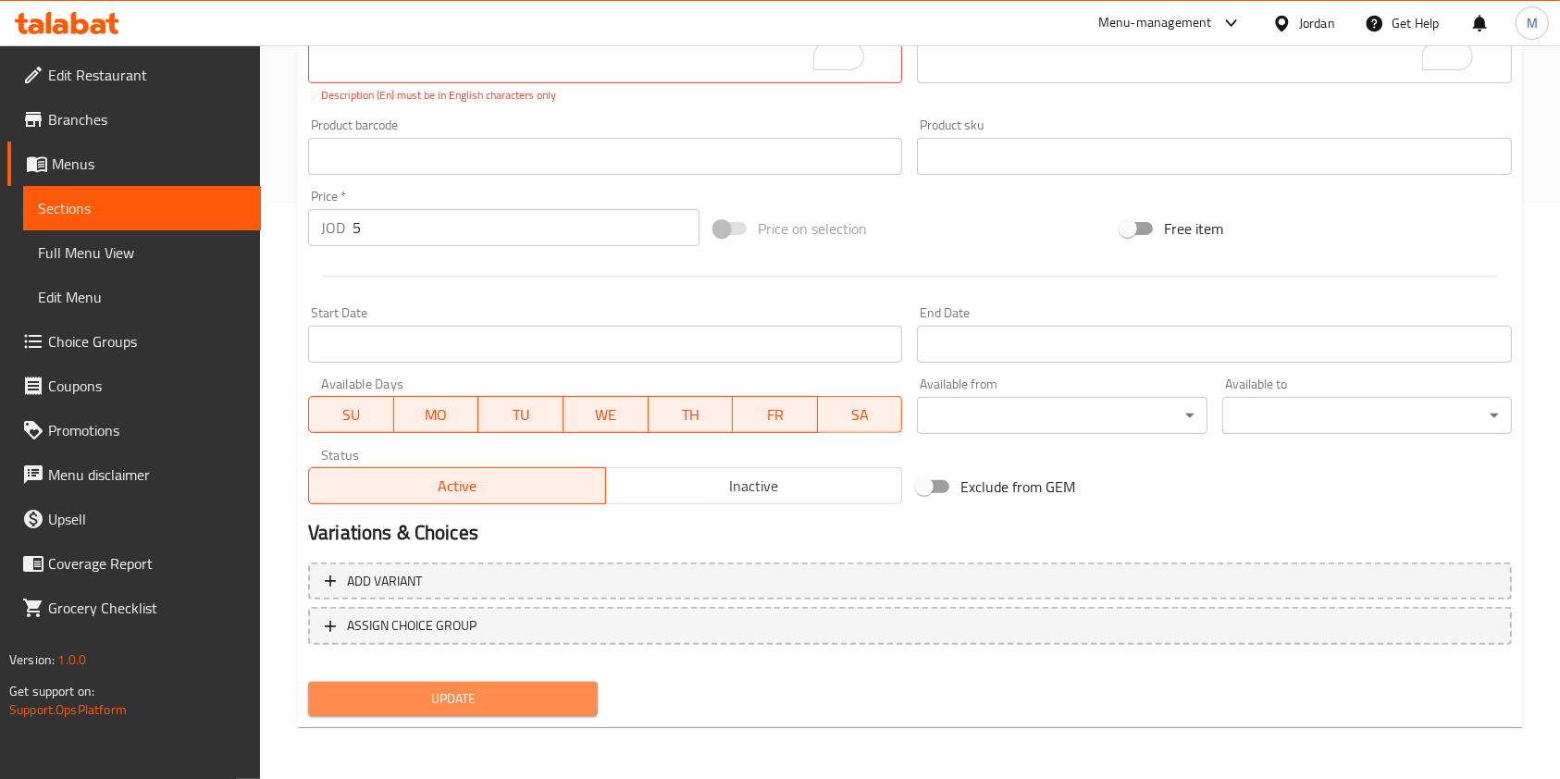
click at [562, 696] on span "Update" at bounding box center [453, 698] width 260 height 23
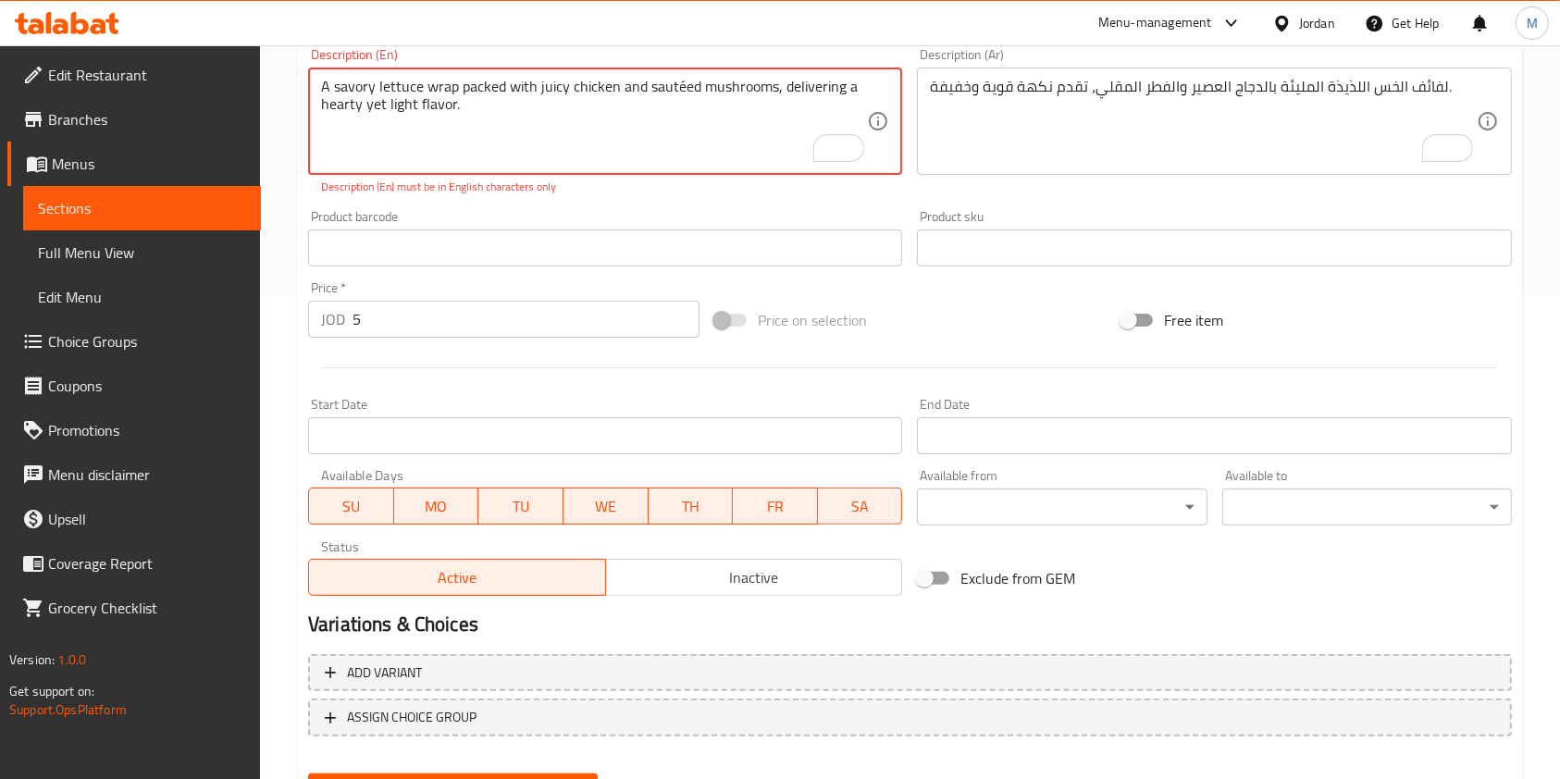
scroll to position [205, 0]
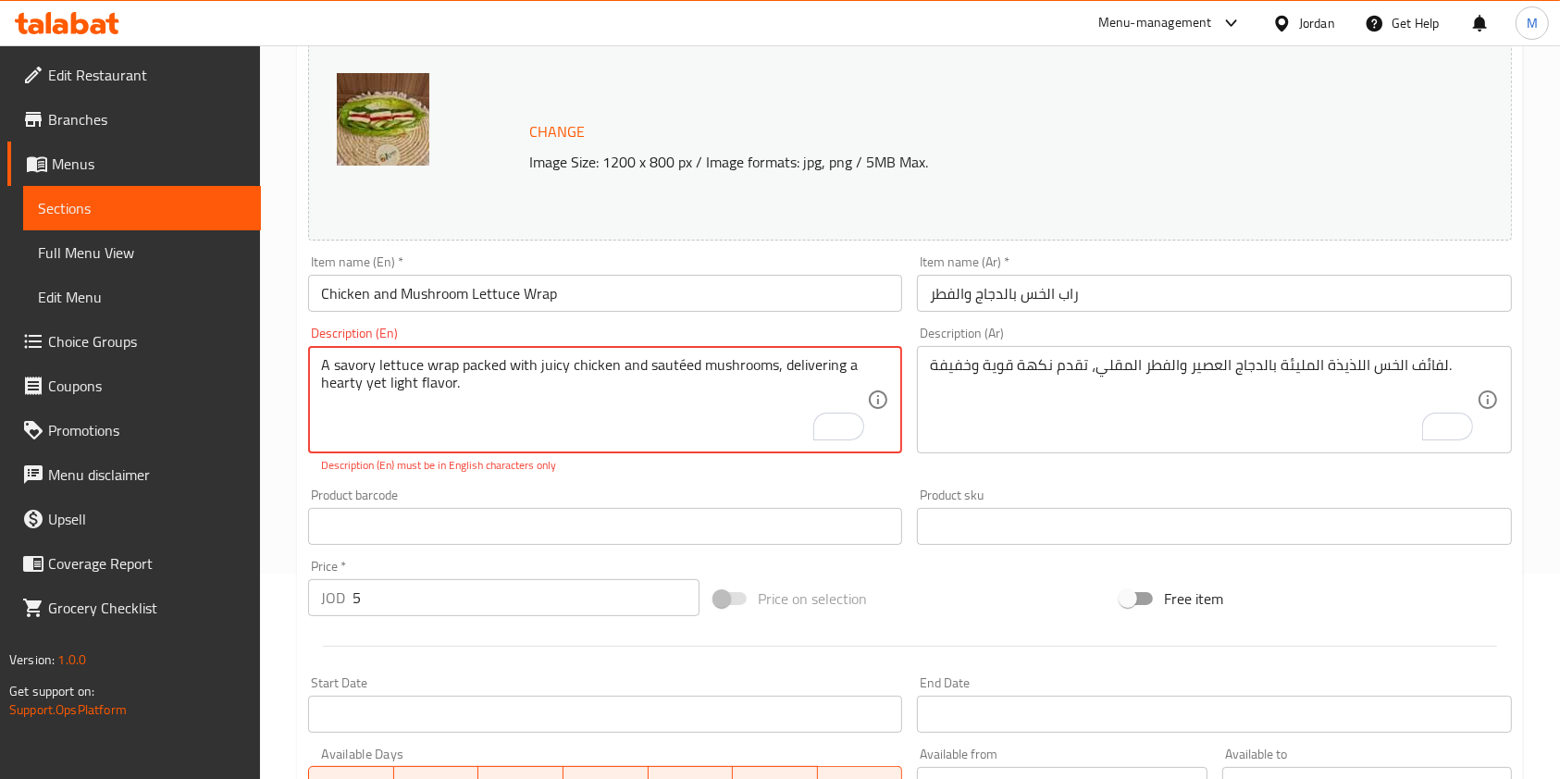
click at [678, 371] on textarea "A savory lettuce wrap packed with juicy chicken and sautéed mushrooms, deliveri…" at bounding box center [594, 400] width 546 height 88
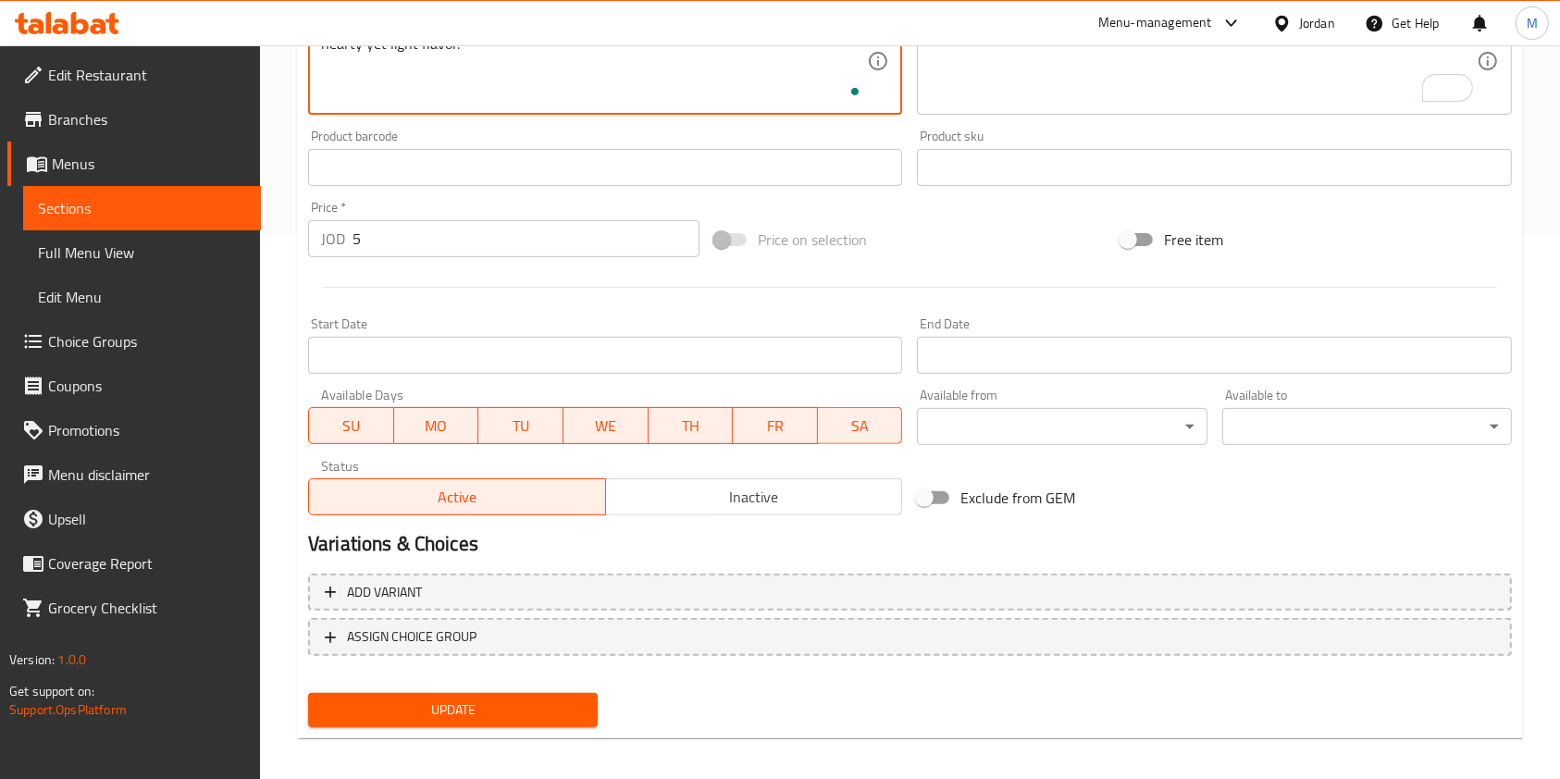
scroll to position [555, 0]
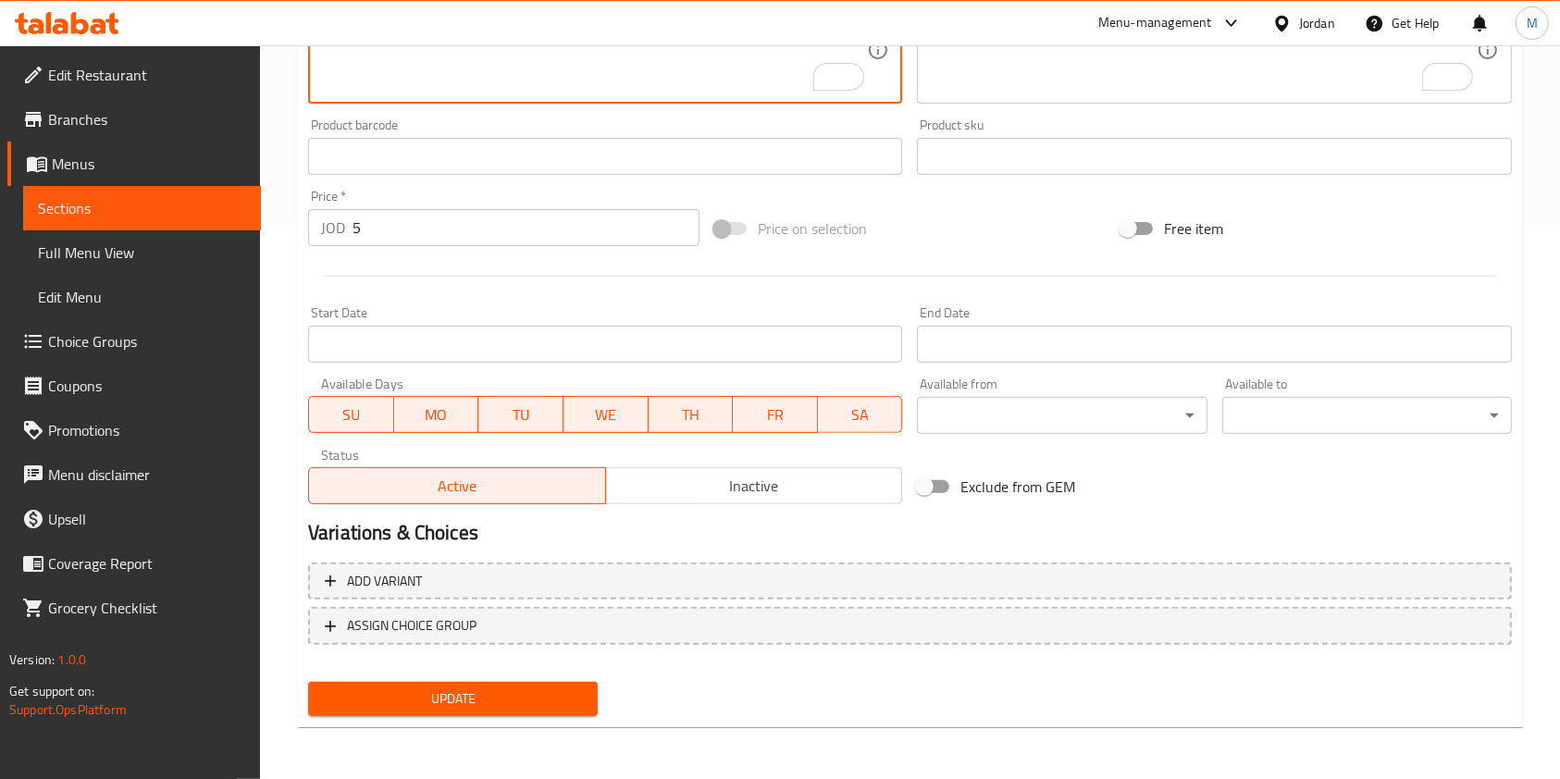
type textarea "A savory lettuce wrap packed with juicy chicken and sauteed mushrooms, deliveri…"
click at [502, 680] on div "Update" at bounding box center [453, 699] width 304 height 49
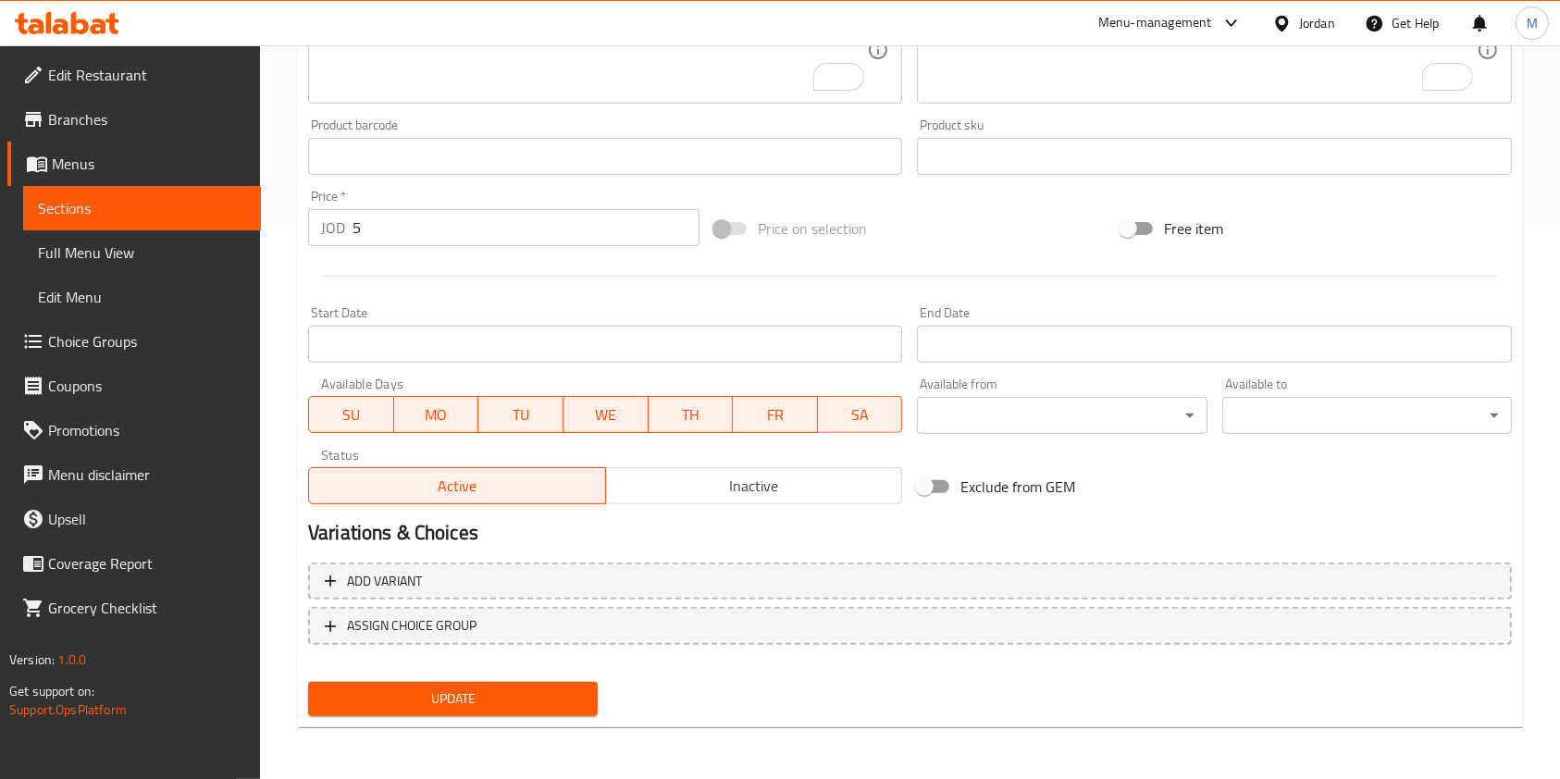
click at [493, 688] on span "Update" at bounding box center [453, 698] width 260 height 23
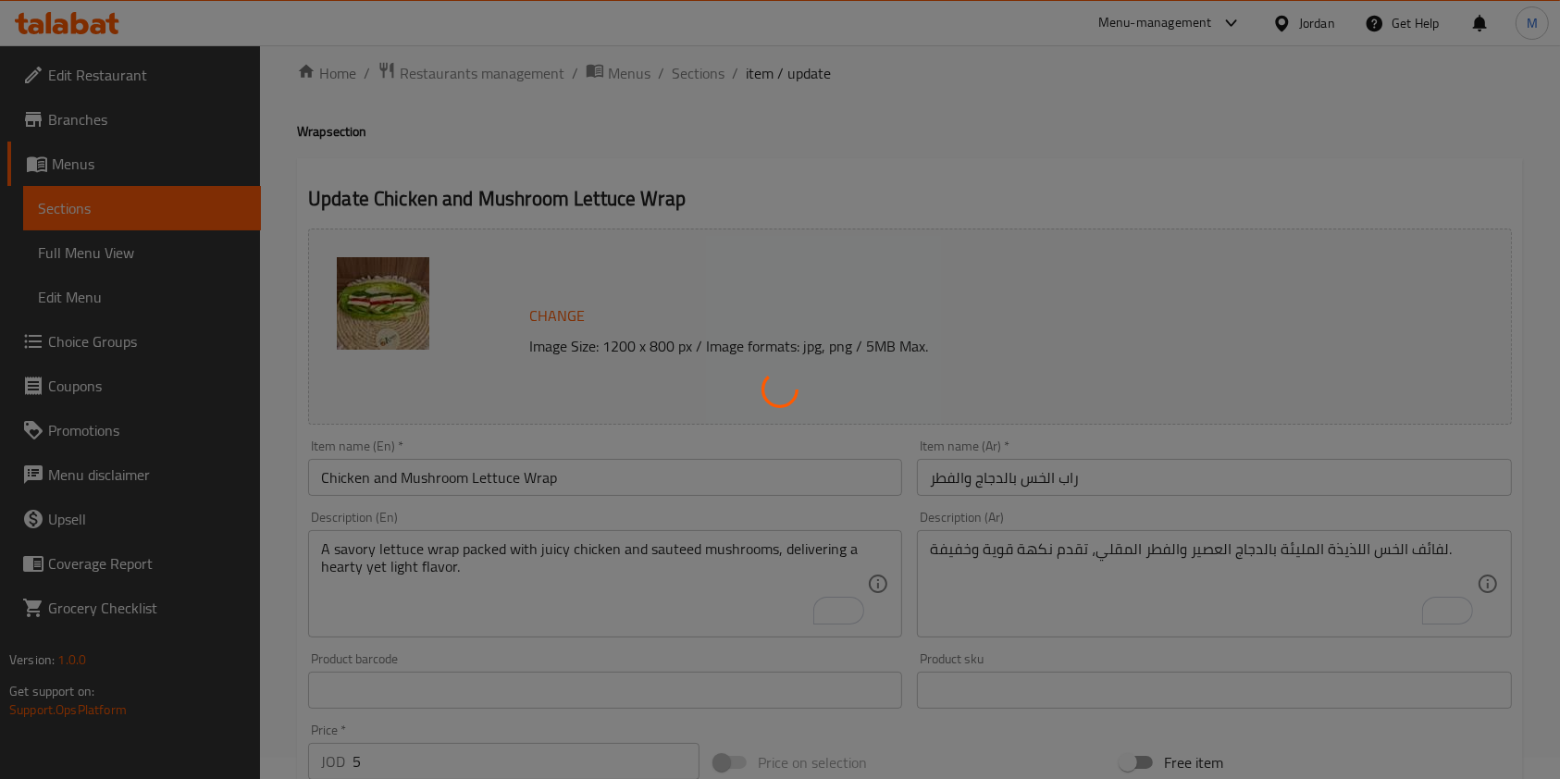
scroll to position [0, 0]
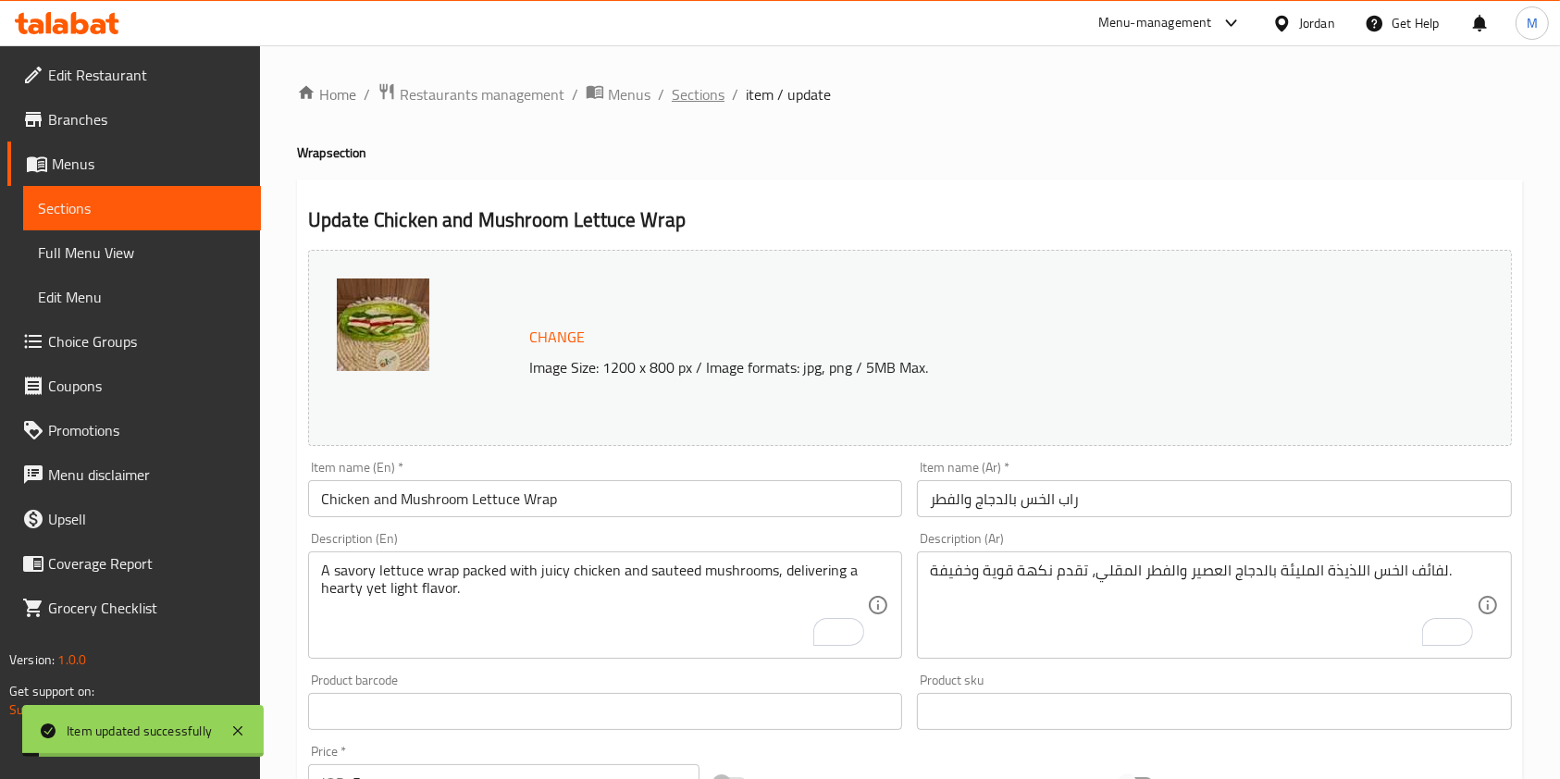
click at [721, 83] on span "Sections" at bounding box center [698, 94] width 53 height 22
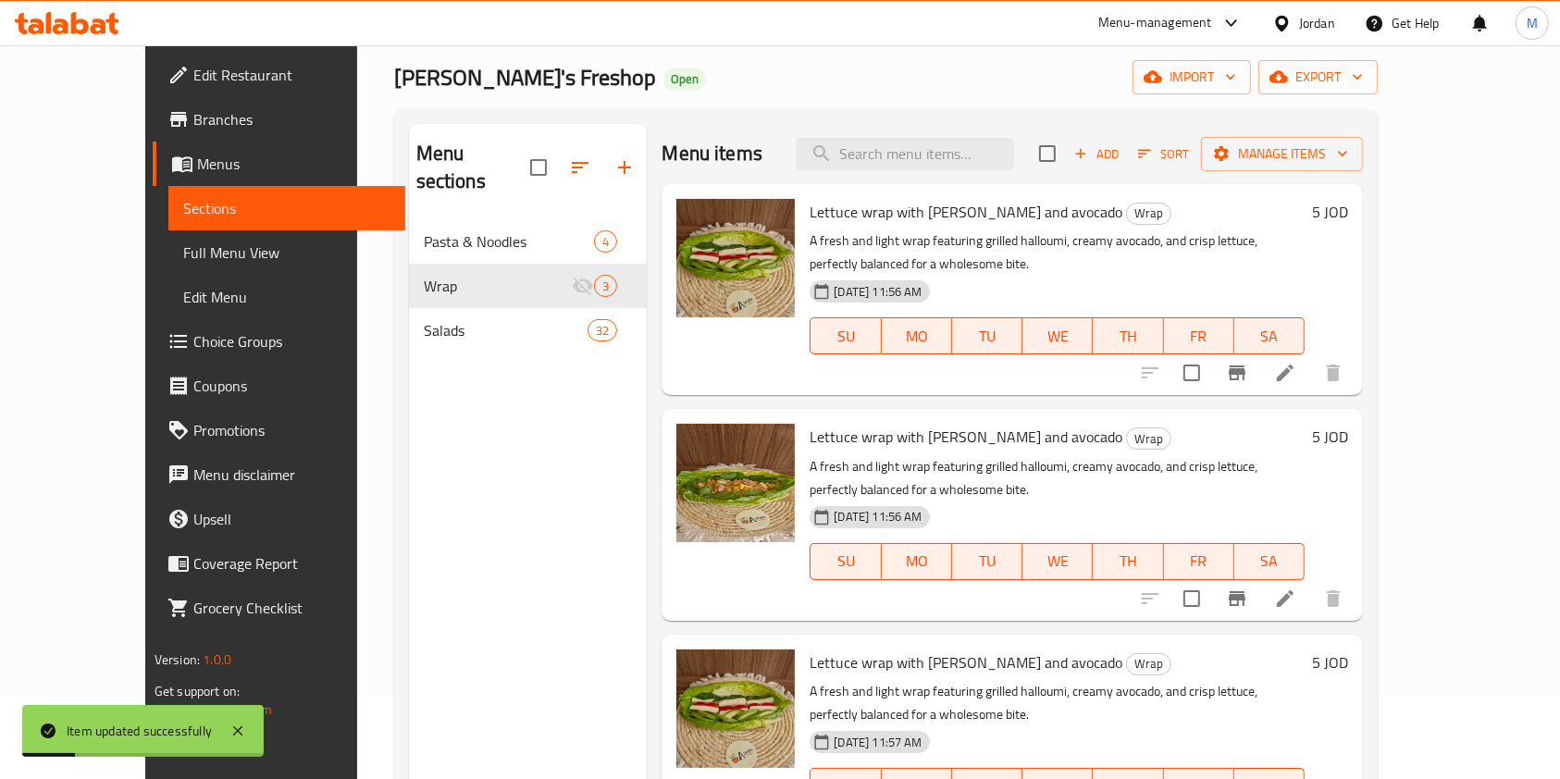
scroll to position [123, 0]
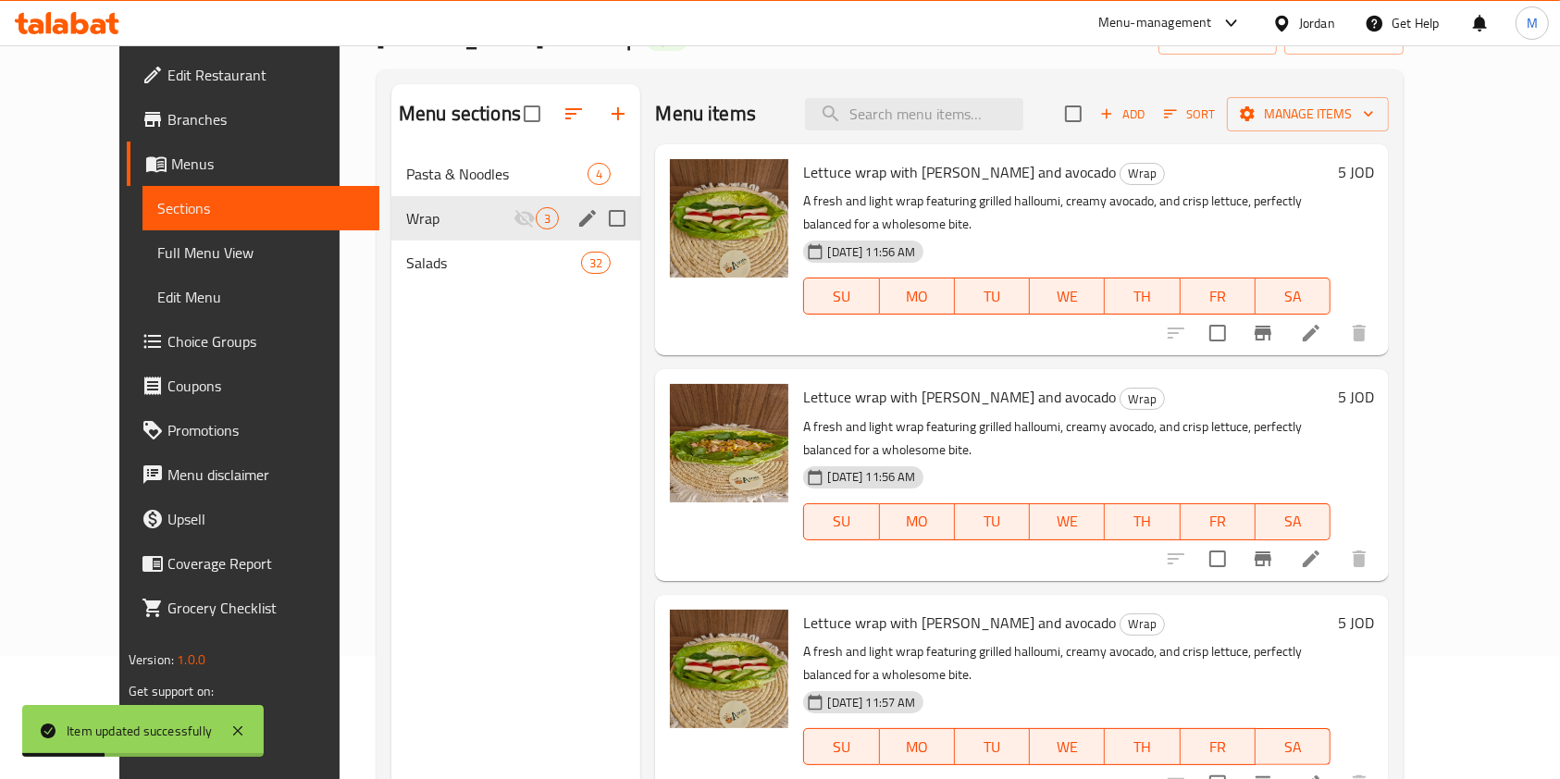
click at [579, 217] on icon "edit" at bounding box center [587, 218] width 17 height 17
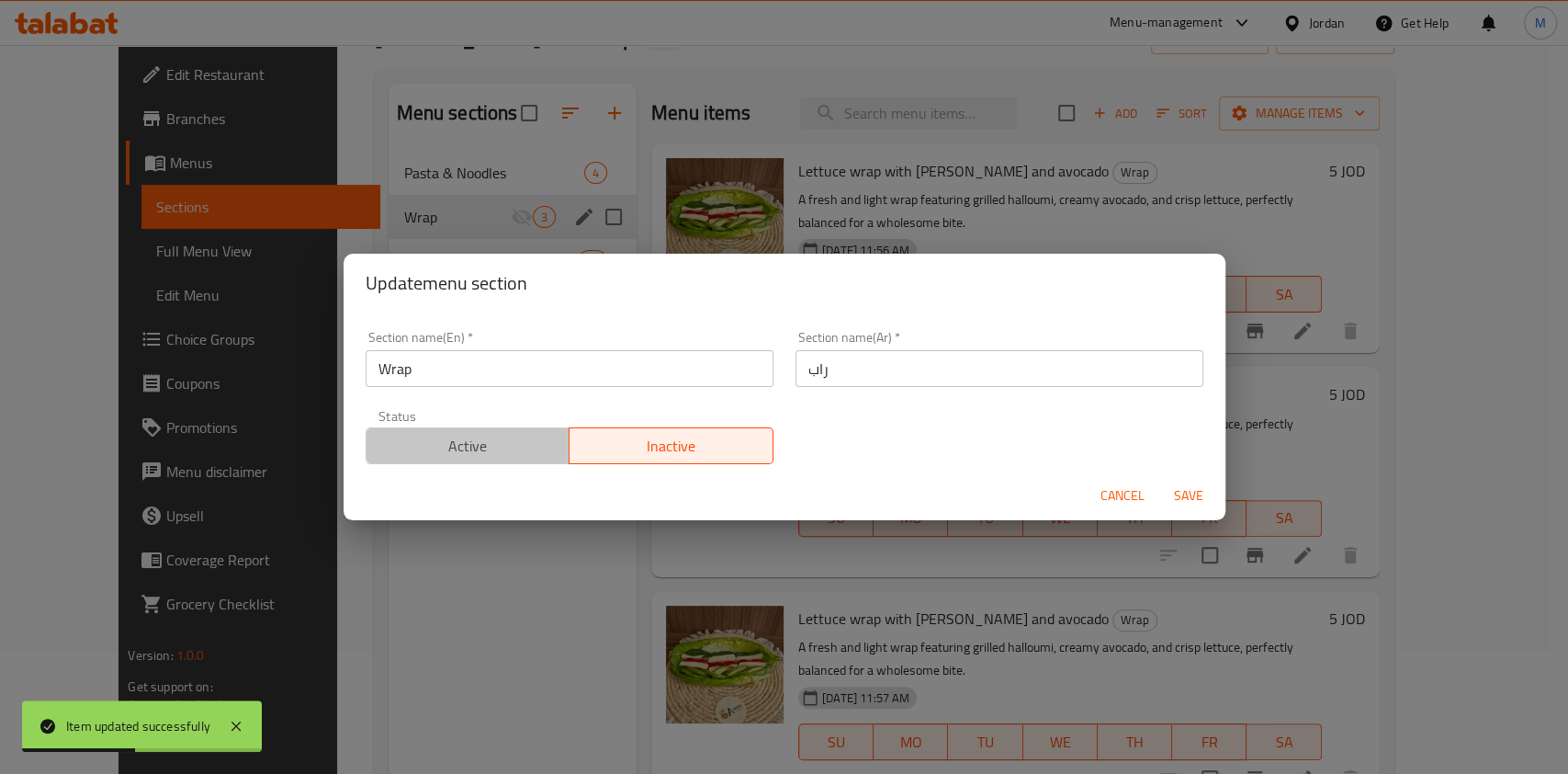
click at [495, 455] on span "Active" at bounding box center [469, 446] width 190 height 27
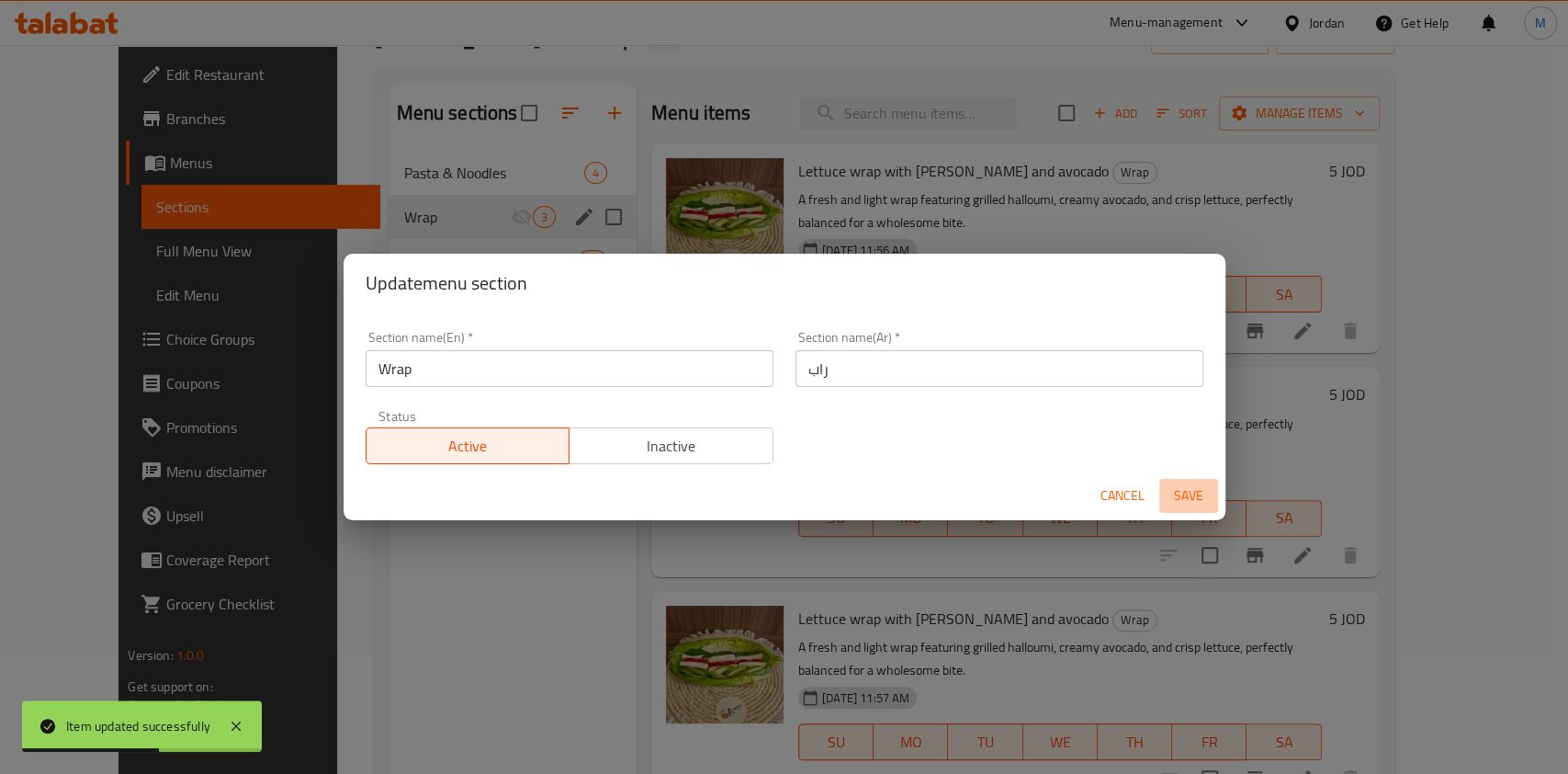
click at [1188, 501] on span "Save" at bounding box center [1189, 496] width 44 height 23
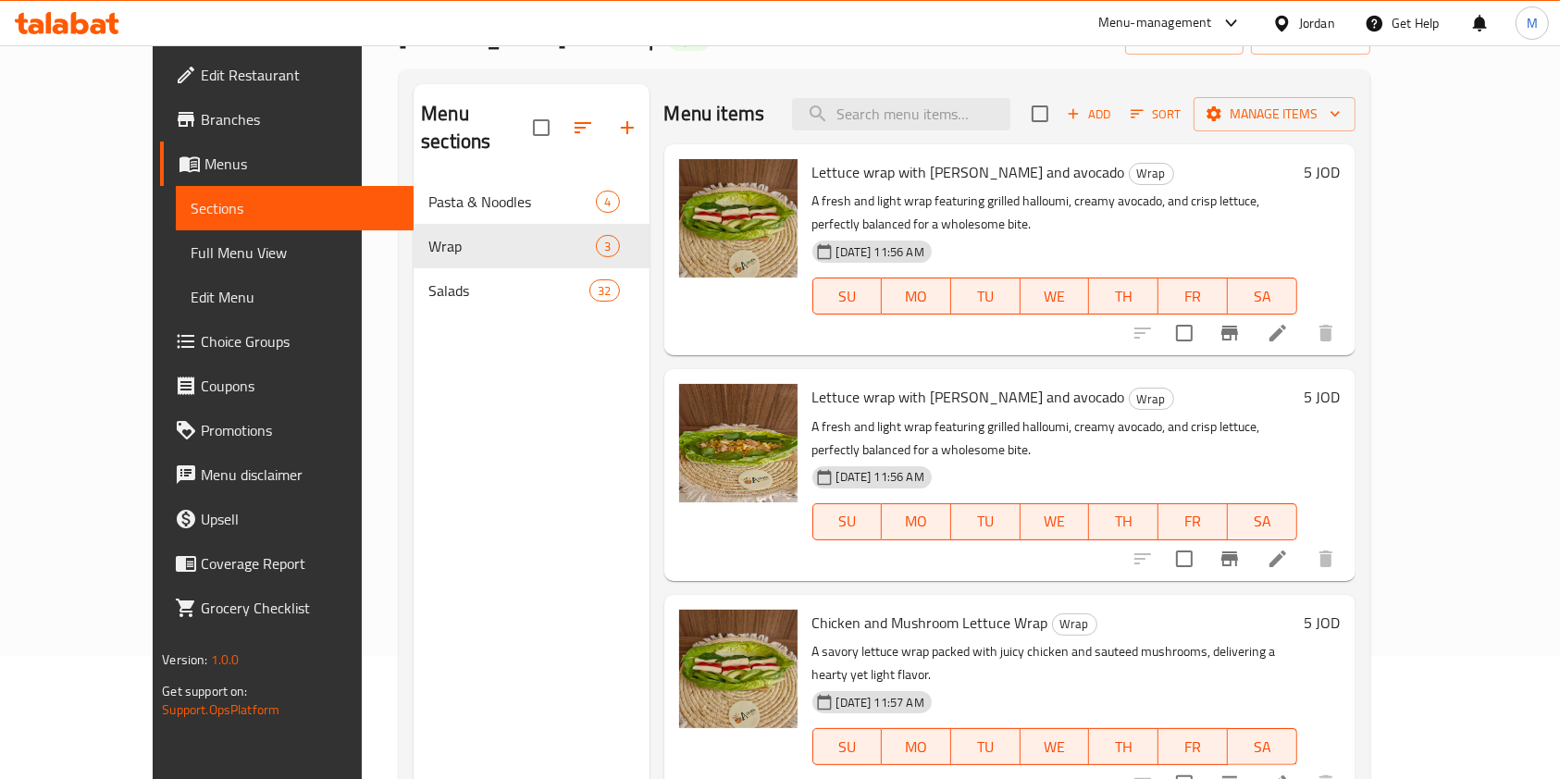
scroll to position [0, 0]
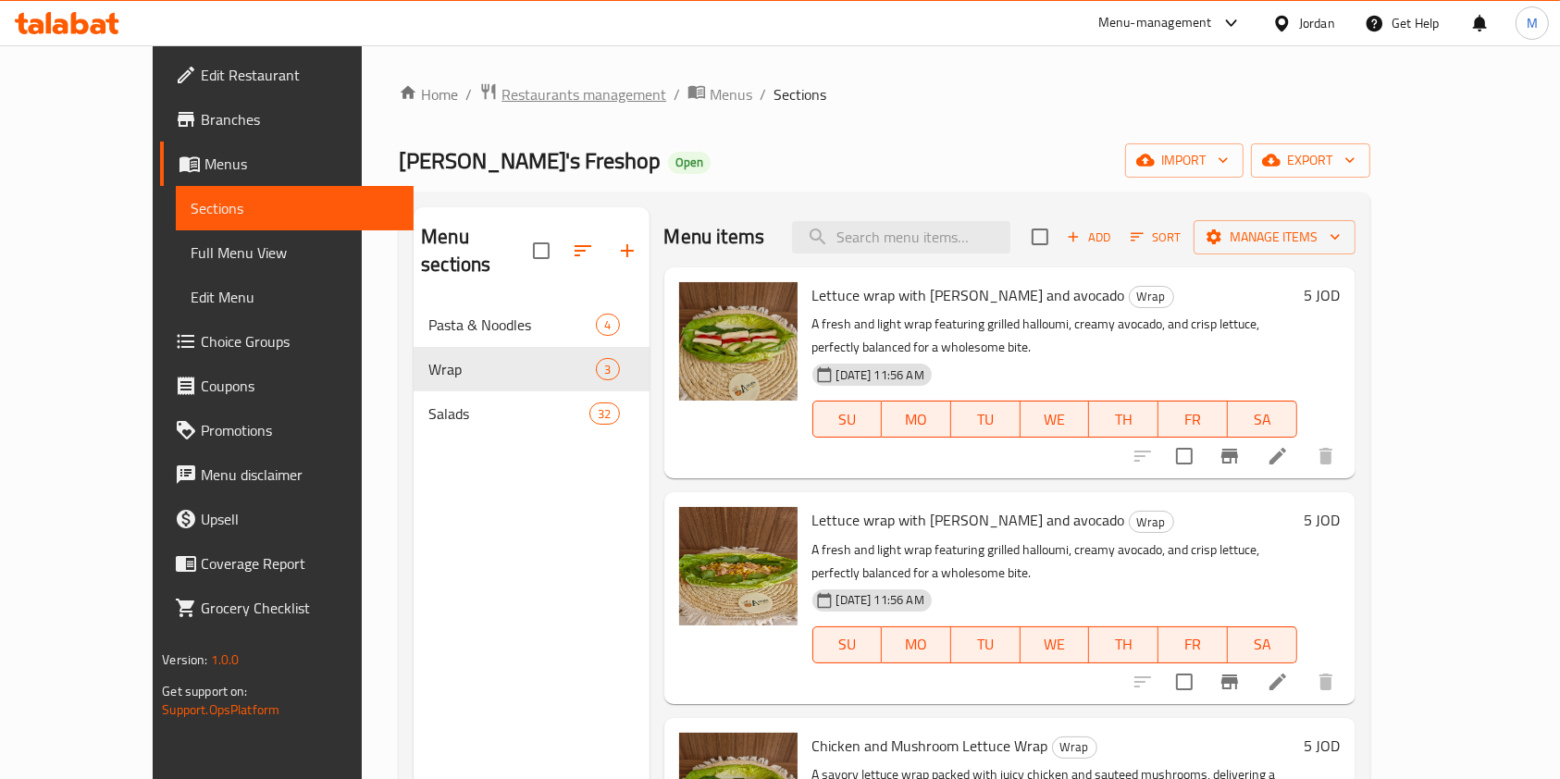
drag, startPoint x: 429, startPoint y: 72, endPoint x: 429, endPoint y: 92, distance: 19.4
click at [429, 72] on div "Home / Restaurants management / Menus / Sections Adam's Freshop Open import exp…" at bounding box center [884, 541] width 1045 height 993
click at [502, 93] on span "Restaurants management" at bounding box center [584, 94] width 165 height 22
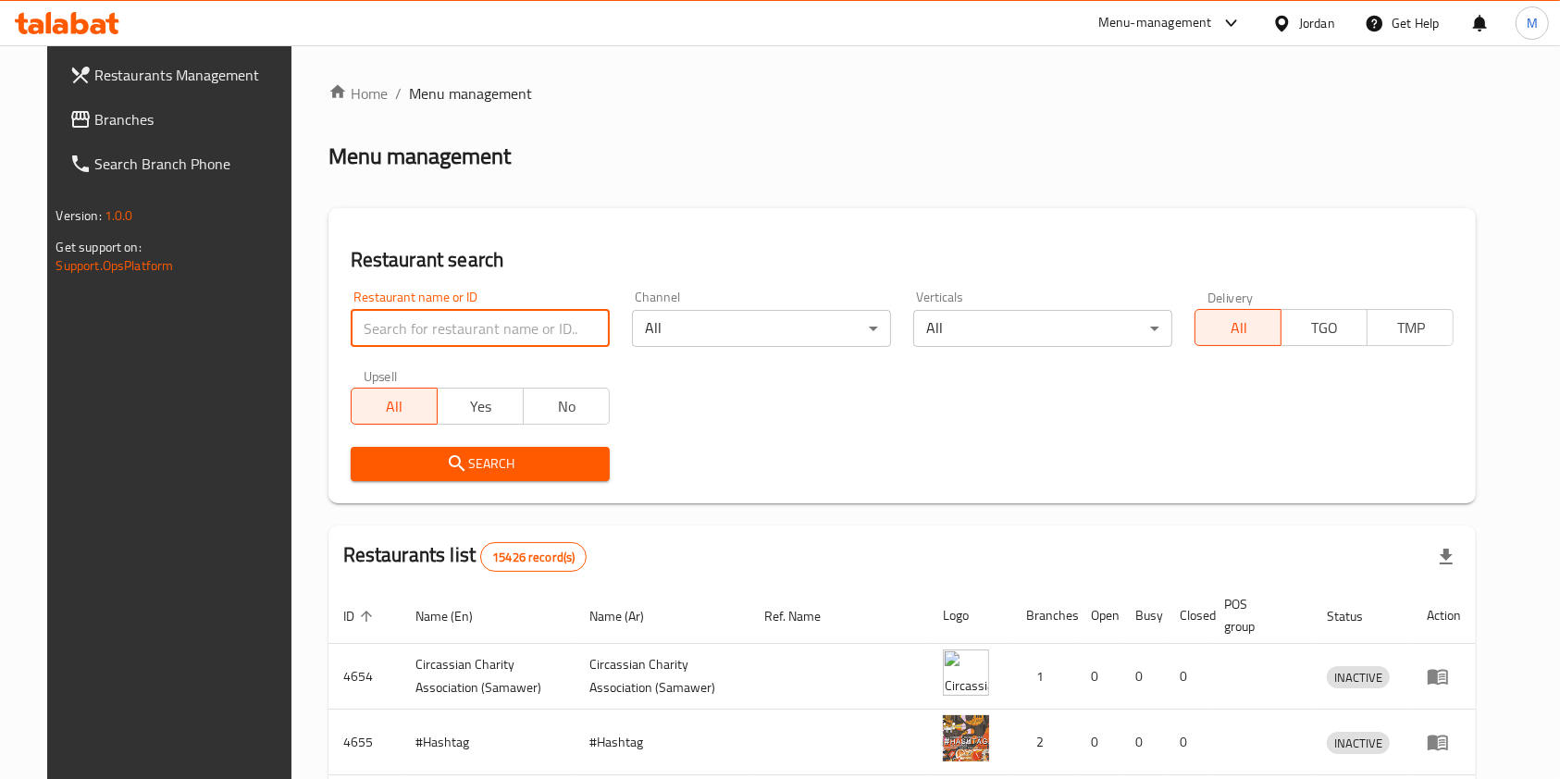
click at [515, 343] on input "search" at bounding box center [480, 328] width 259 height 37
type input "al naya"
click button "Search" at bounding box center [480, 464] width 259 height 34
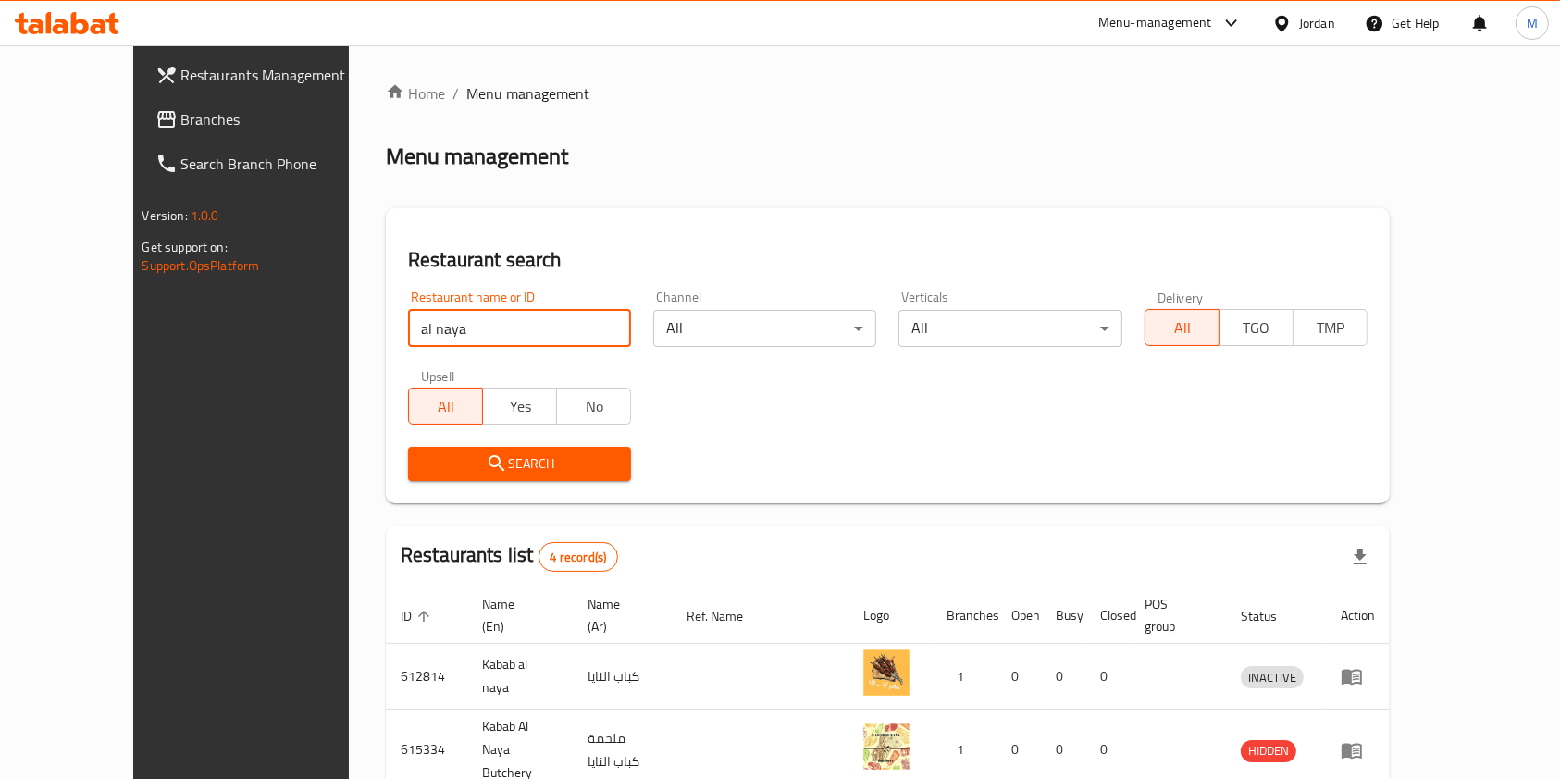
scroll to position [204, 0]
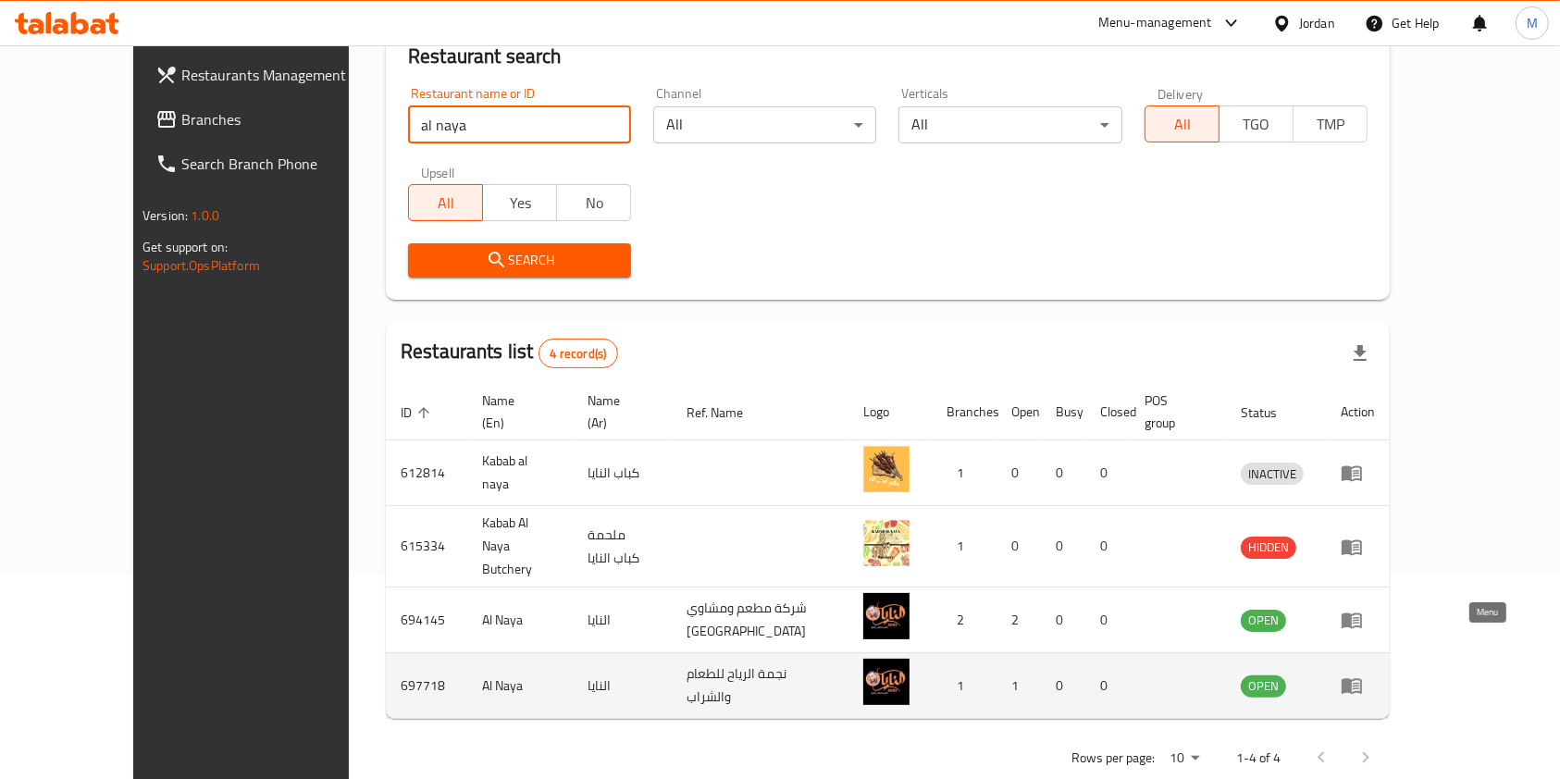
click at [1363, 675] on icon "enhanced table" at bounding box center [1352, 686] width 22 height 22
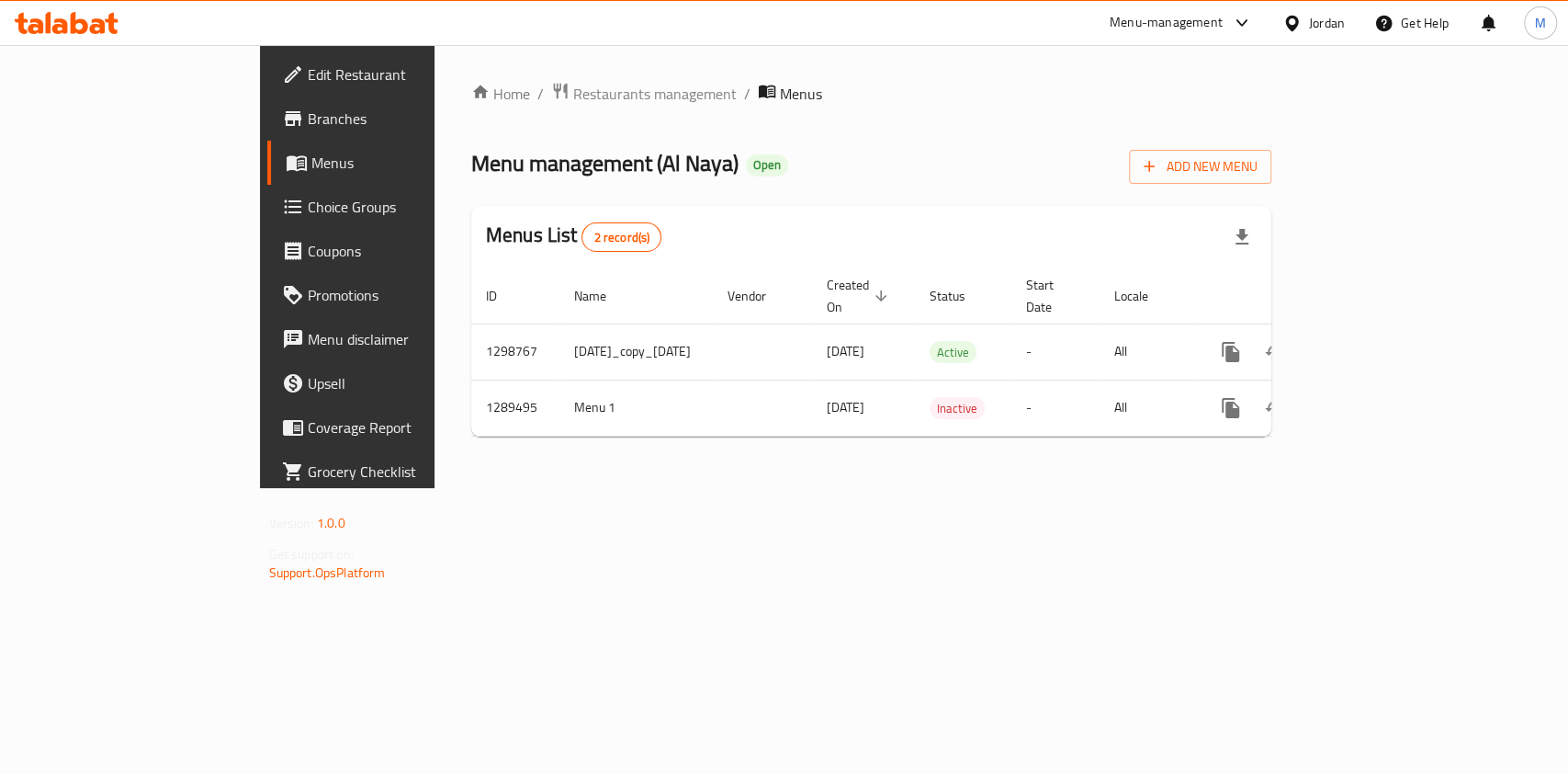
click at [308, 116] on span "Branches" at bounding box center [407, 118] width 200 height 22
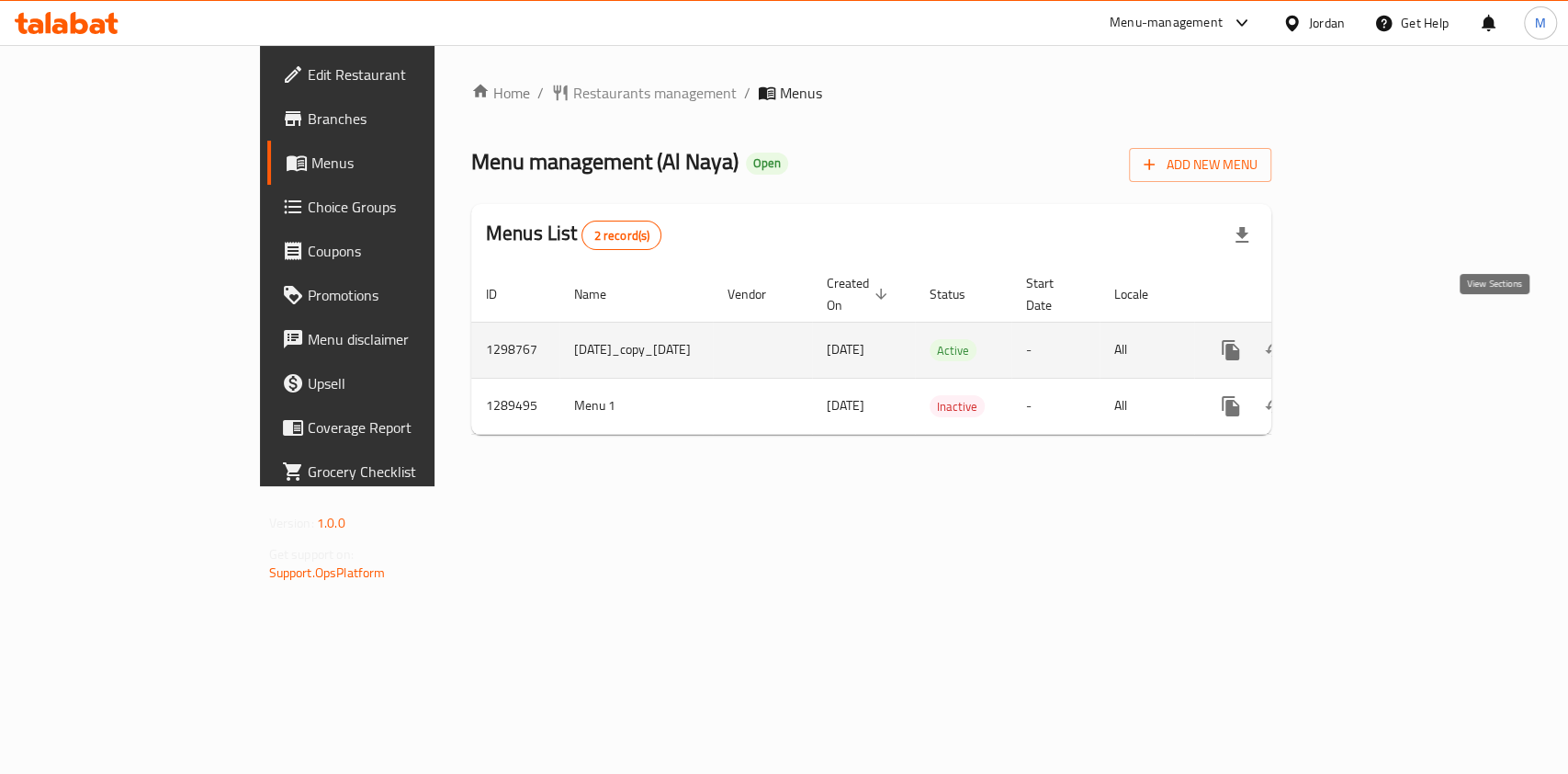
click at [1371, 342] on icon "enhanced table" at bounding box center [1363, 350] width 17 height 17
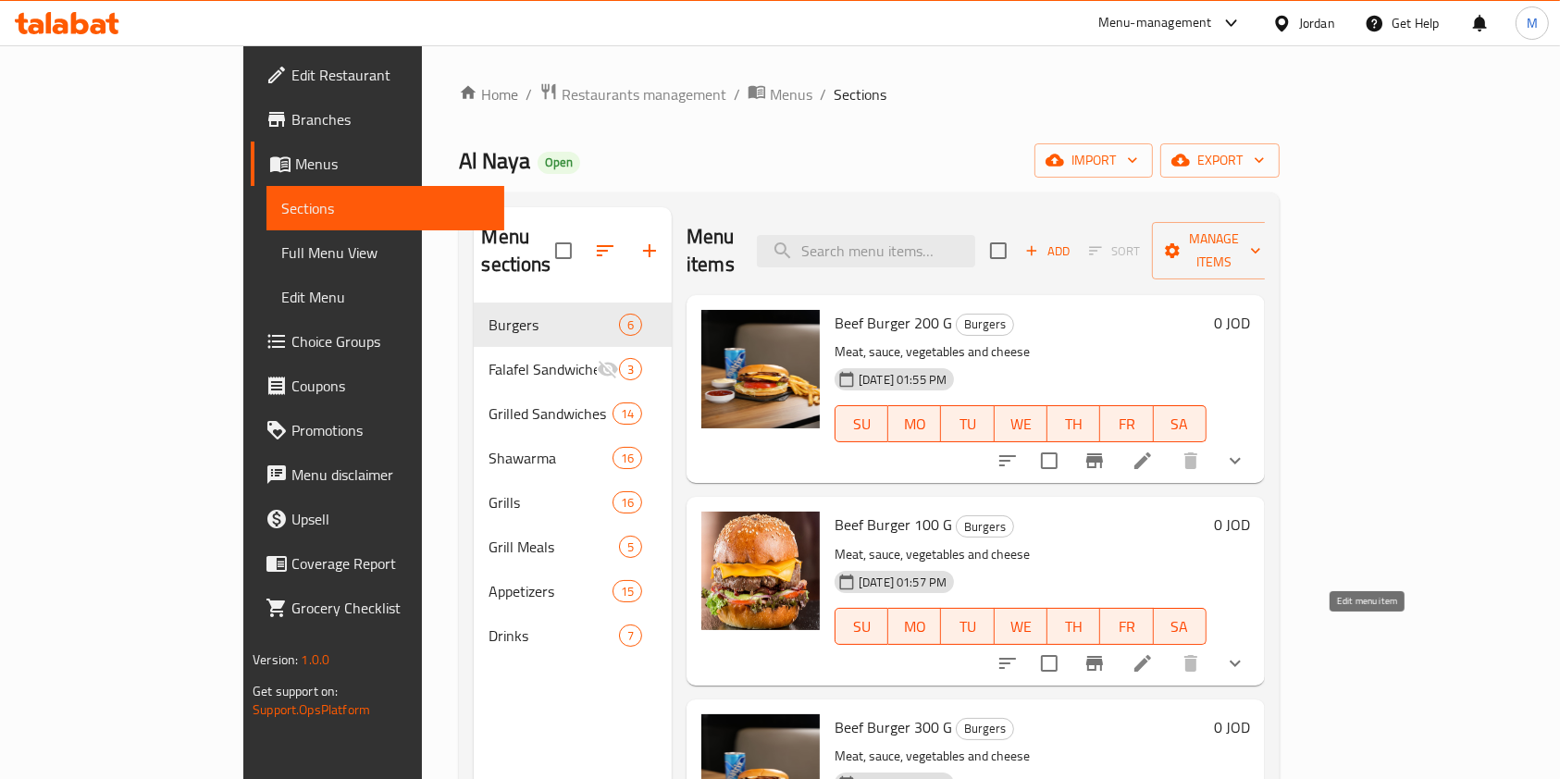
click at [1154, 652] on icon at bounding box center [1143, 663] width 22 height 22
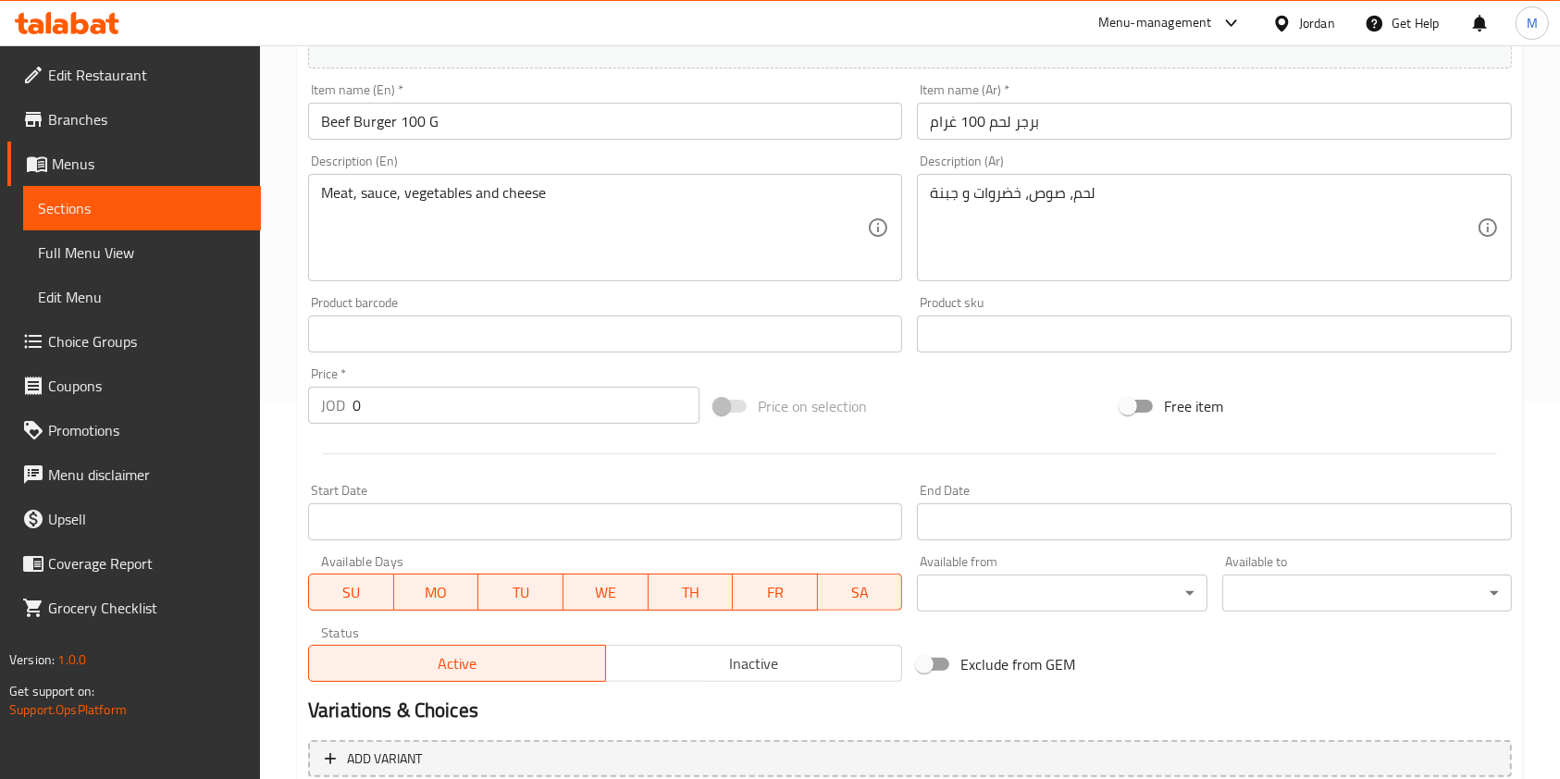
scroll to position [585, 0]
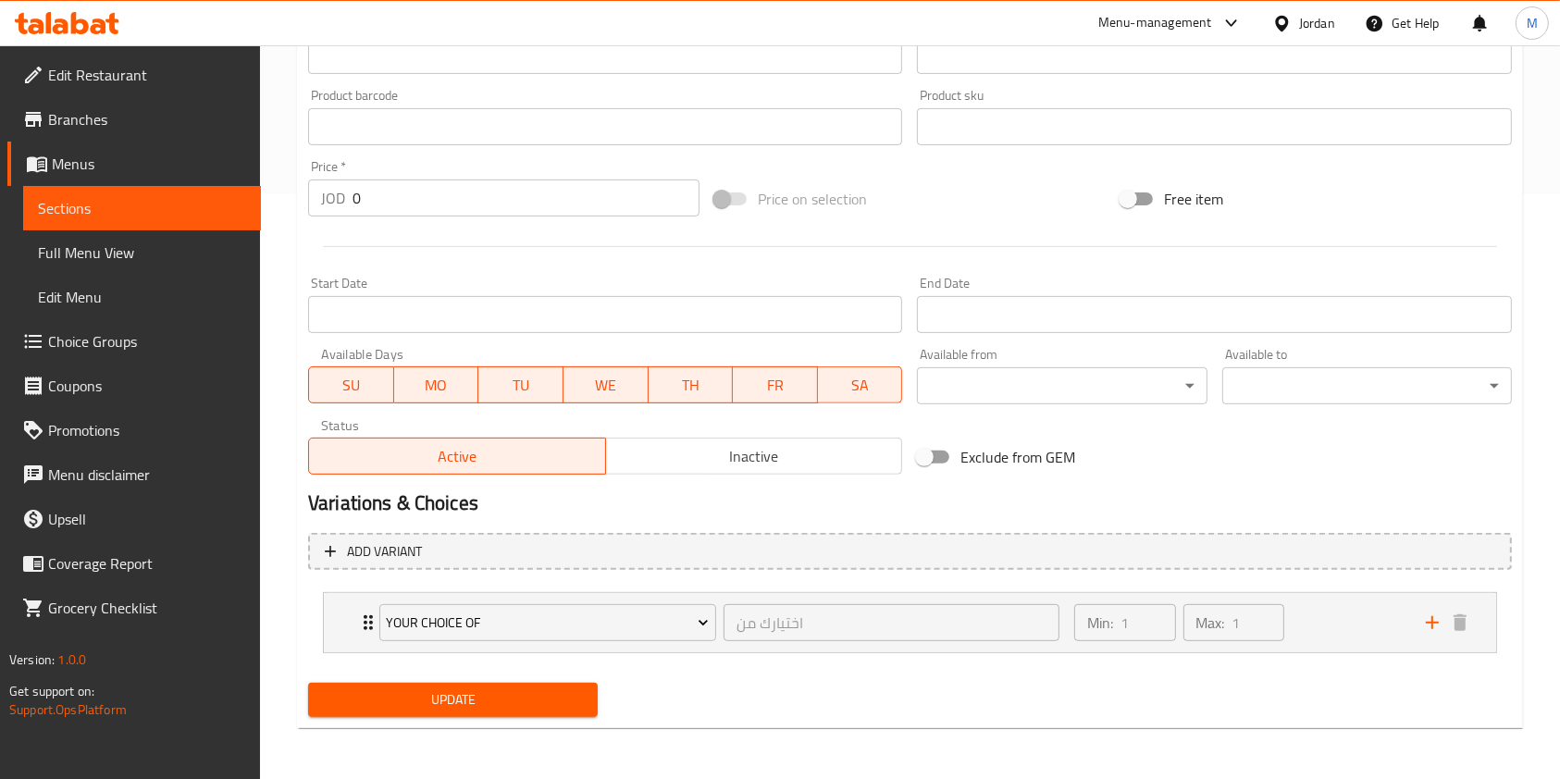
click at [706, 477] on div "Status Active Inactive" at bounding box center [605, 447] width 609 height 70
click at [707, 467] on span "Inactive" at bounding box center [754, 456] width 282 height 27
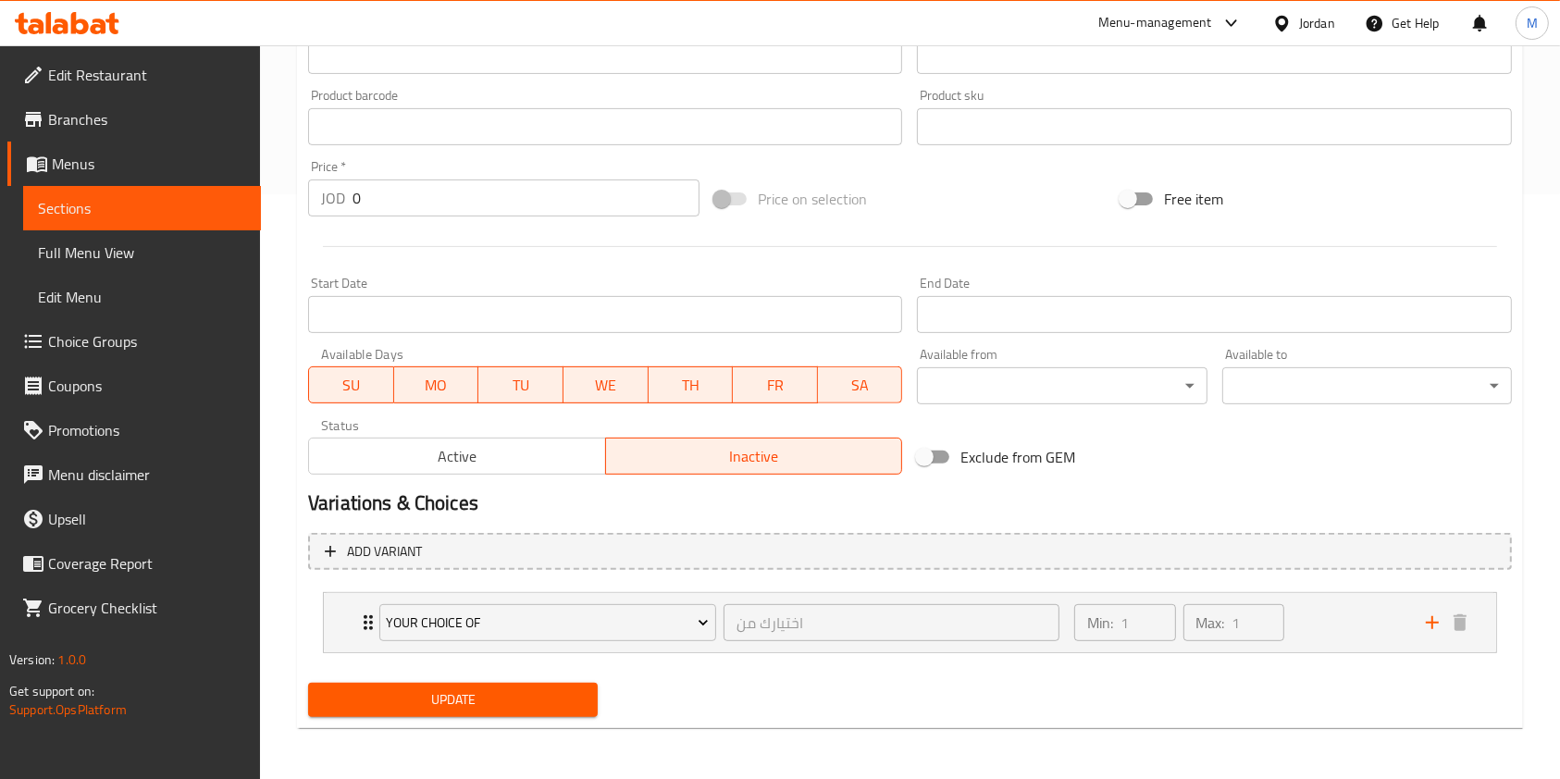
click at [544, 685] on button "Update" at bounding box center [453, 700] width 290 height 34
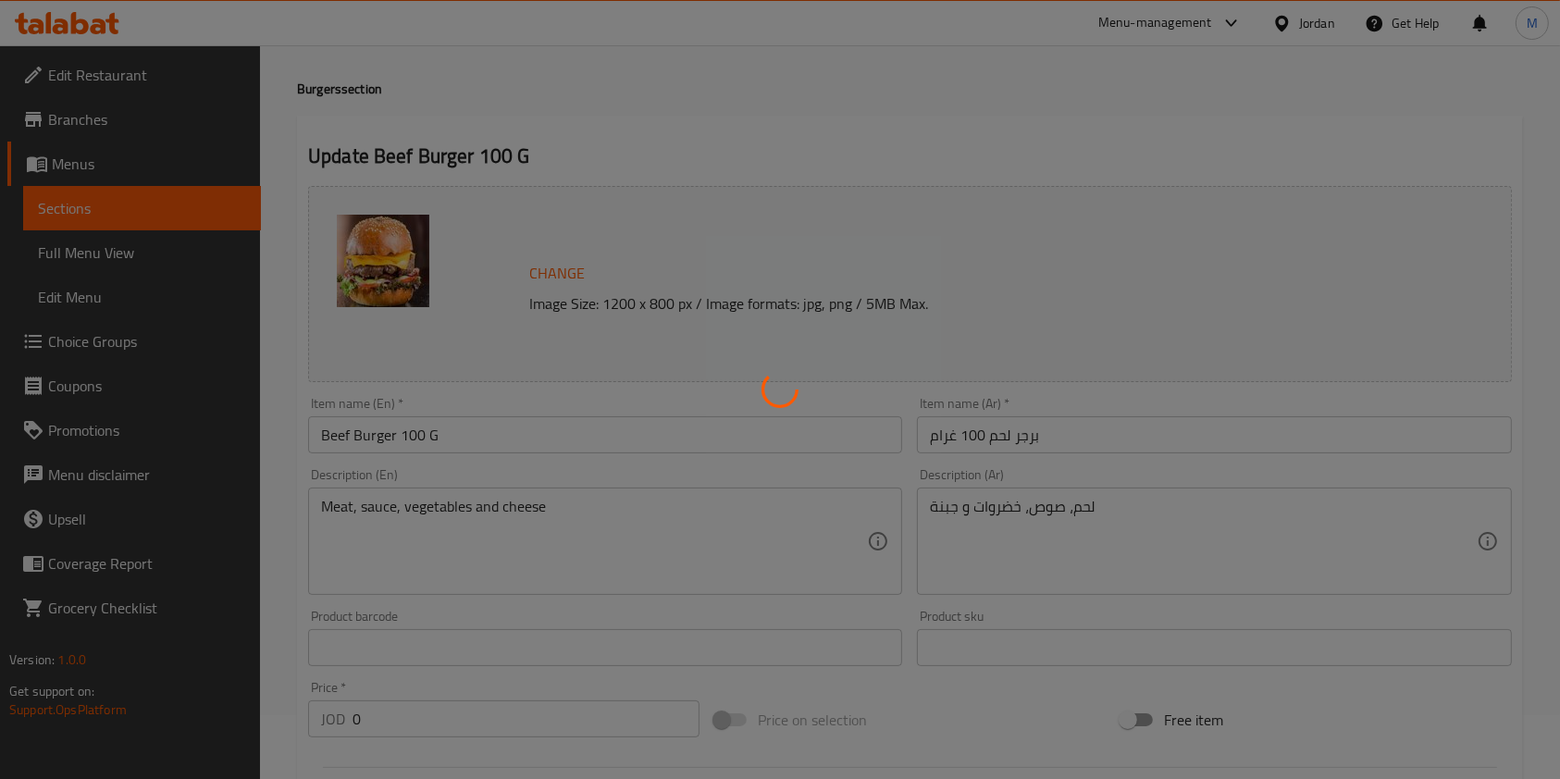
scroll to position [0, 0]
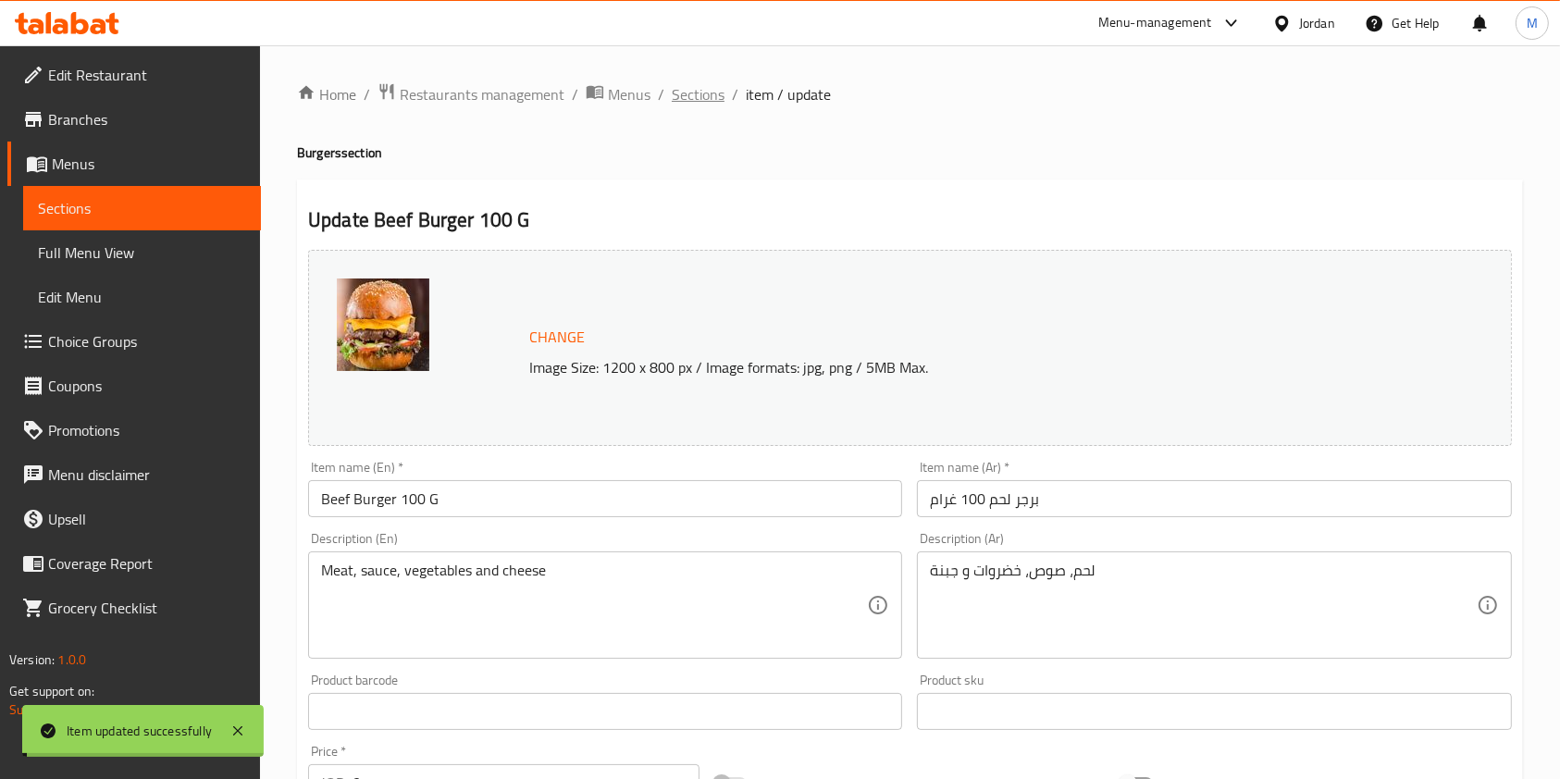
click at [709, 87] on span "Sections" at bounding box center [698, 94] width 53 height 22
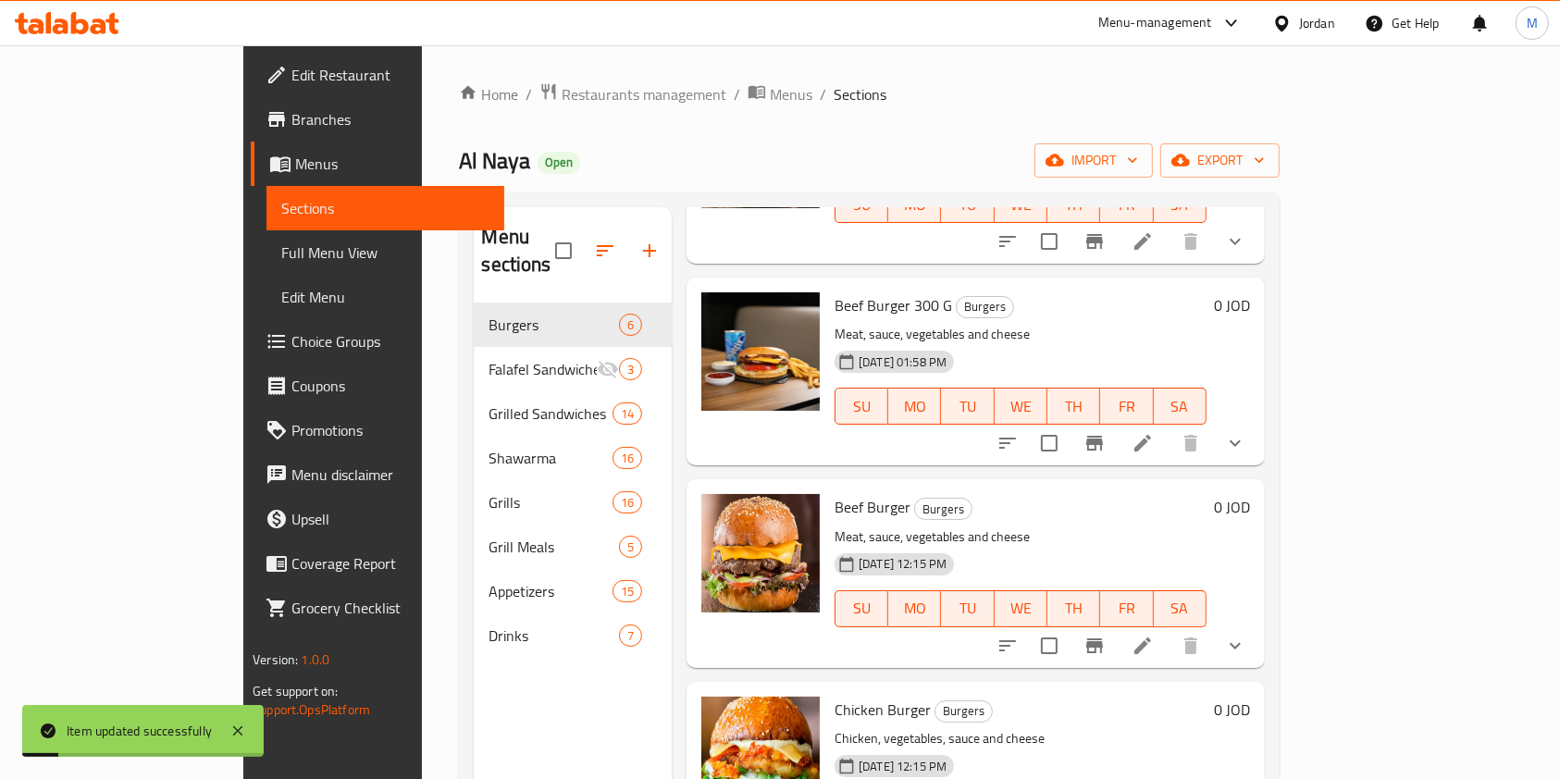
scroll to position [480, 0]
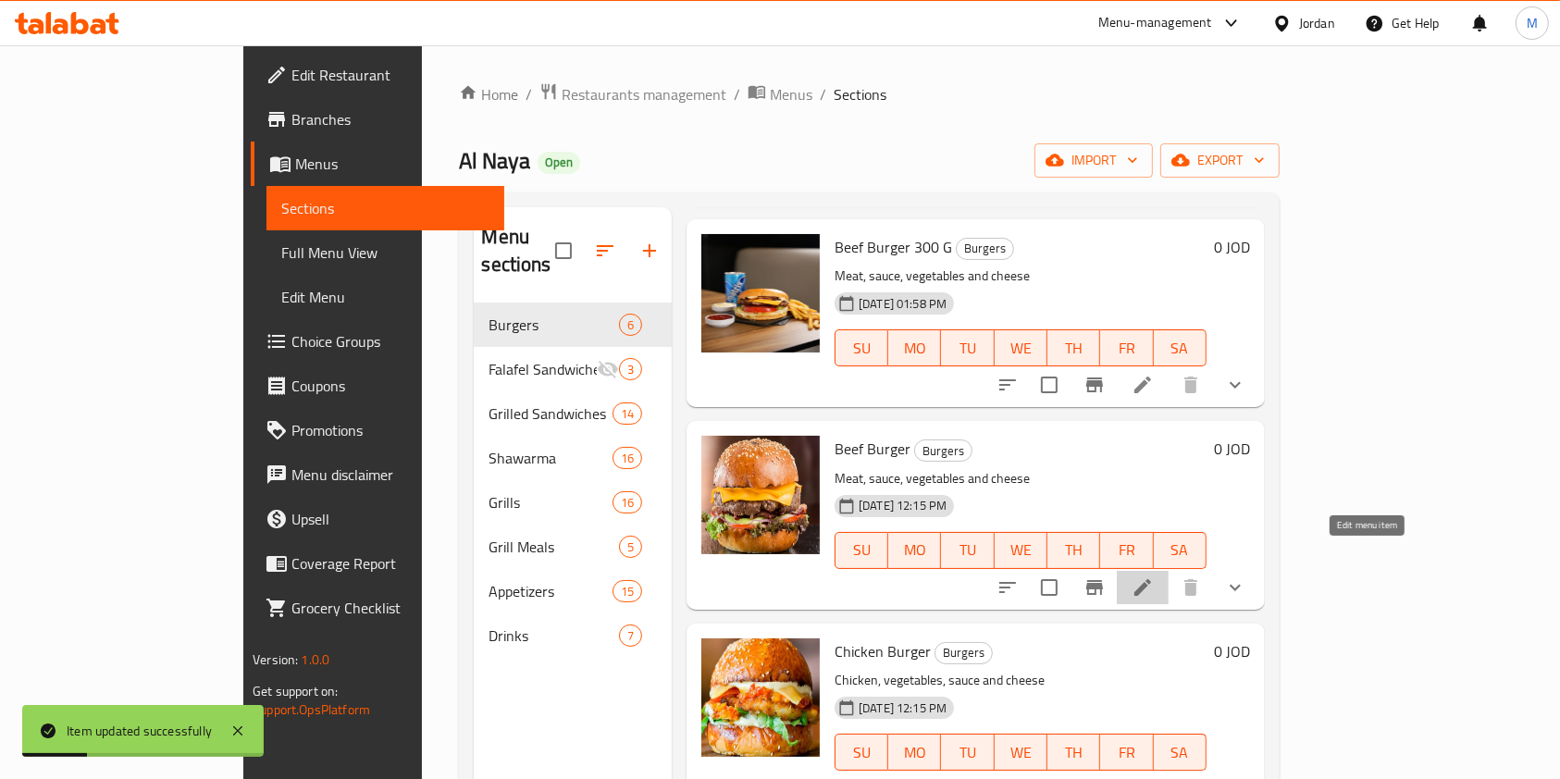
click at [1154, 576] on icon at bounding box center [1143, 587] width 22 height 22
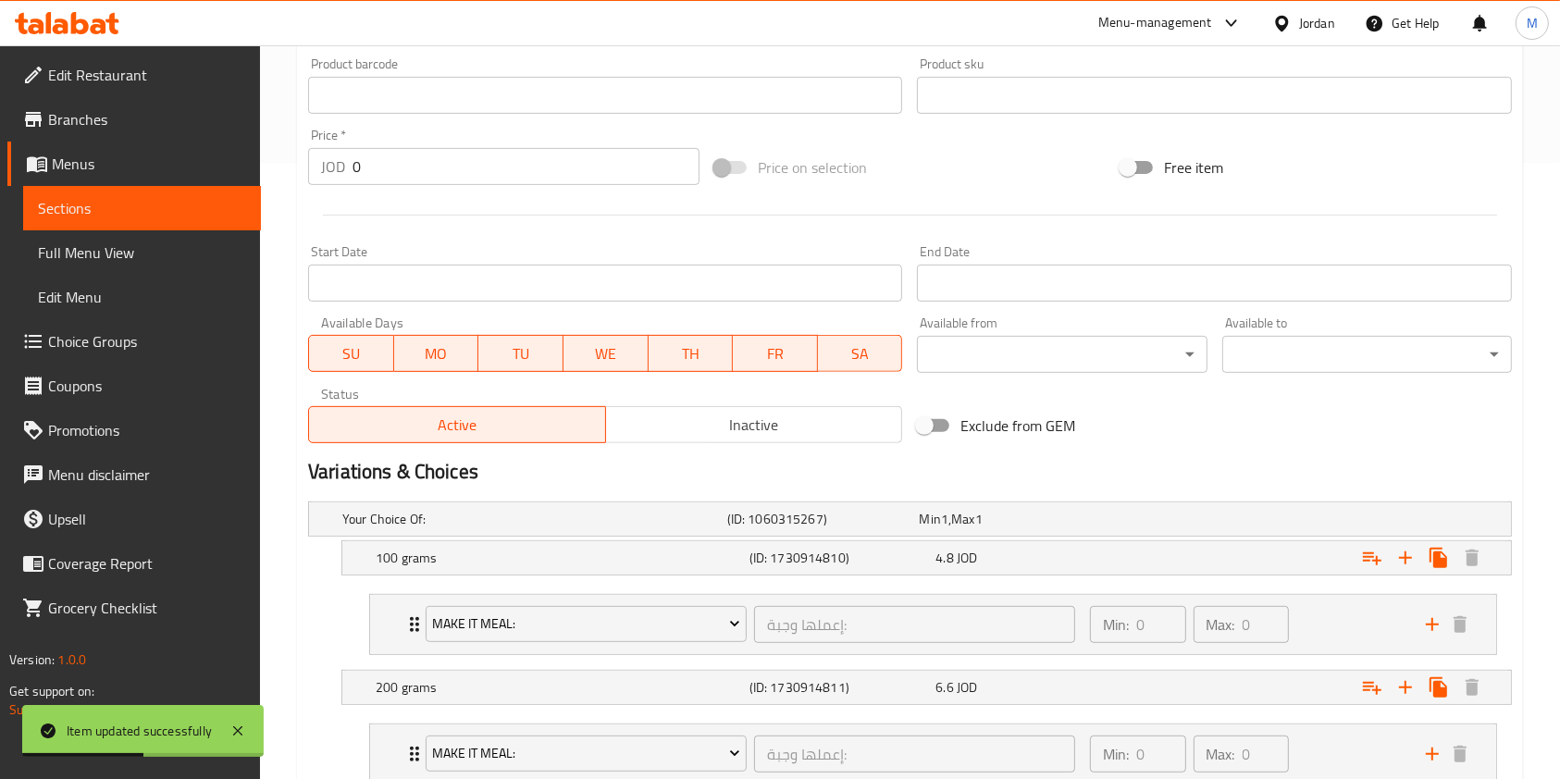
click at [781, 430] on span "Inactive" at bounding box center [754, 425] width 282 height 27
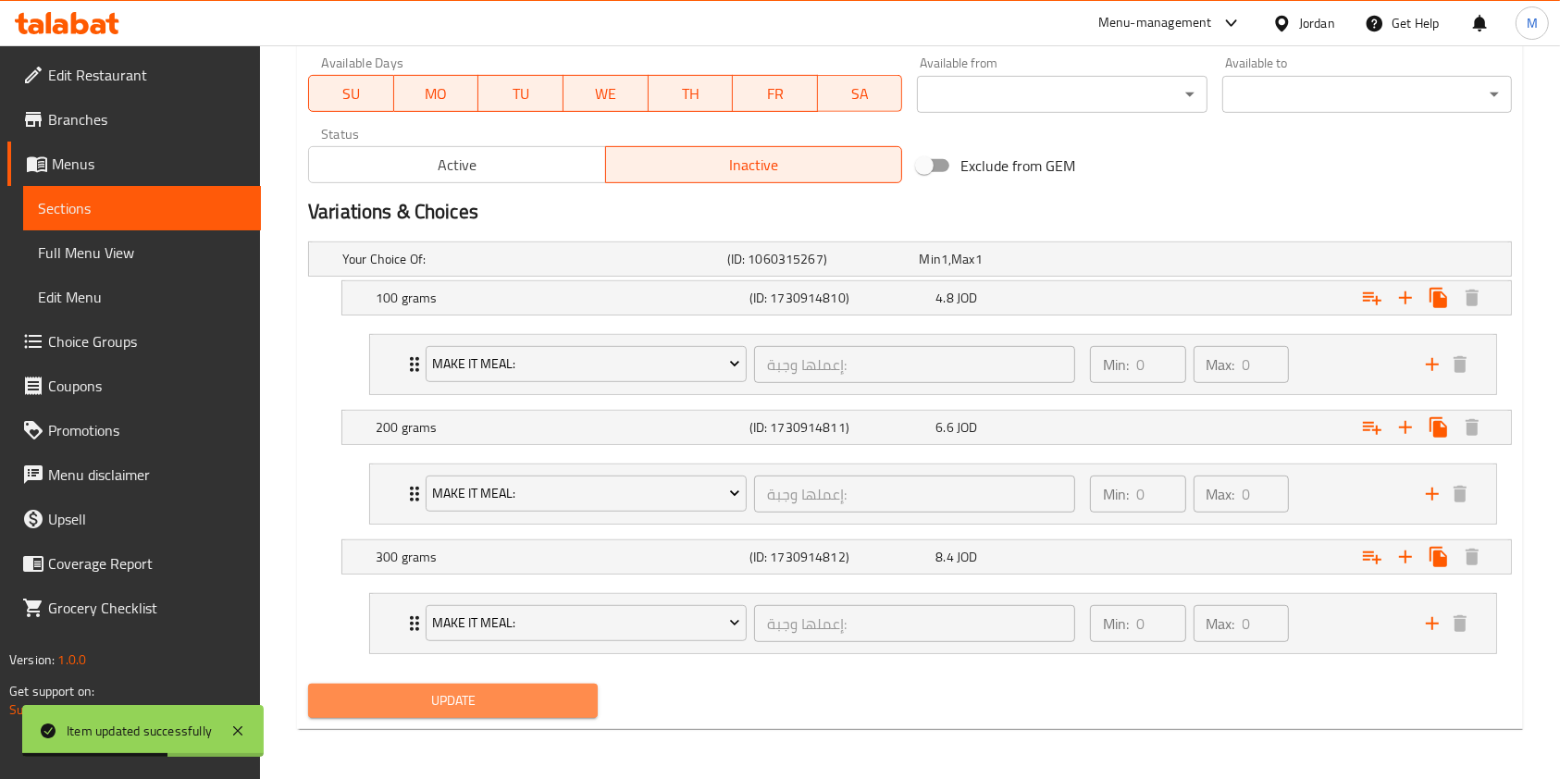
click at [573, 700] on span "Update" at bounding box center [453, 700] width 260 height 23
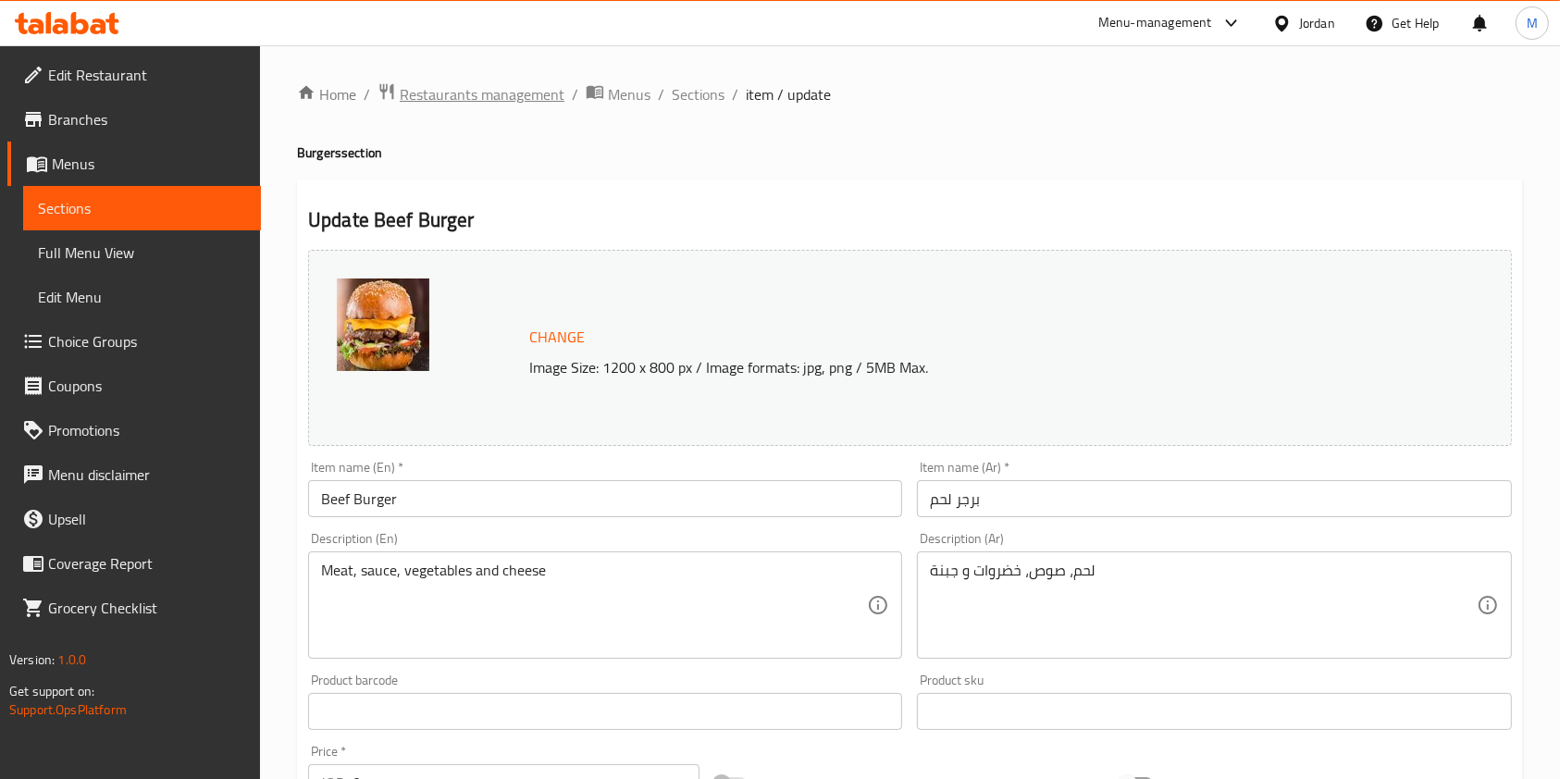
click at [536, 85] on span "Restaurants management" at bounding box center [482, 94] width 165 height 22
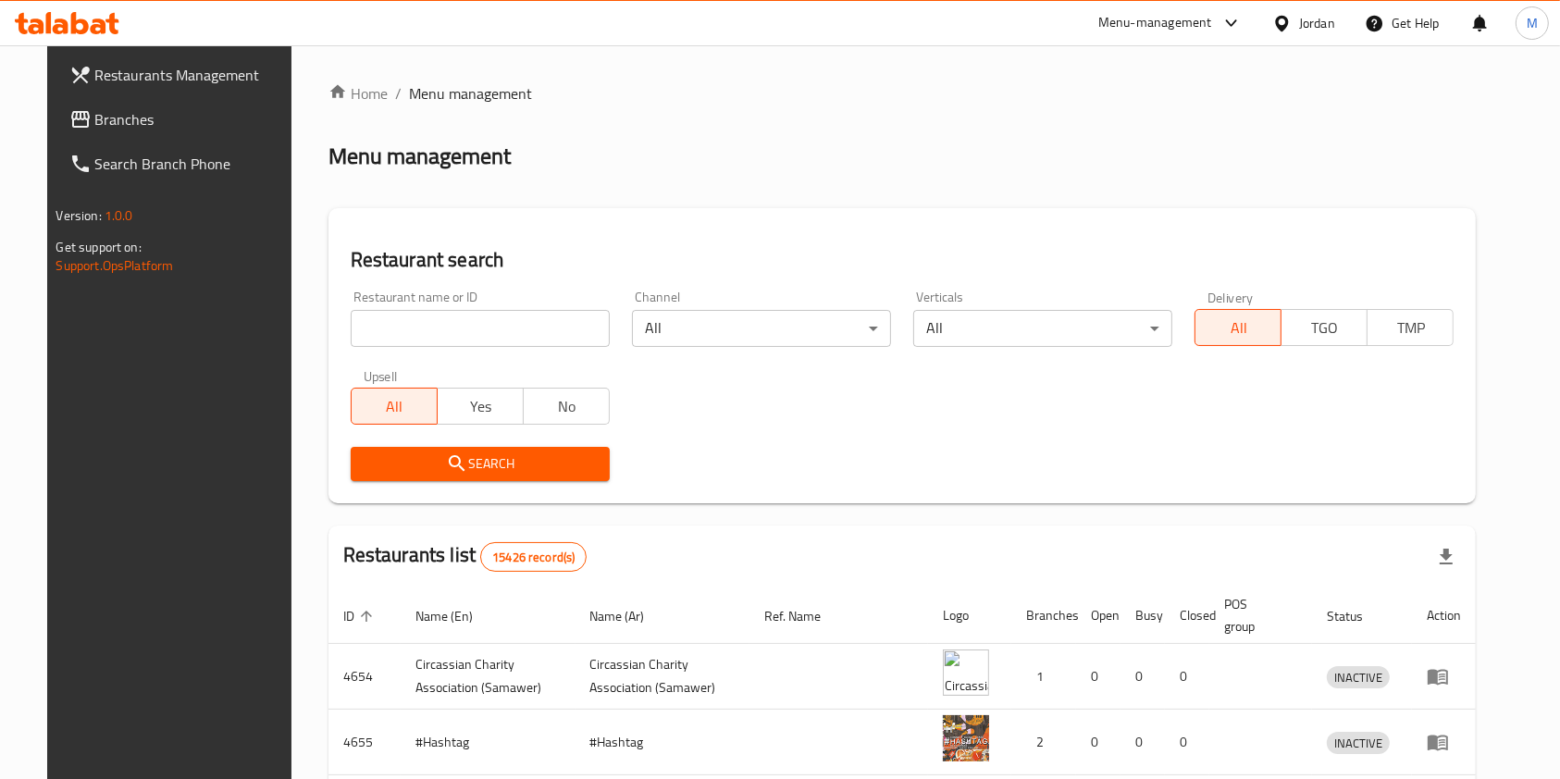
click at [524, 335] on input "search" at bounding box center [480, 328] width 259 height 37
type input "love.cow"
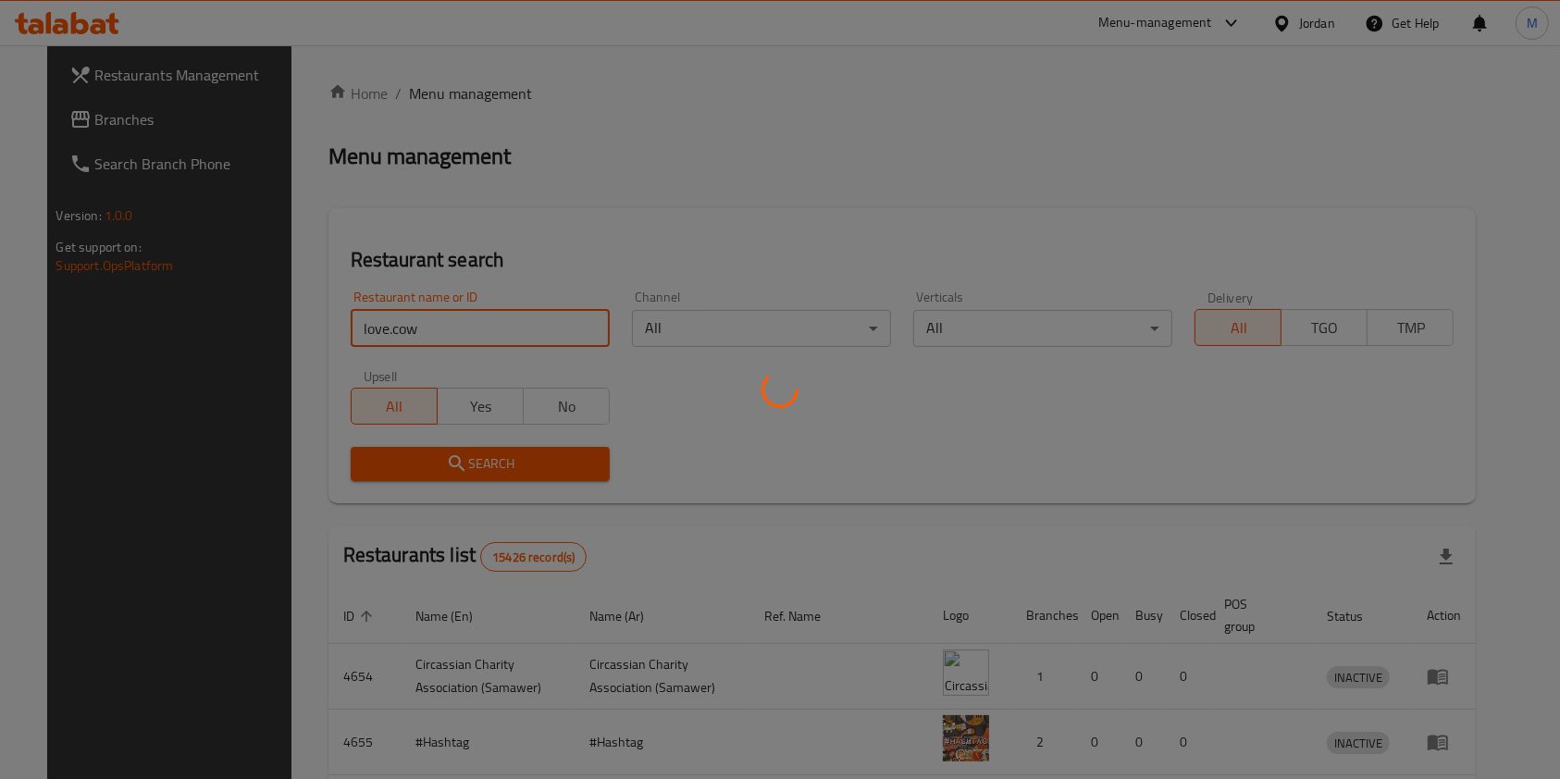
click button "Search" at bounding box center [480, 464] width 259 height 34
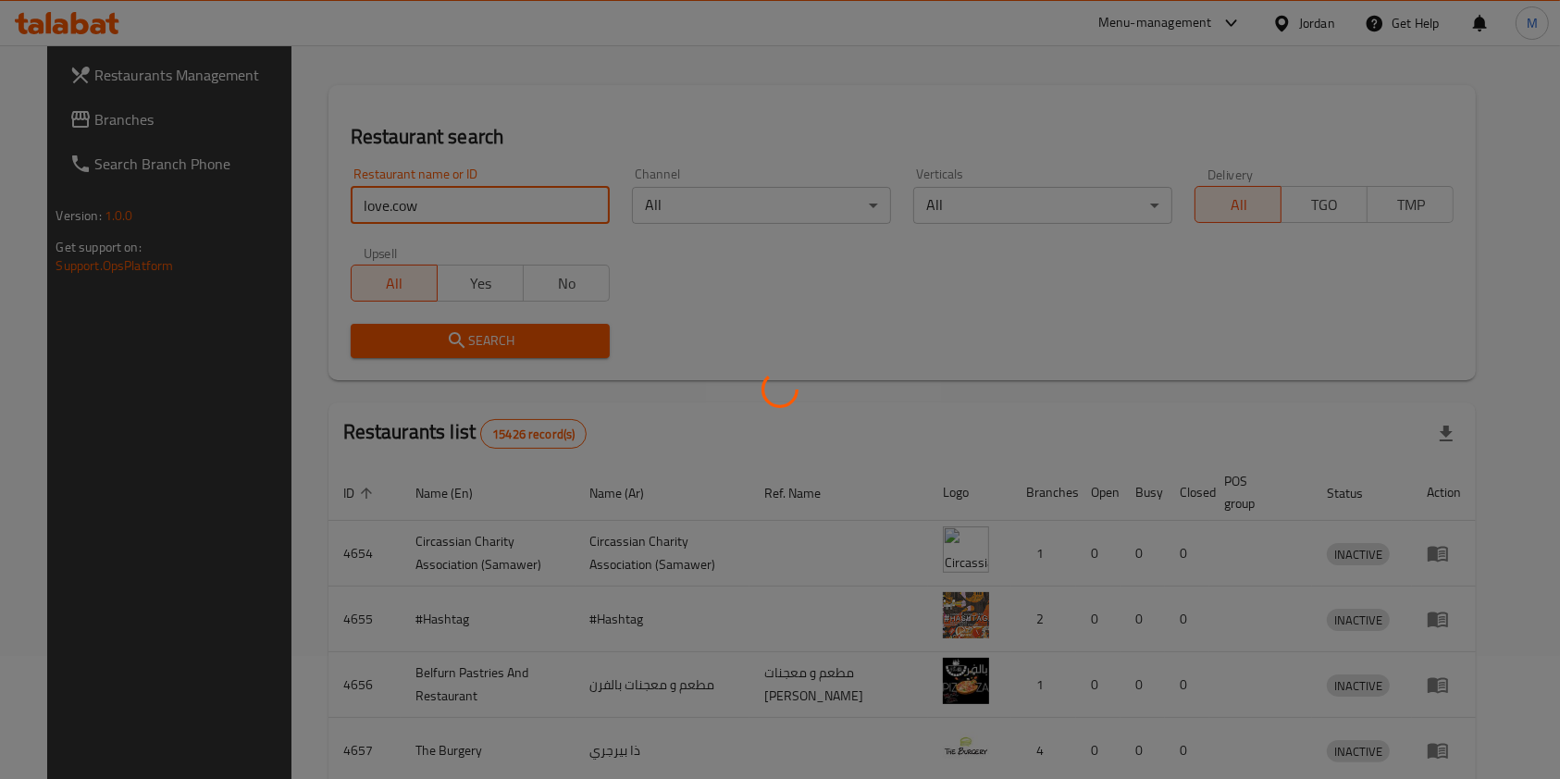
scroll to position [74, 0]
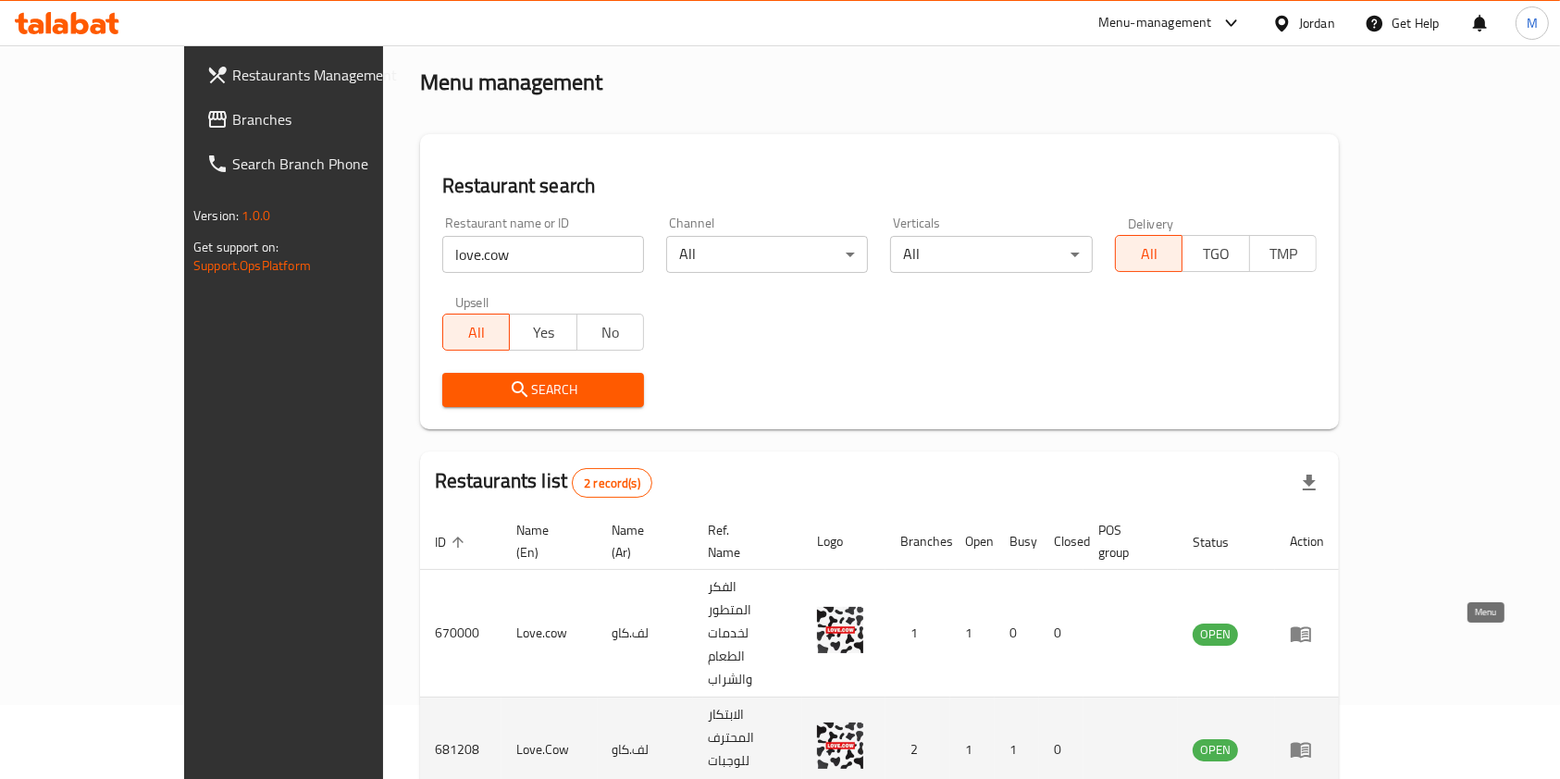
click at [1312, 738] on icon "enhanced table" at bounding box center [1301, 749] width 22 height 22
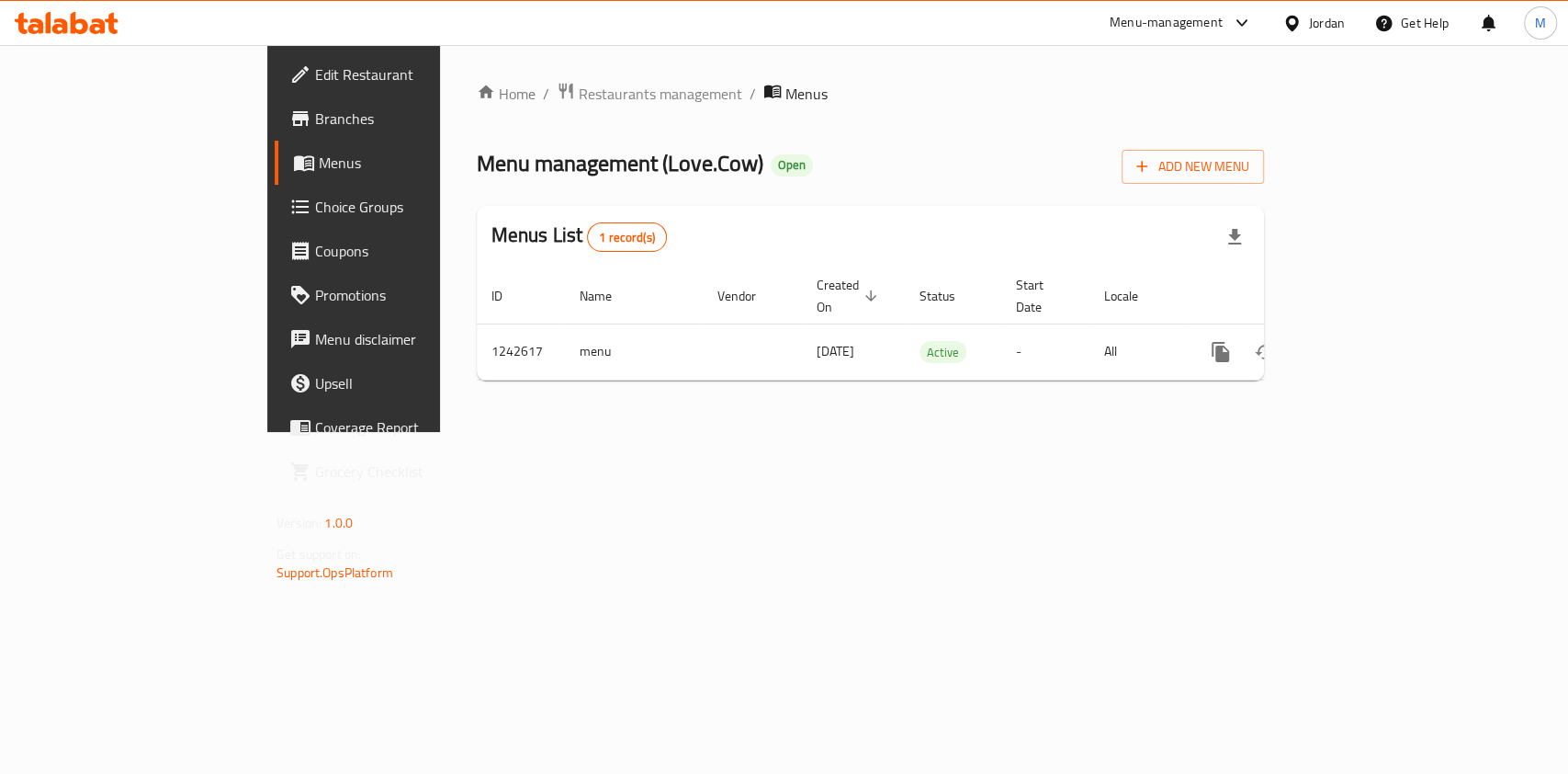
click at [315, 117] on span "Branches" at bounding box center [414, 118] width 200 height 22
